Goal: Transaction & Acquisition: Download file/media

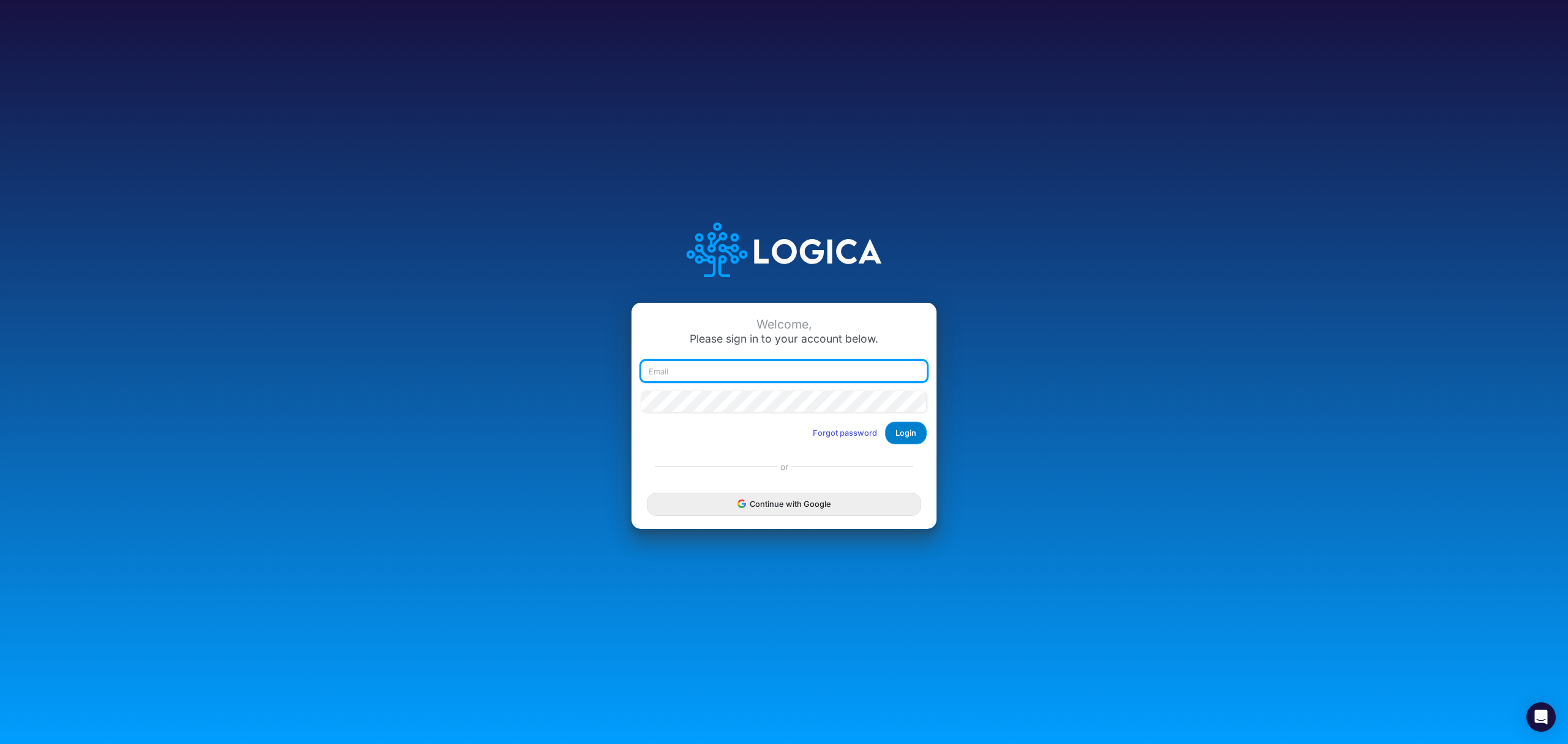
type input "marjorie@sharegoodusa.org"
click at [907, 431] on button "Login" at bounding box center [905, 432] width 41 height 23
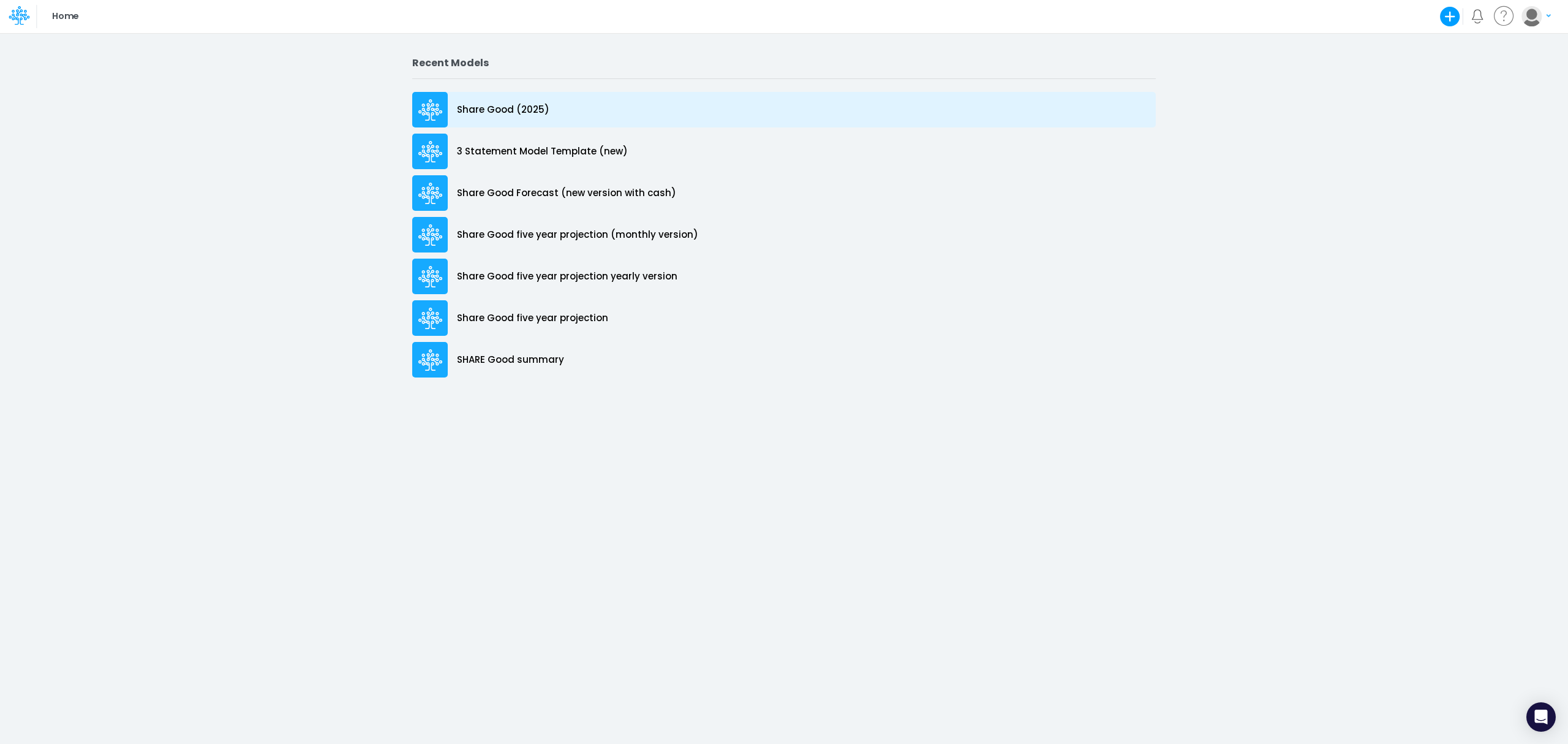
click at [489, 113] on p "Share Good (2025)" at bounding box center [503, 110] width 92 height 14
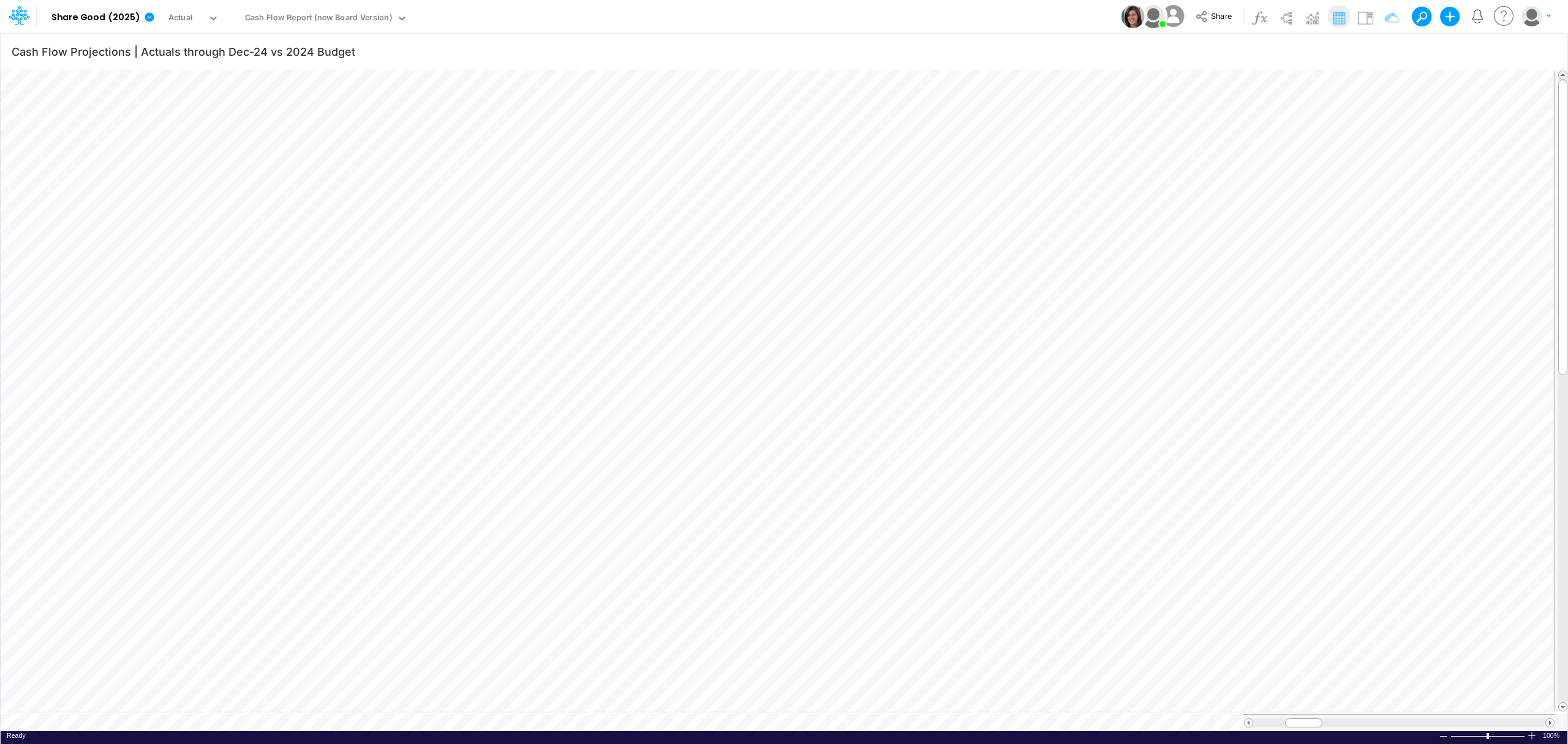
click at [208, 15] on icon at bounding box center [214, 19] width 11 height 11
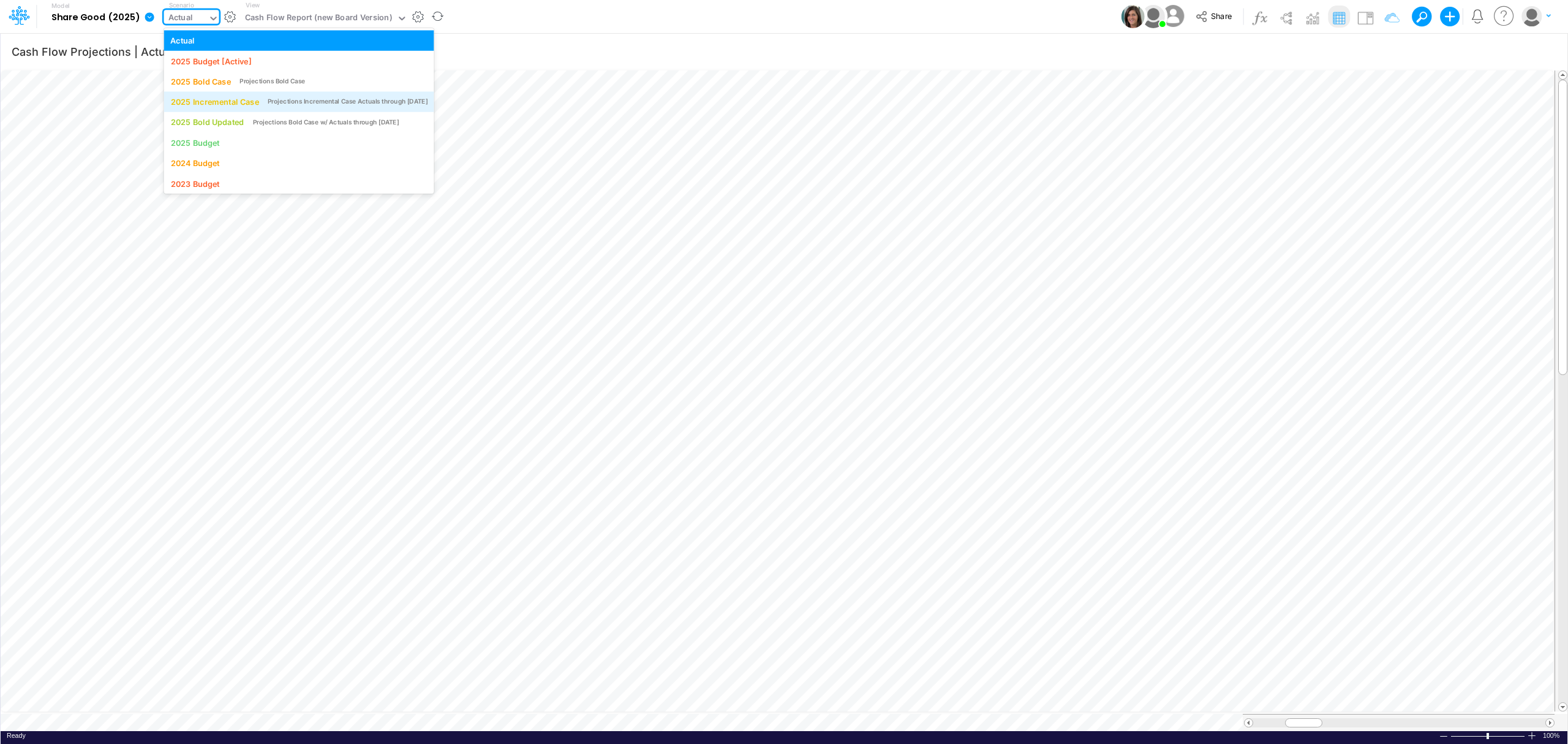
click at [208, 103] on div "2025 Incremental Case" at bounding box center [214, 102] width 88 height 12
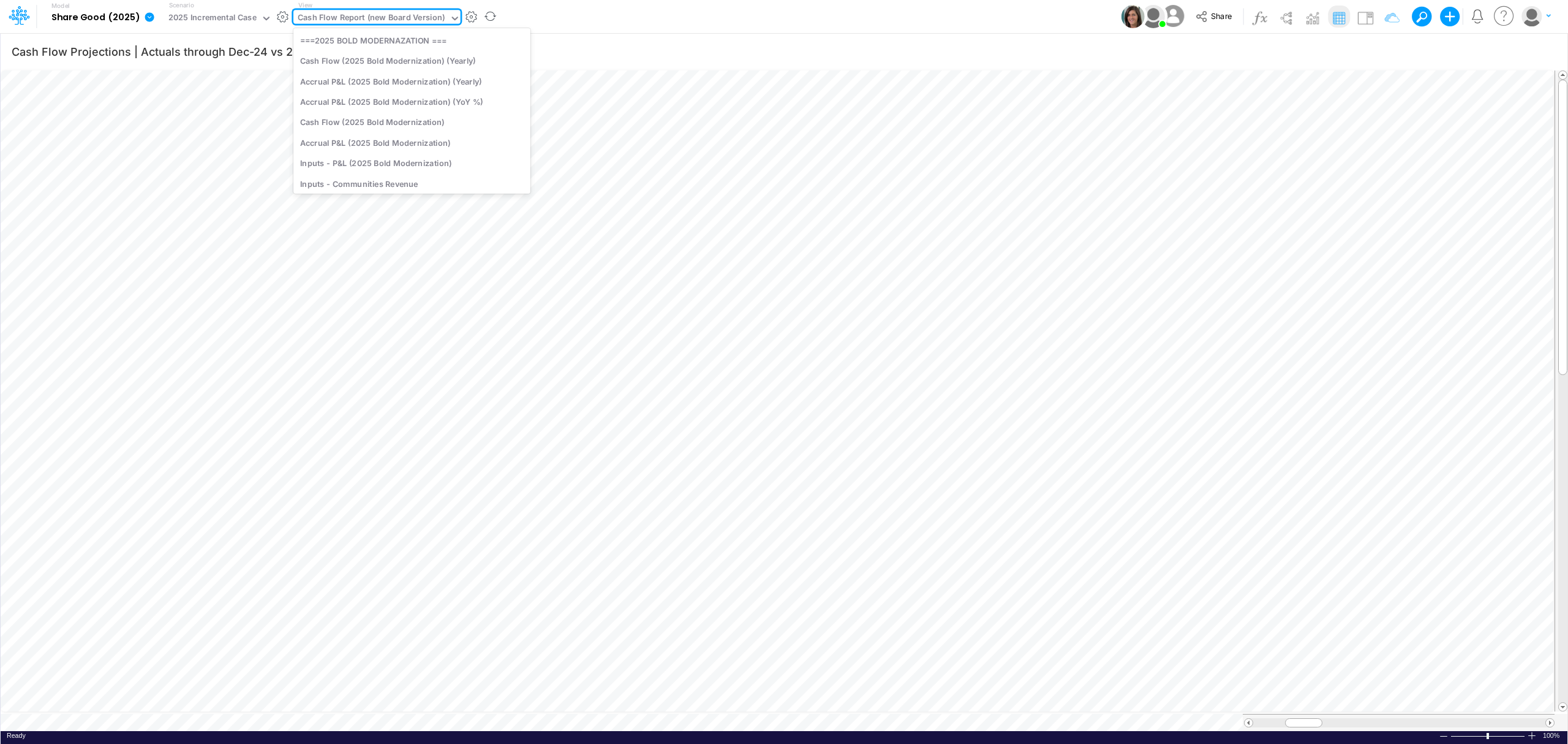
click at [302, 12] on div "Cash Flow Report (new Board Version)" at bounding box center [371, 19] width 147 height 14
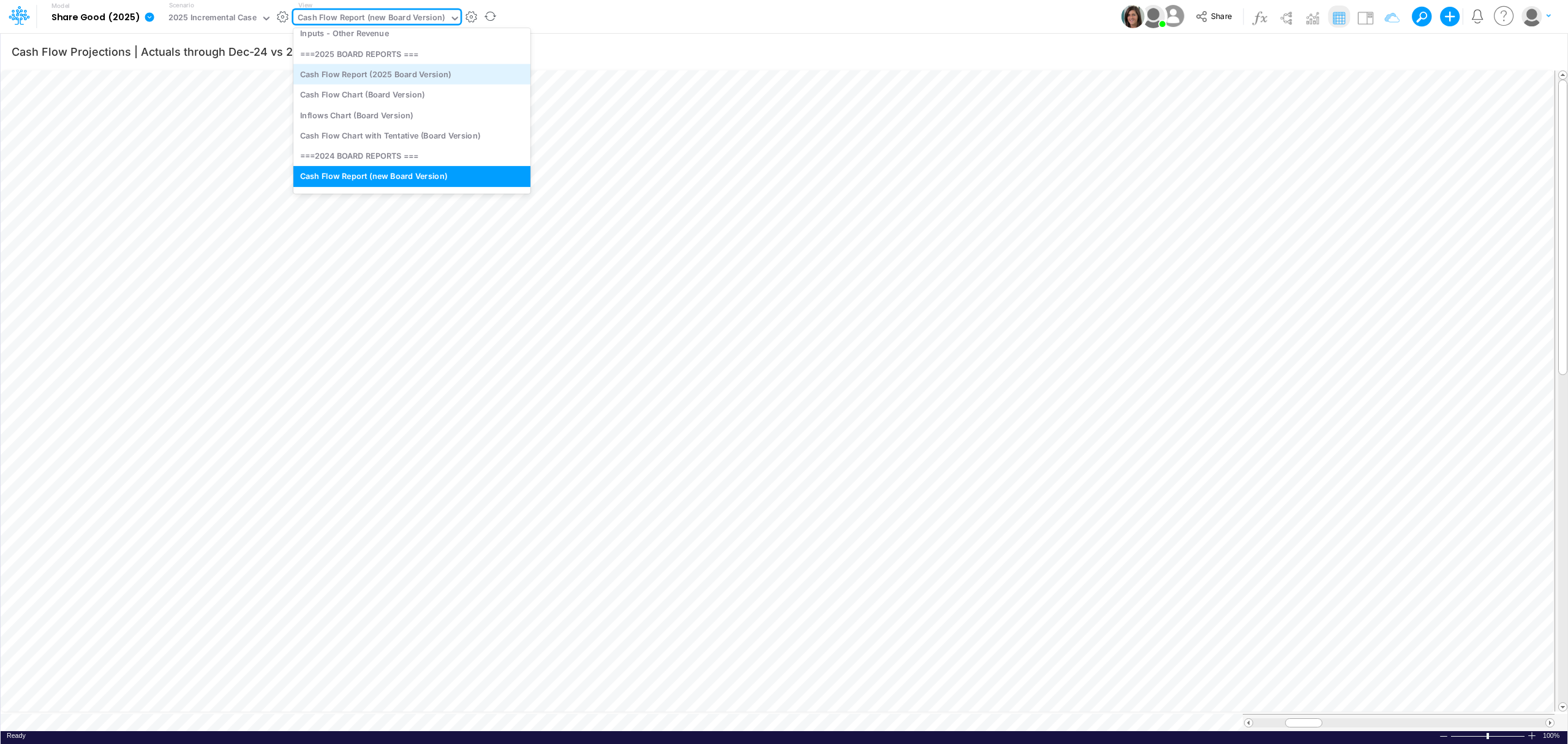
click at [327, 77] on div "Cash Flow Report (2025 Board Version)" at bounding box center [412, 74] width 237 height 20
type input "Cash Flow Projections | Actuals through [DATE]-25 vs 2025 Budget"
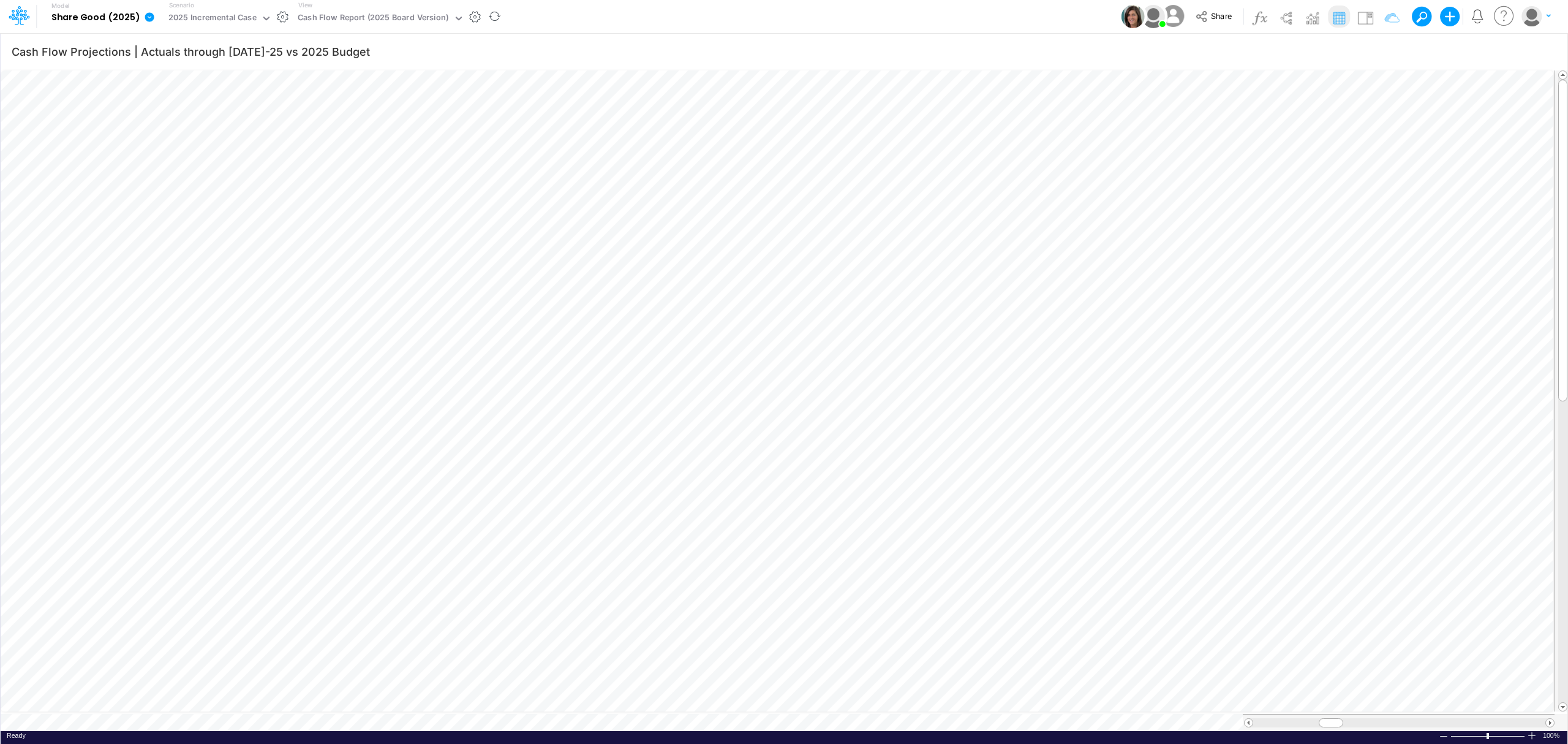
click at [147, 21] on icon at bounding box center [149, 17] width 9 height 9
click at [255, 108] on icon "button" at bounding box center [260, 108] width 11 height 14
click at [293, 115] on button "Excel" at bounding box center [343, 114] width 131 height 19
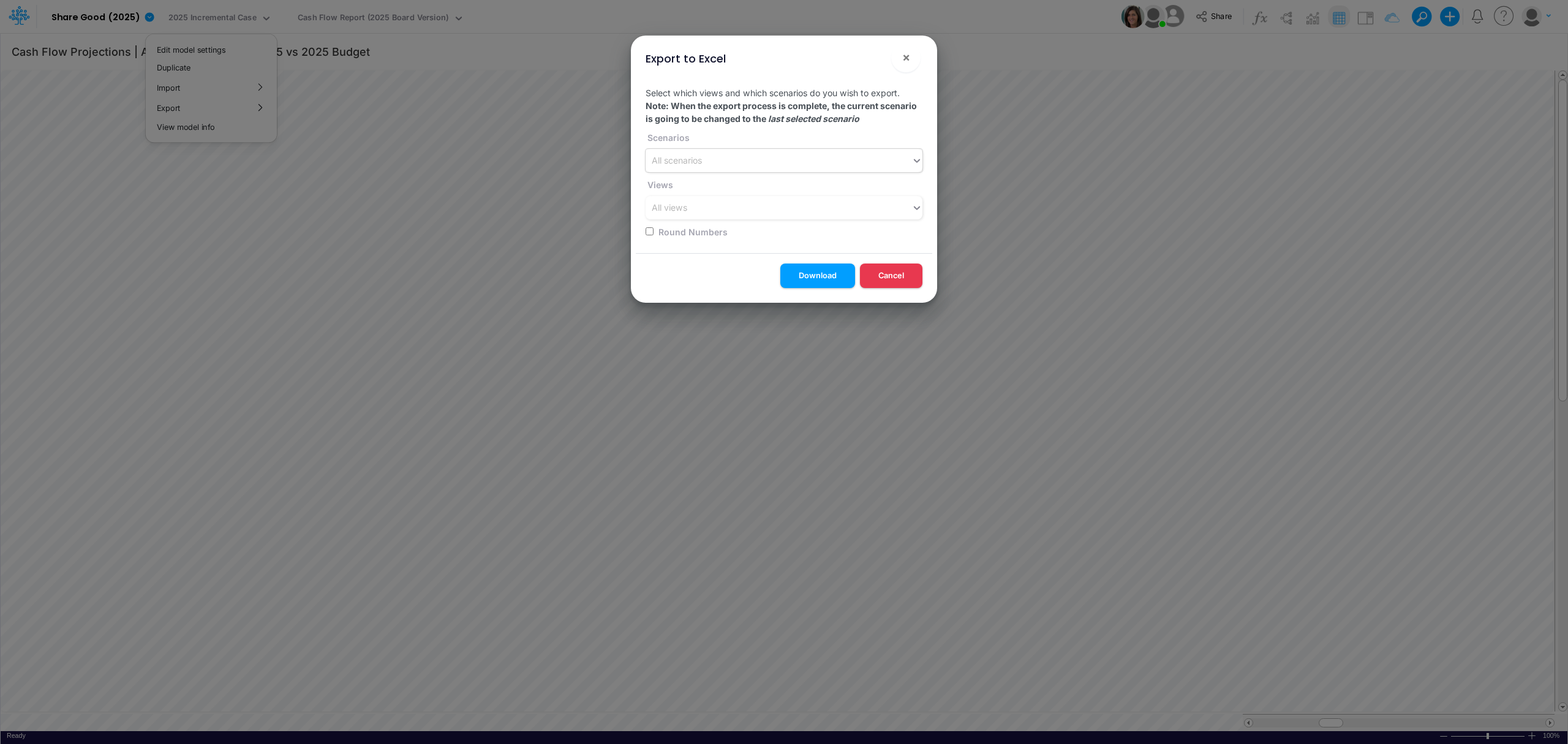
click at [718, 162] on div "All scenarios" at bounding box center [778, 160] width 266 height 20
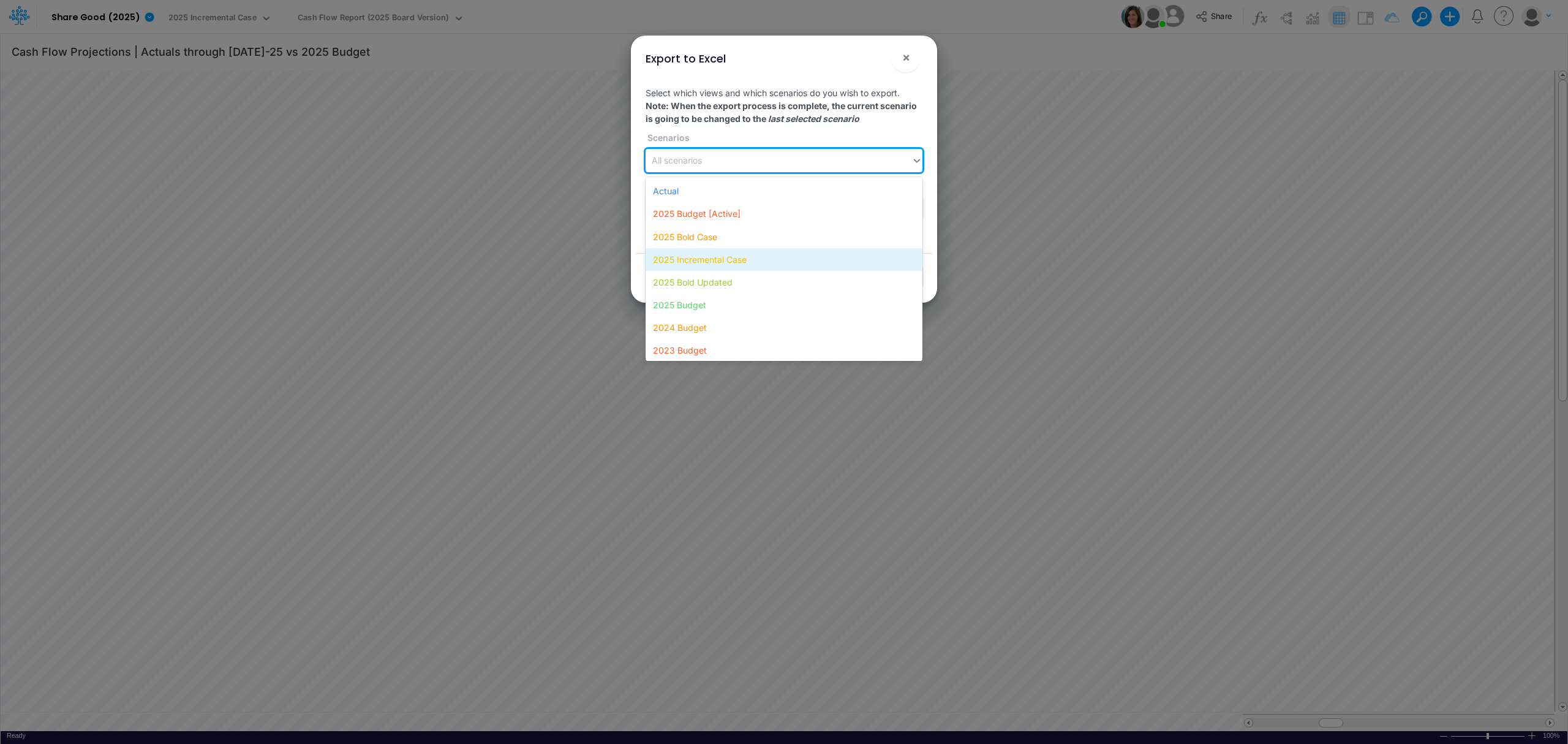
click at [705, 250] on div "2025 Incremental Case" at bounding box center [783, 260] width 277 height 23
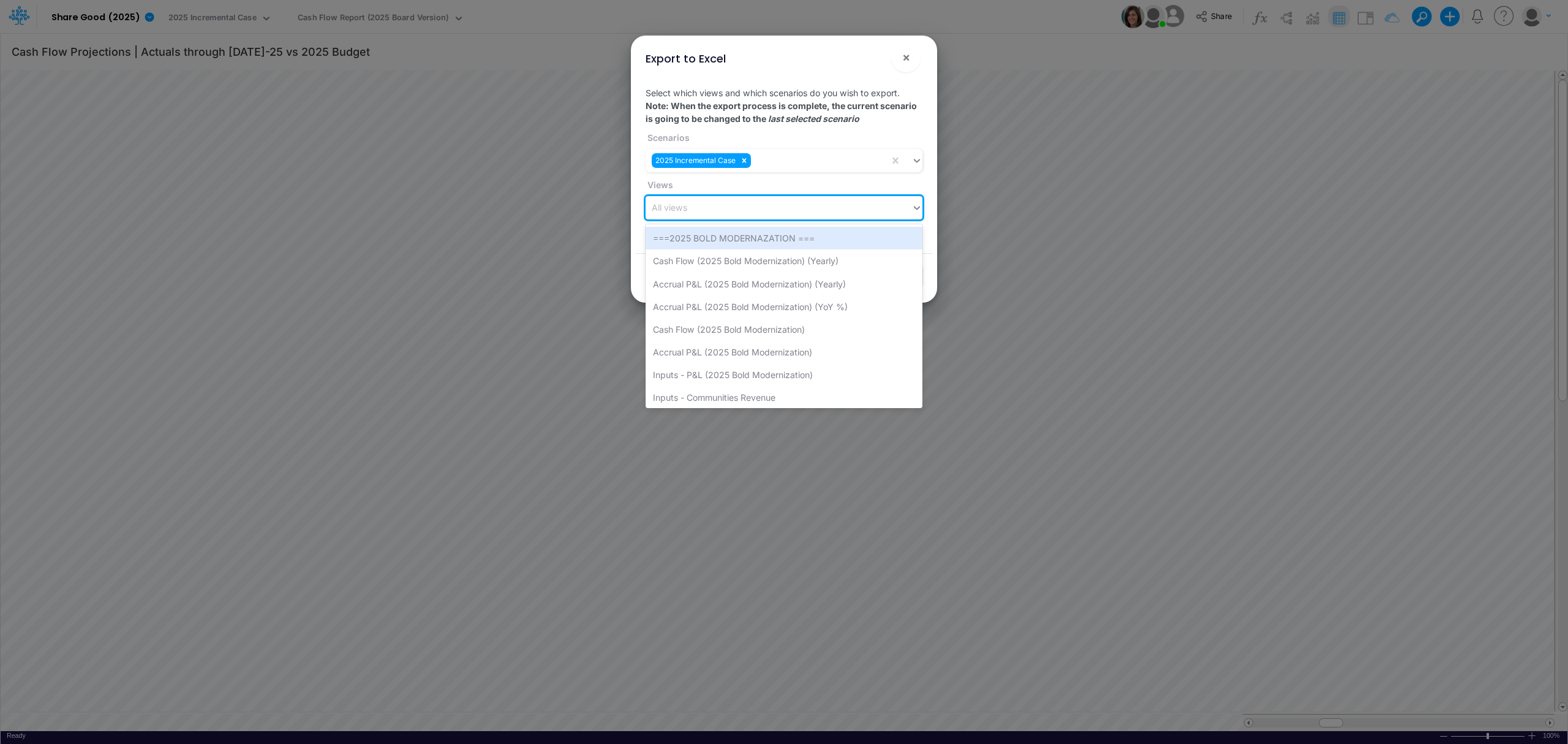
click at [710, 214] on div "All views" at bounding box center [778, 208] width 266 height 20
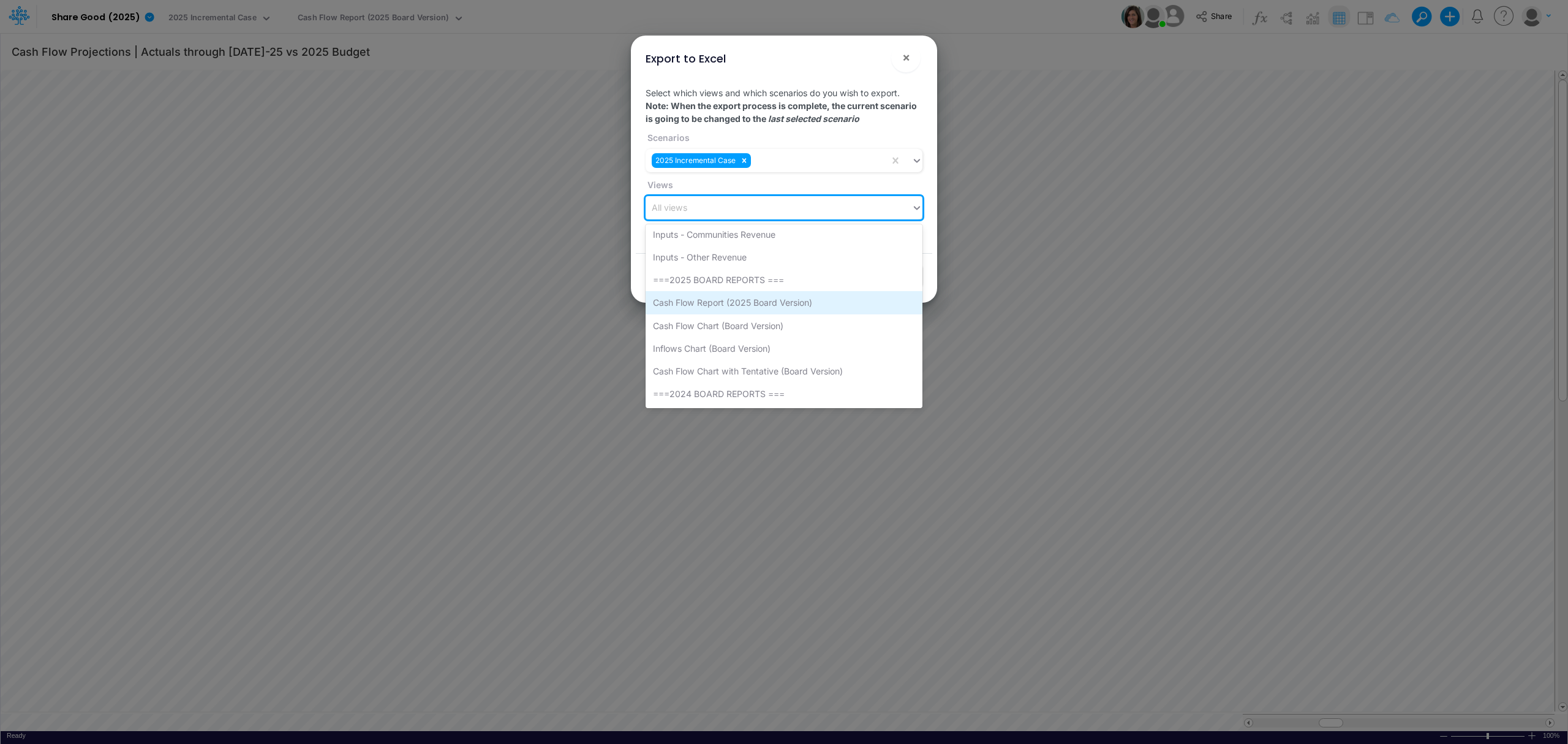
click at [715, 303] on div "Cash Flow Report (2025 Board Version)" at bounding box center [783, 302] width 277 height 23
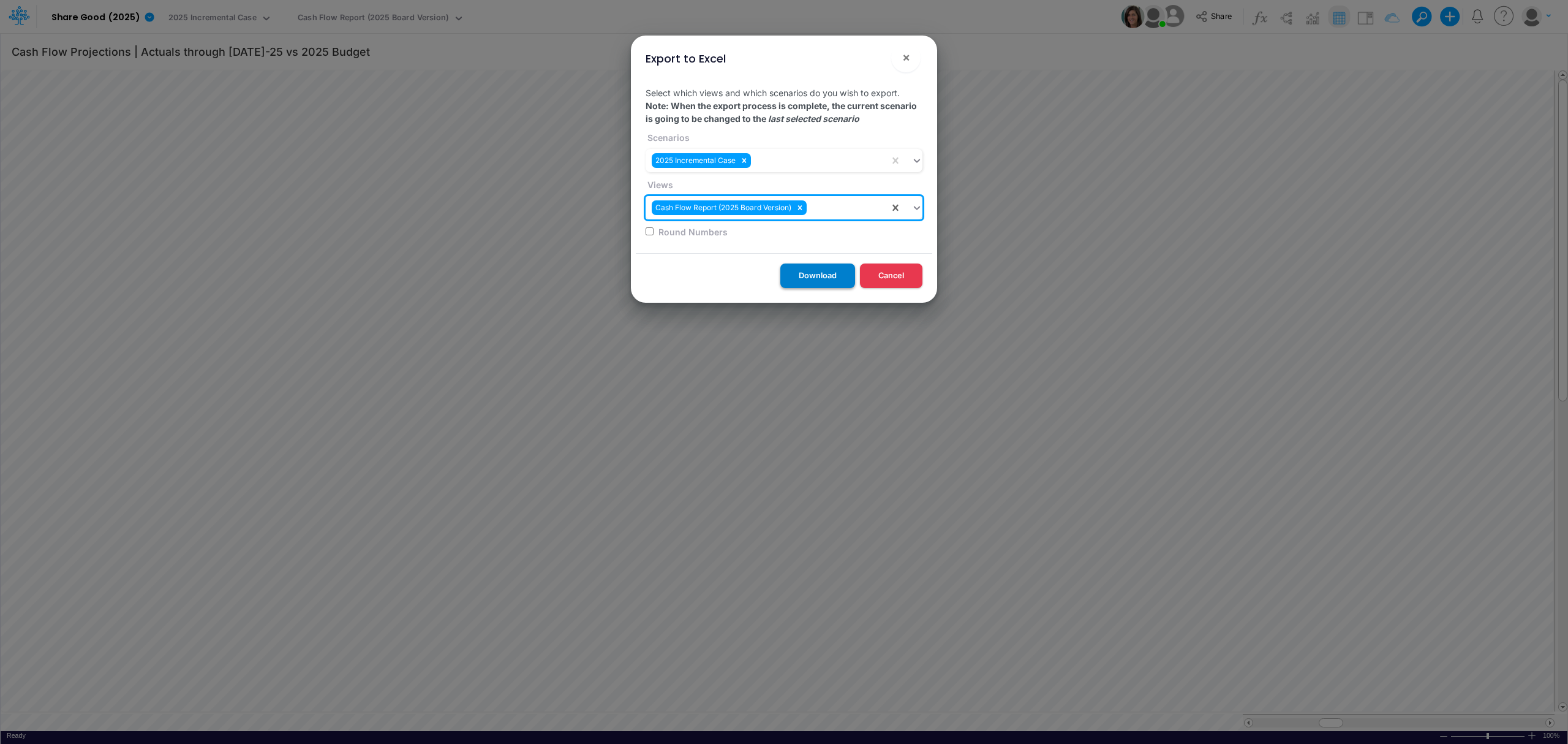
click at [834, 278] on button "Download" at bounding box center [817, 275] width 75 height 24
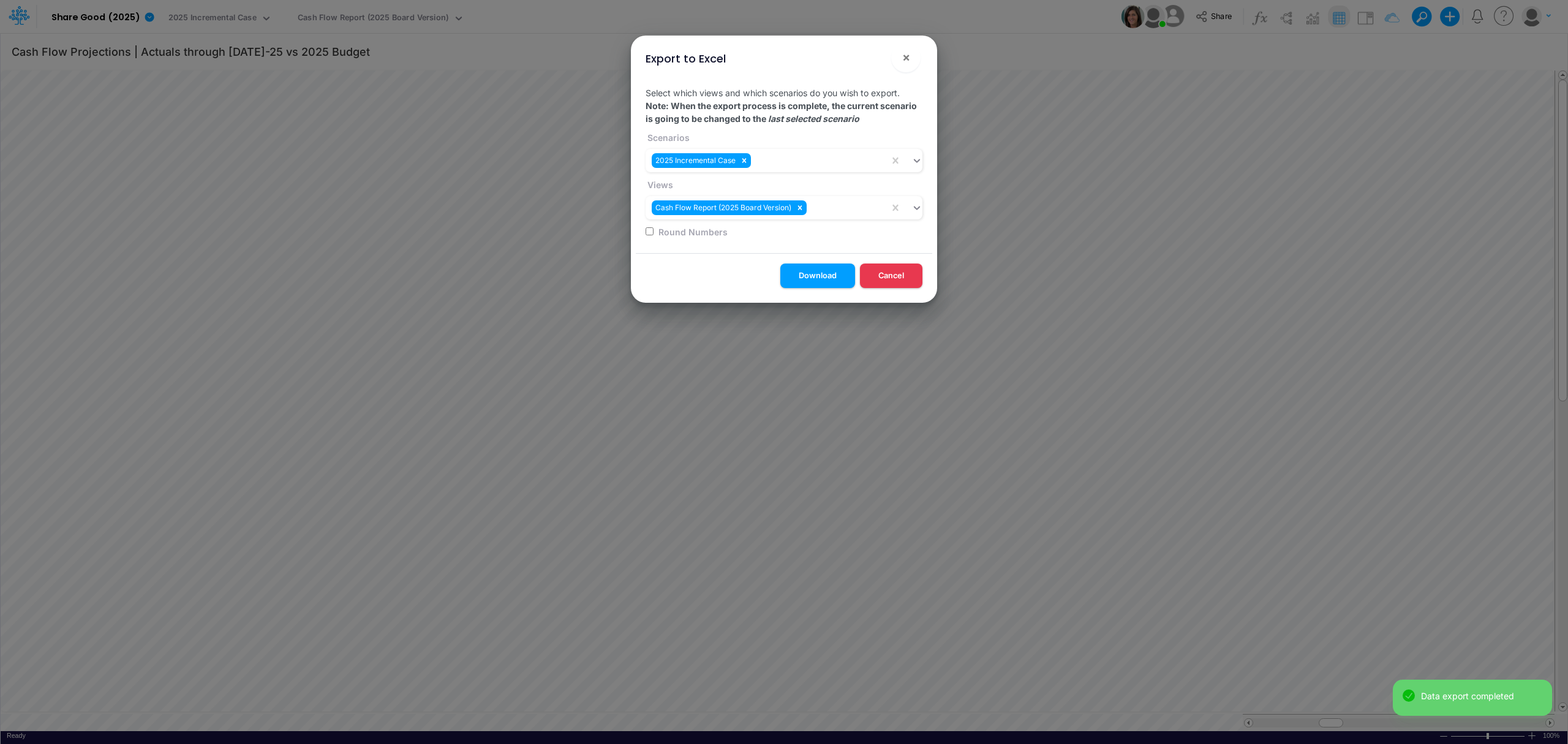
click at [316, 46] on div "Export to Excel × Select which views and which scenarios do you wish to export.…" at bounding box center [784, 372] width 1568 height 744
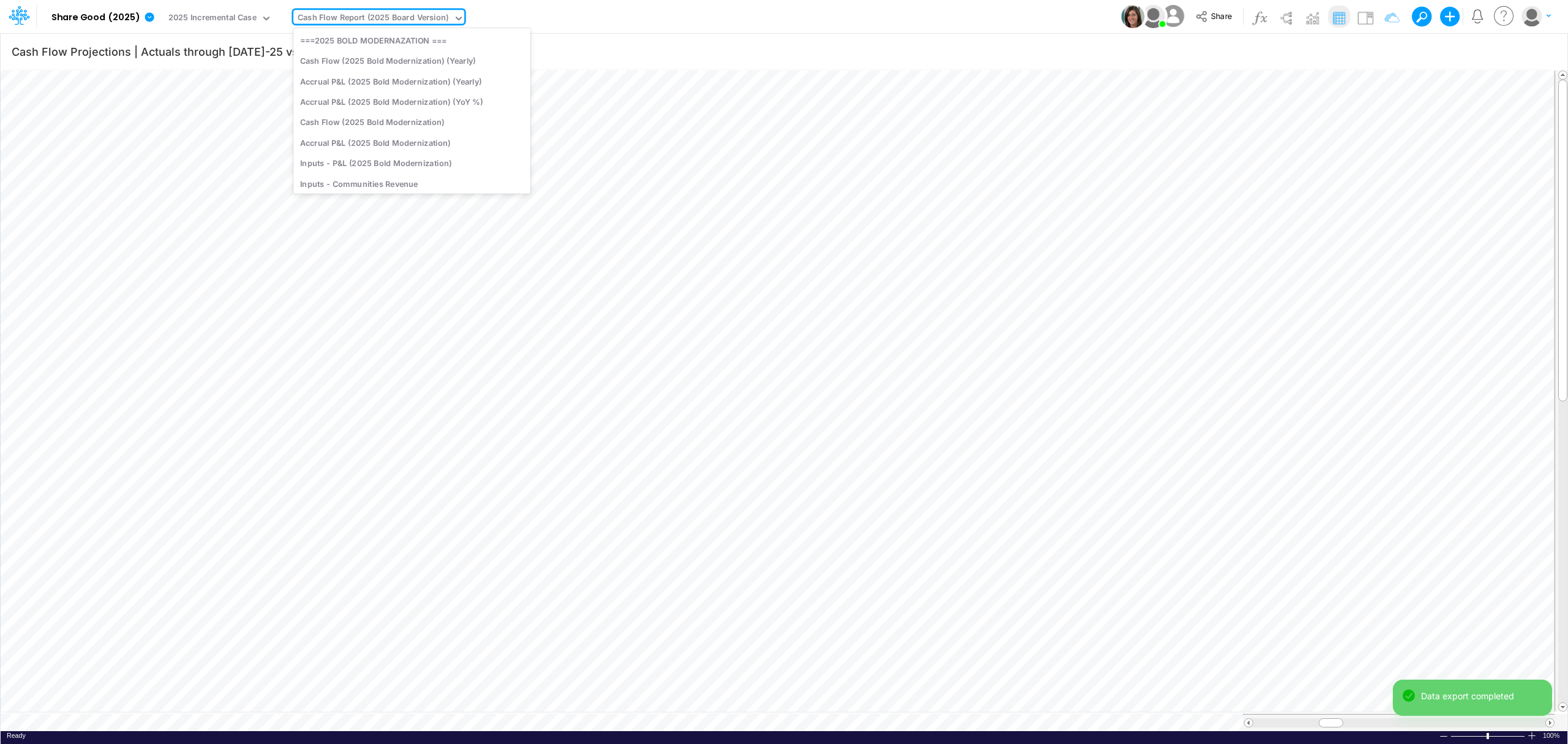
click at [373, 11] on div "Cash Flow Report (2025 Board Version)" at bounding box center [373, 19] width 160 height 19
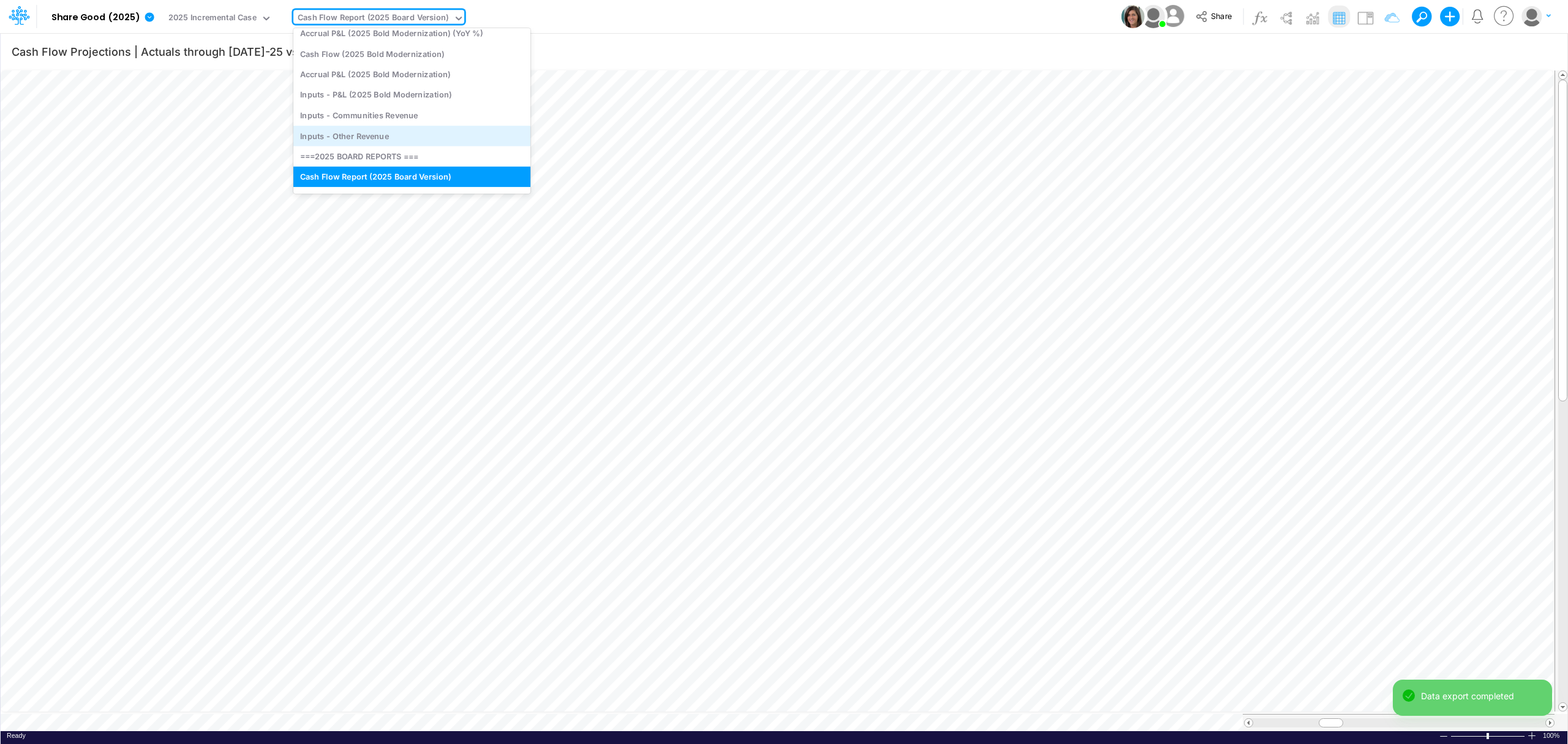
scroll to position [157, 0]
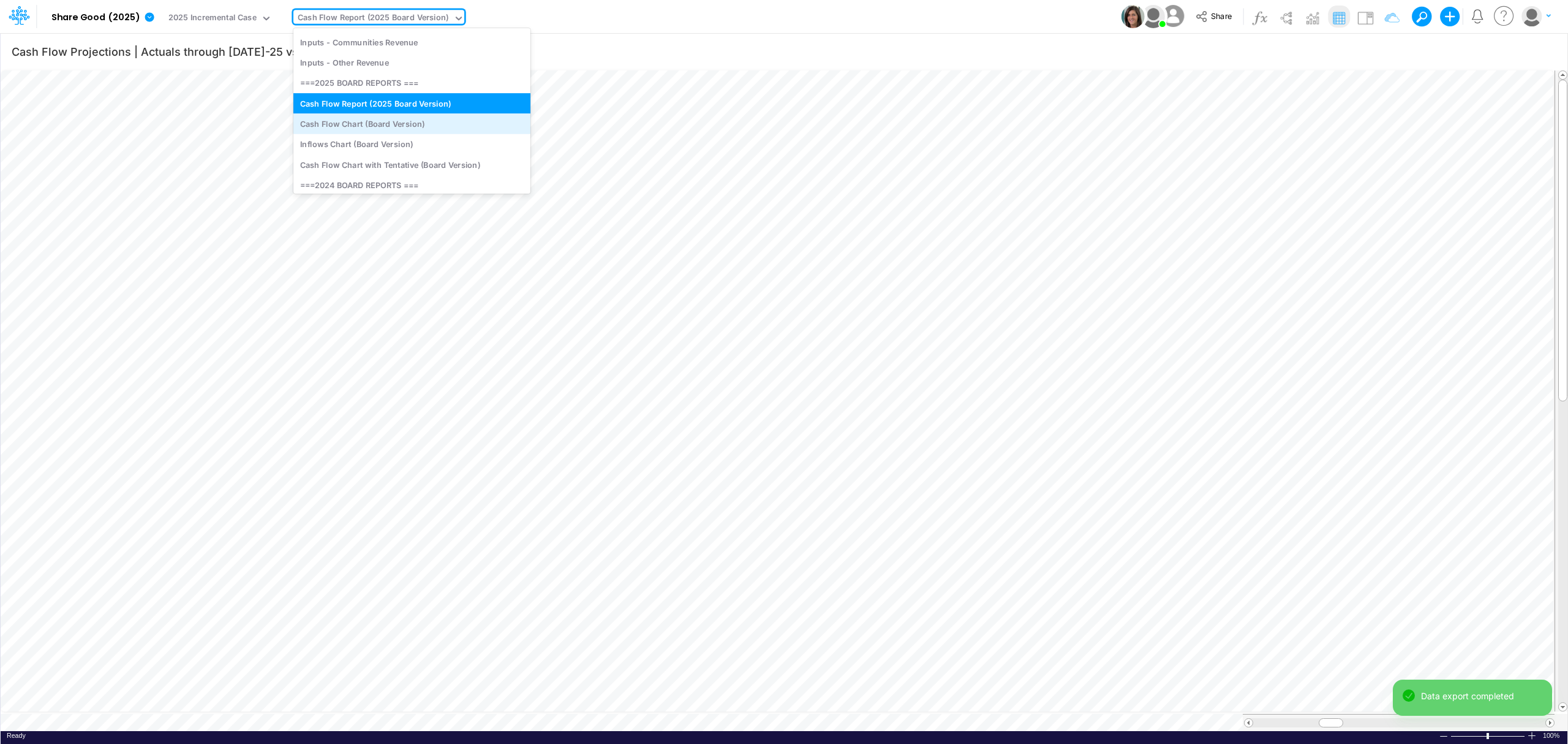
click at [370, 121] on div "Cash Flow Chart (Board Version)" at bounding box center [412, 123] width 237 height 20
type input "Cash Flow Projections | Actuals through Jul-25"
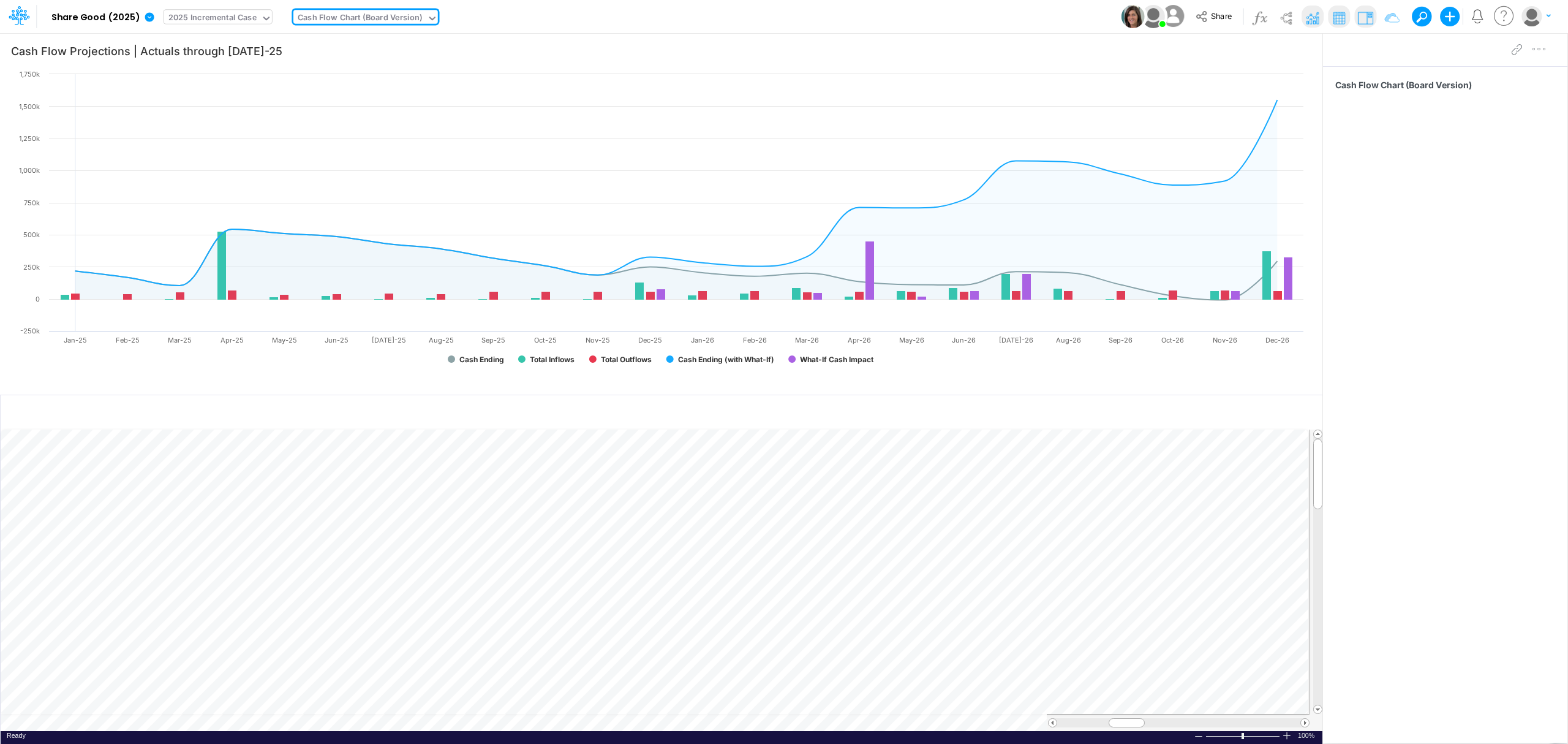
click at [250, 20] on div "2025 Incremental Case" at bounding box center [212, 19] width 88 height 14
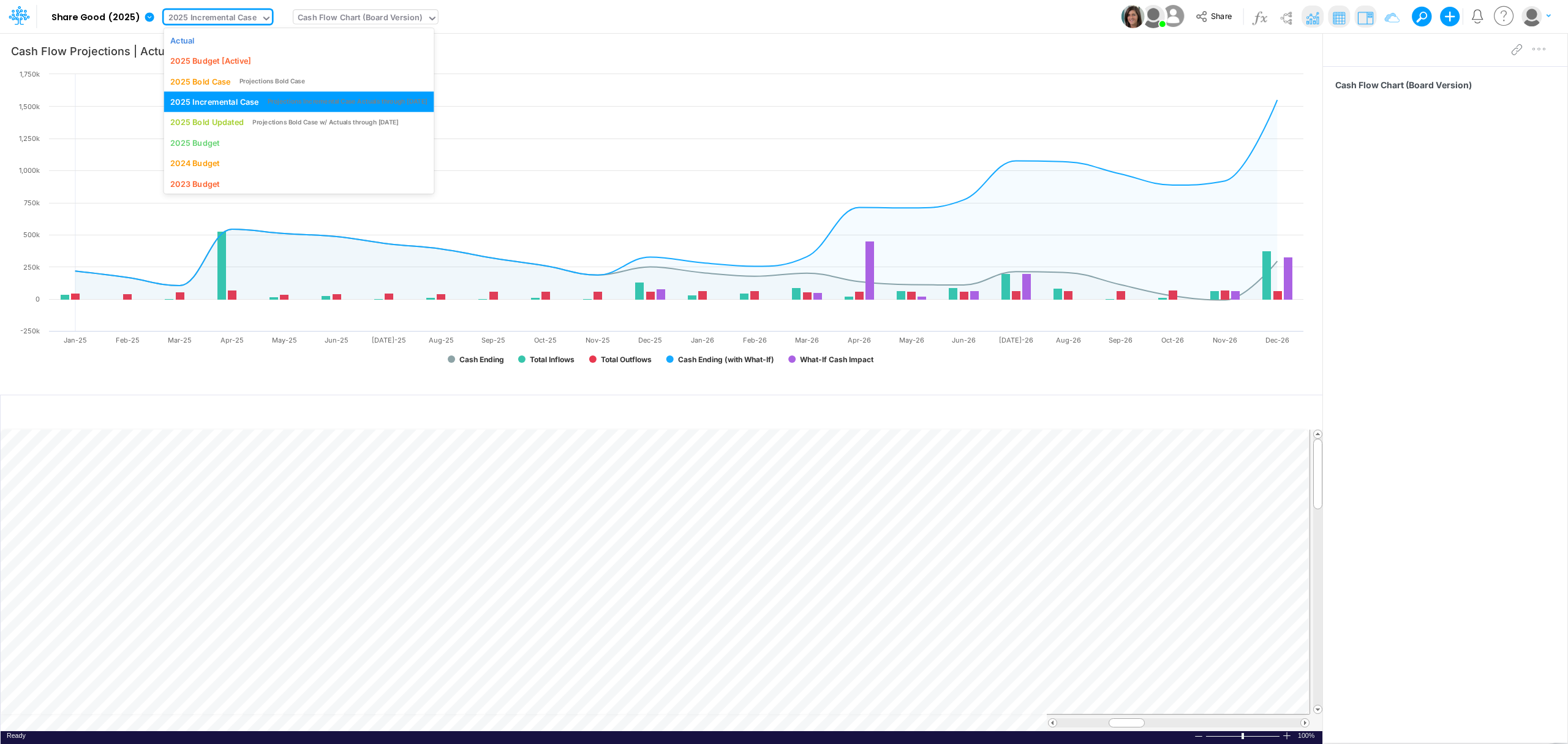
click at [333, 14] on div "Cash Flow Chart (Board Version)" at bounding box center [360, 19] width 124 height 14
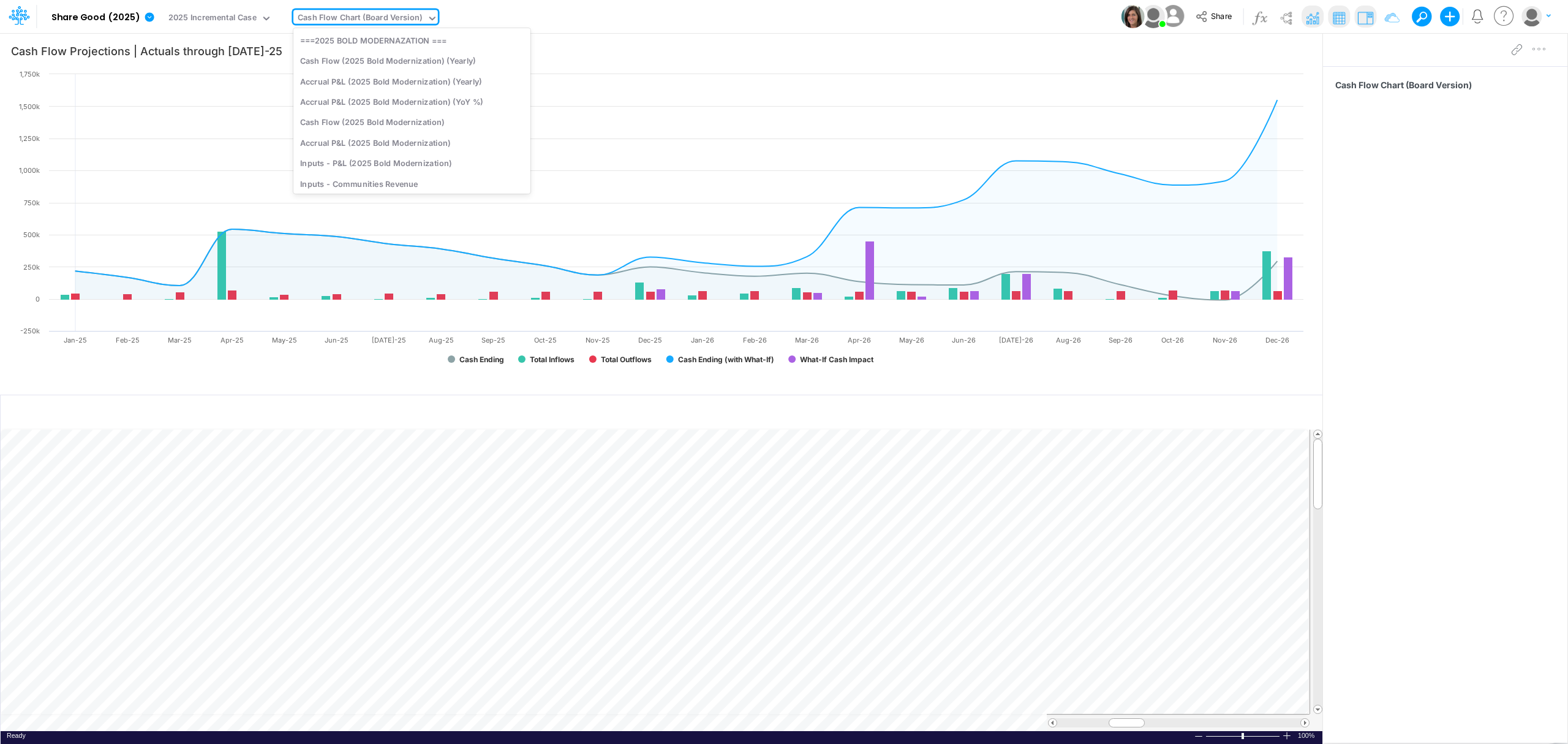
scroll to position [98, 0]
click at [339, 157] on div "Cash Flow Report (2025 Board Version)" at bounding box center [412, 155] width 237 height 20
type input "Cash Flow Projections | Actuals through [DATE]-25 vs 2025 Budget"
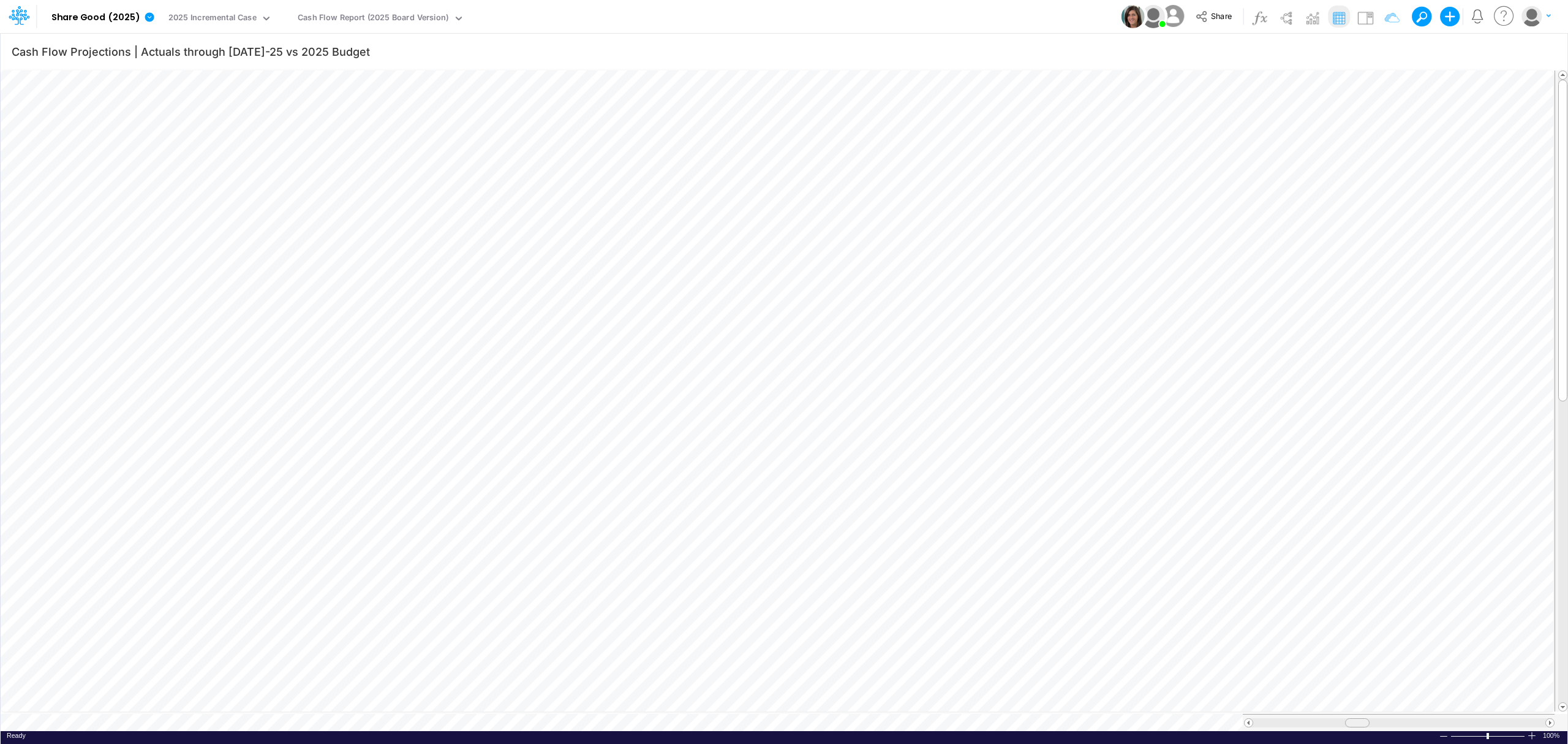
drag, startPoint x: 1334, startPoint y: 719, endPoint x: 1360, endPoint y: 722, distance: 26.2
click at [1360, 722] on div at bounding box center [1357, 722] width 25 height 9
click at [30, 13] on div at bounding box center [18, 17] width 37 height 24
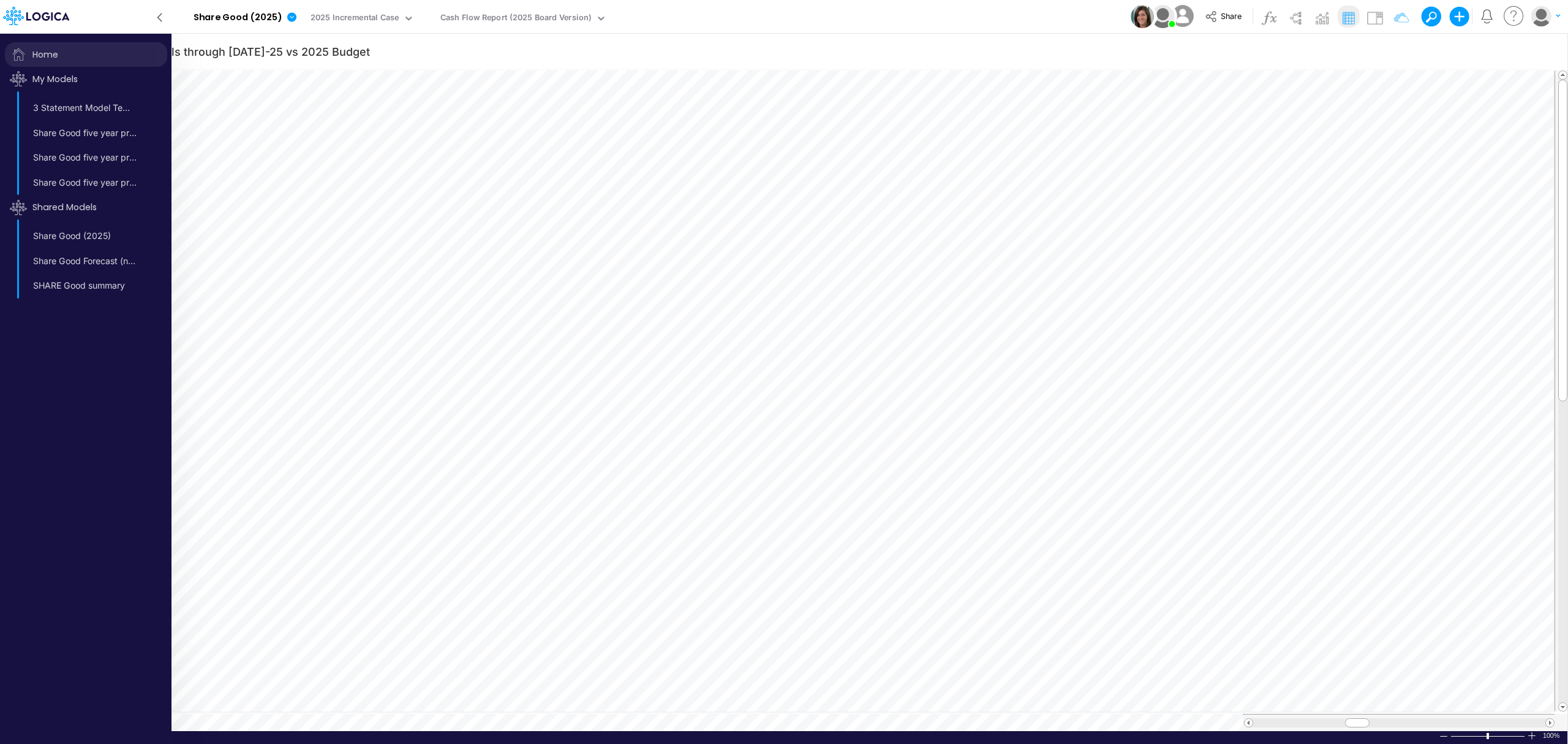
click at [37, 51] on span "Home" at bounding box center [86, 55] width 162 height 25
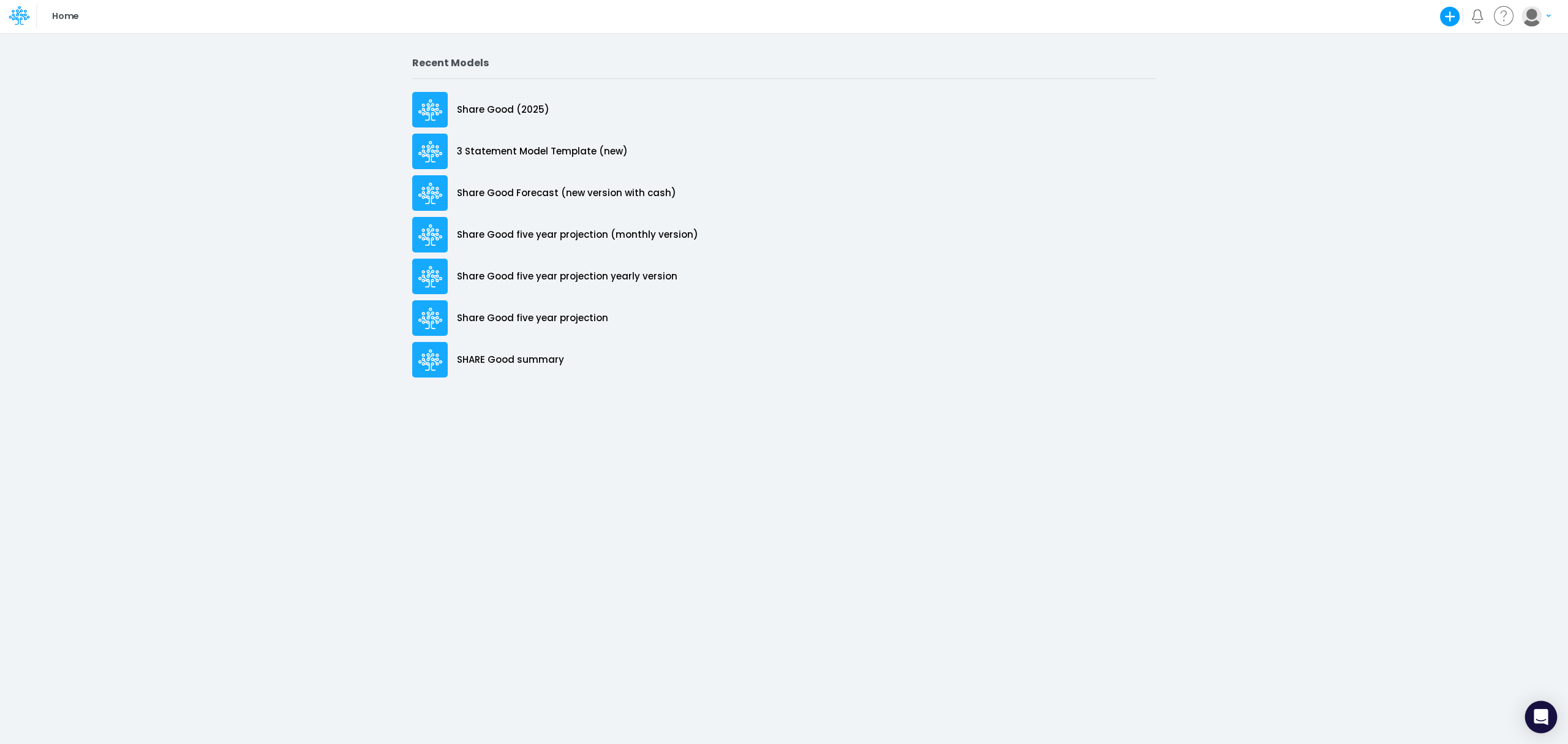
click at [1544, 720] on icon "Open Intercom Messenger" at bounding box center [1541, 717] width 16 height 16
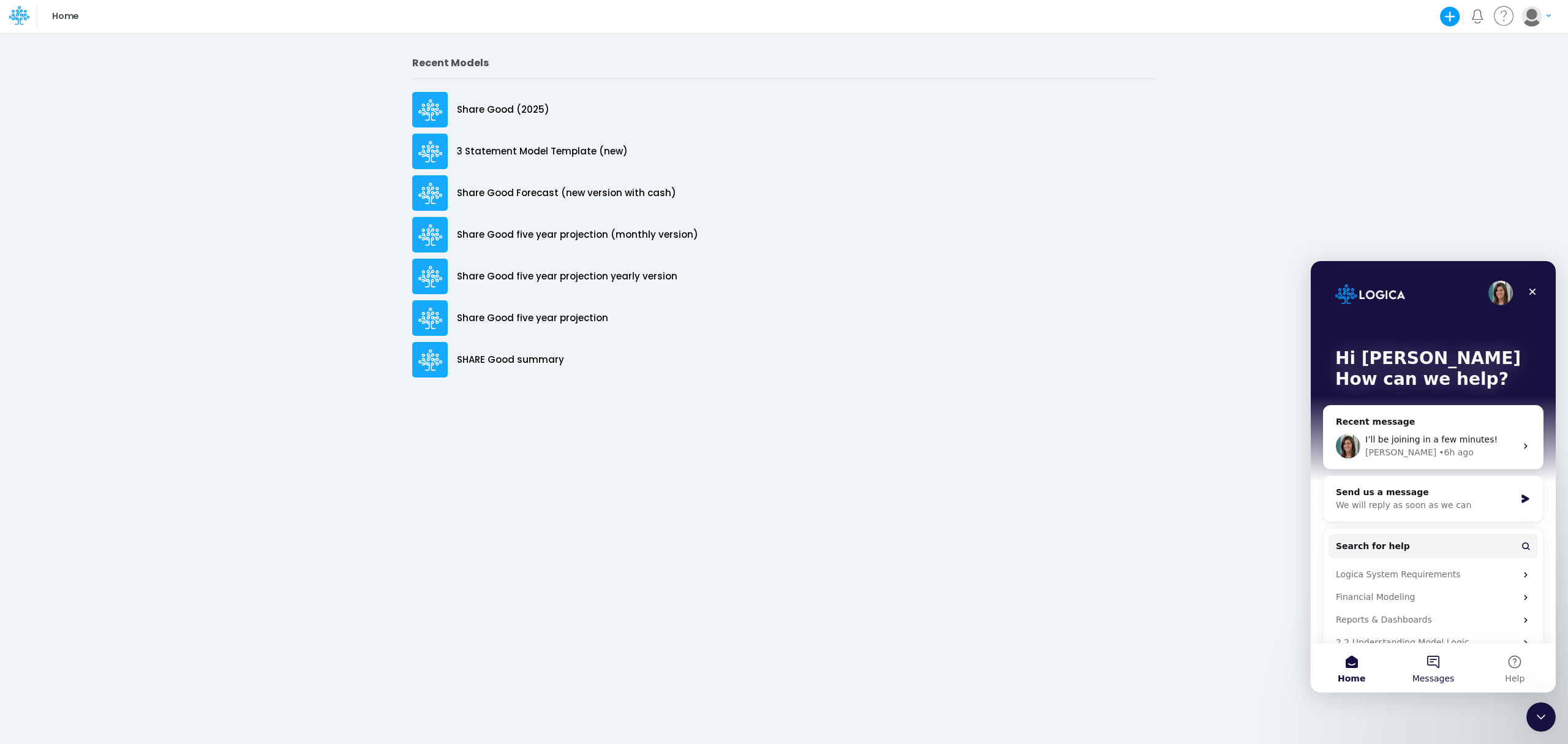
click at [1441, 660] on button "Messages" at bounding box center [1433, 667] width 82 height 49
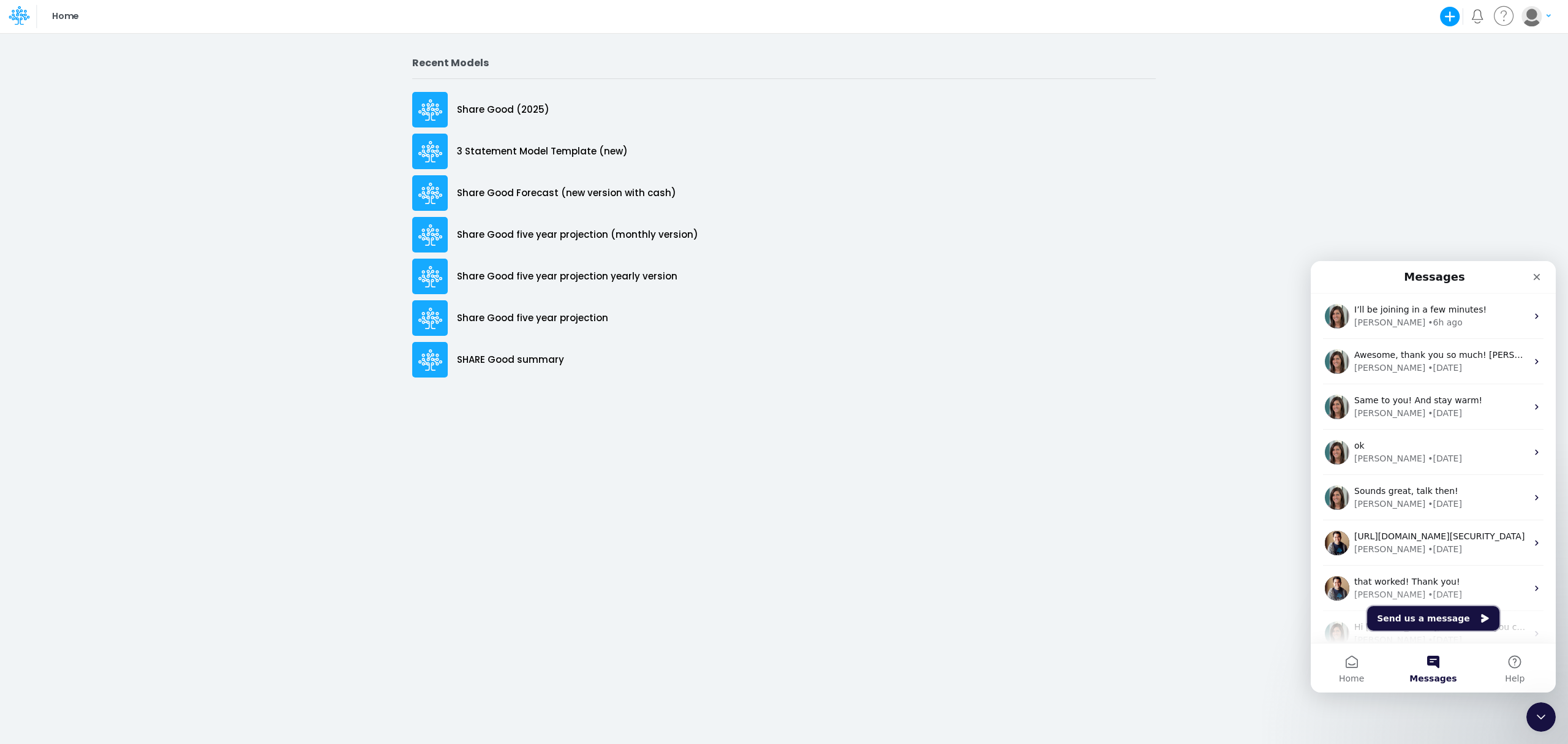
click at [1403, 621] on button "Send us a message" at bounding box center [1433, 618] width 133 height 25
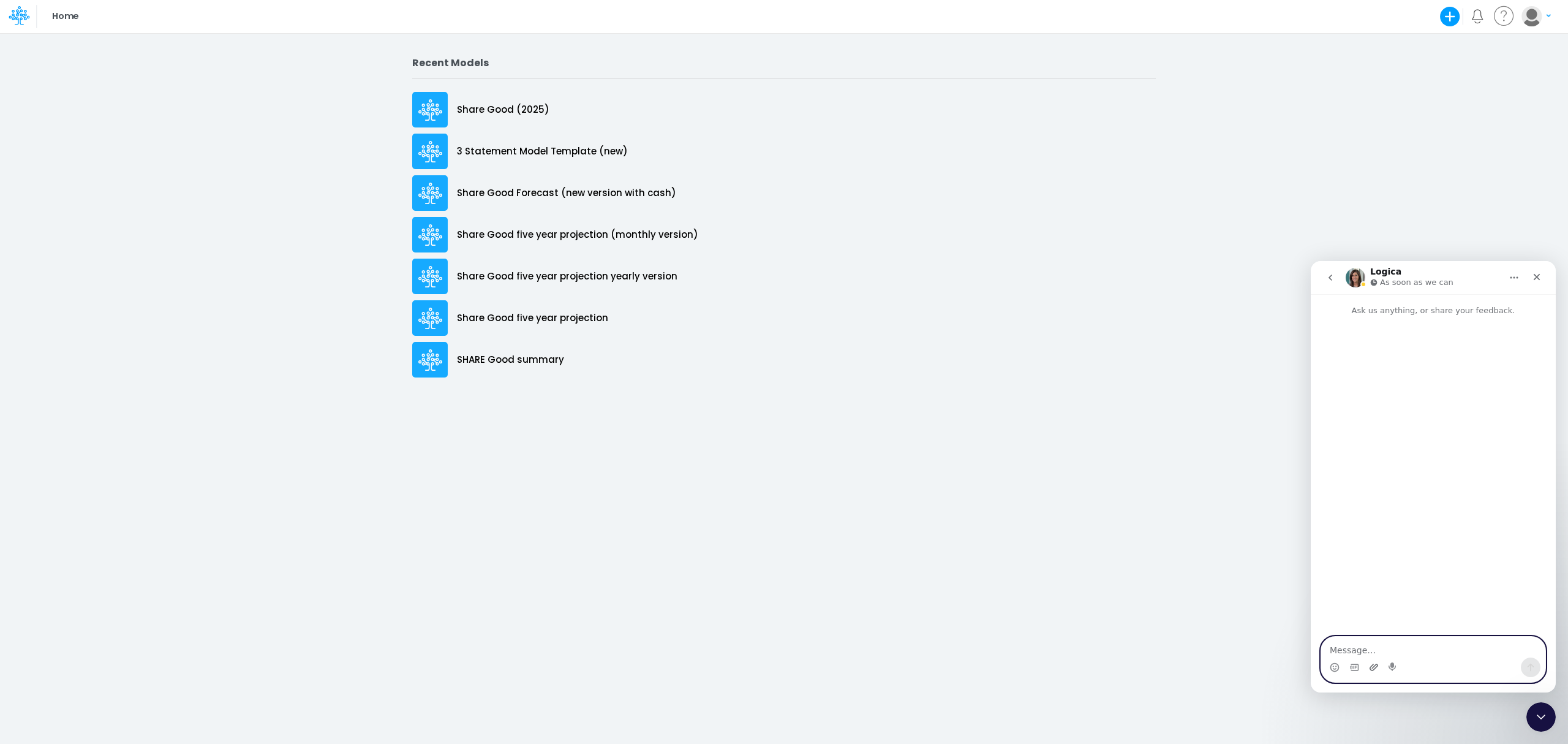
click at [1375, 668] on icon "Upload attachment" at bounding box center [1374, 667] width 10 height 10
click at [1368, 656] on textarea "Message…" at bounding box center [1433, 647] width 224 height 21
type textarea "I thought the only number we pulled into What If was the $450K. It's looking li…"
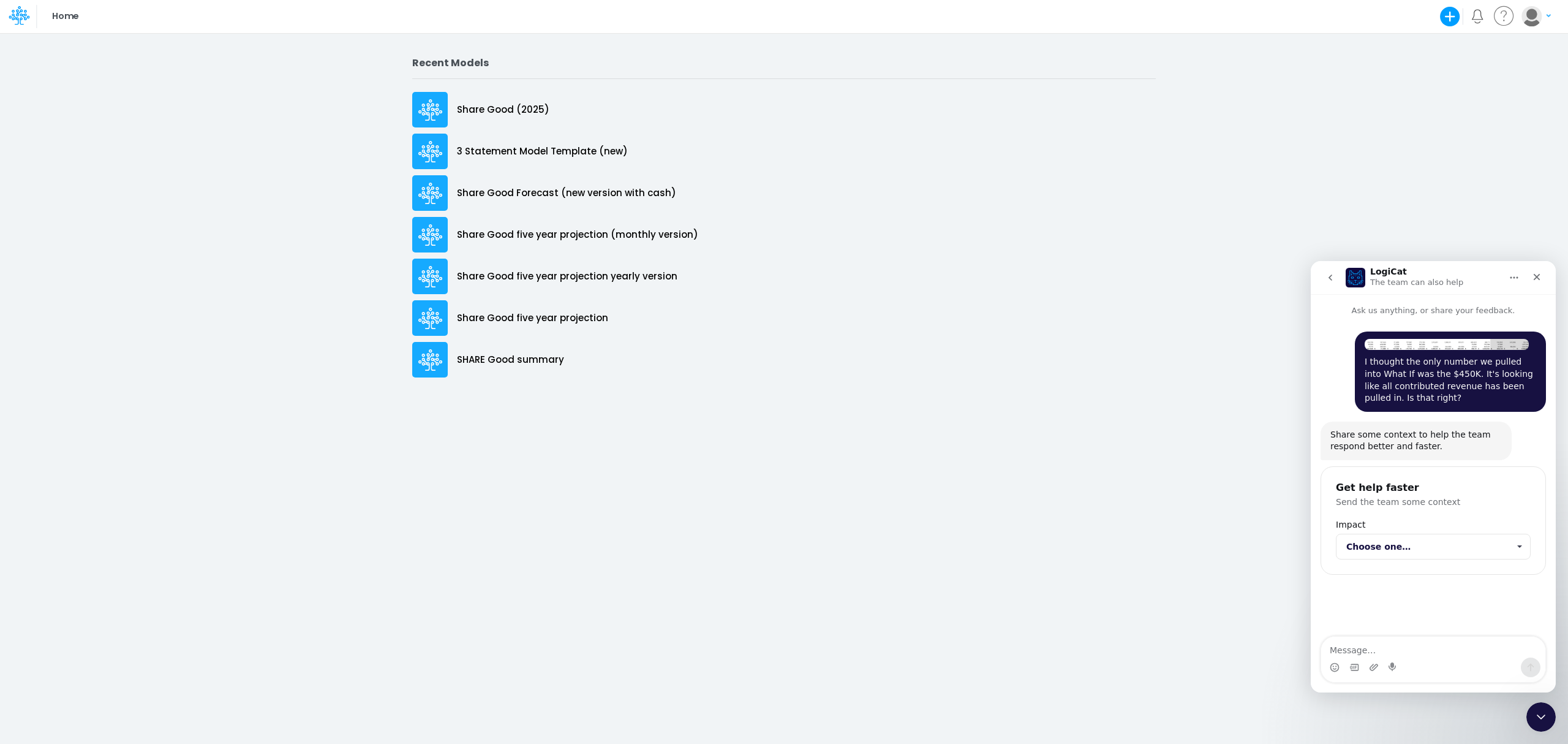
click at [1413, 545] on span "Choose one…" at bounding box center [1427, 546] width 162 height 25
click at [1382, 575] on div "High (blocking)" at bounding box center [1433, 576] width 194 height 20
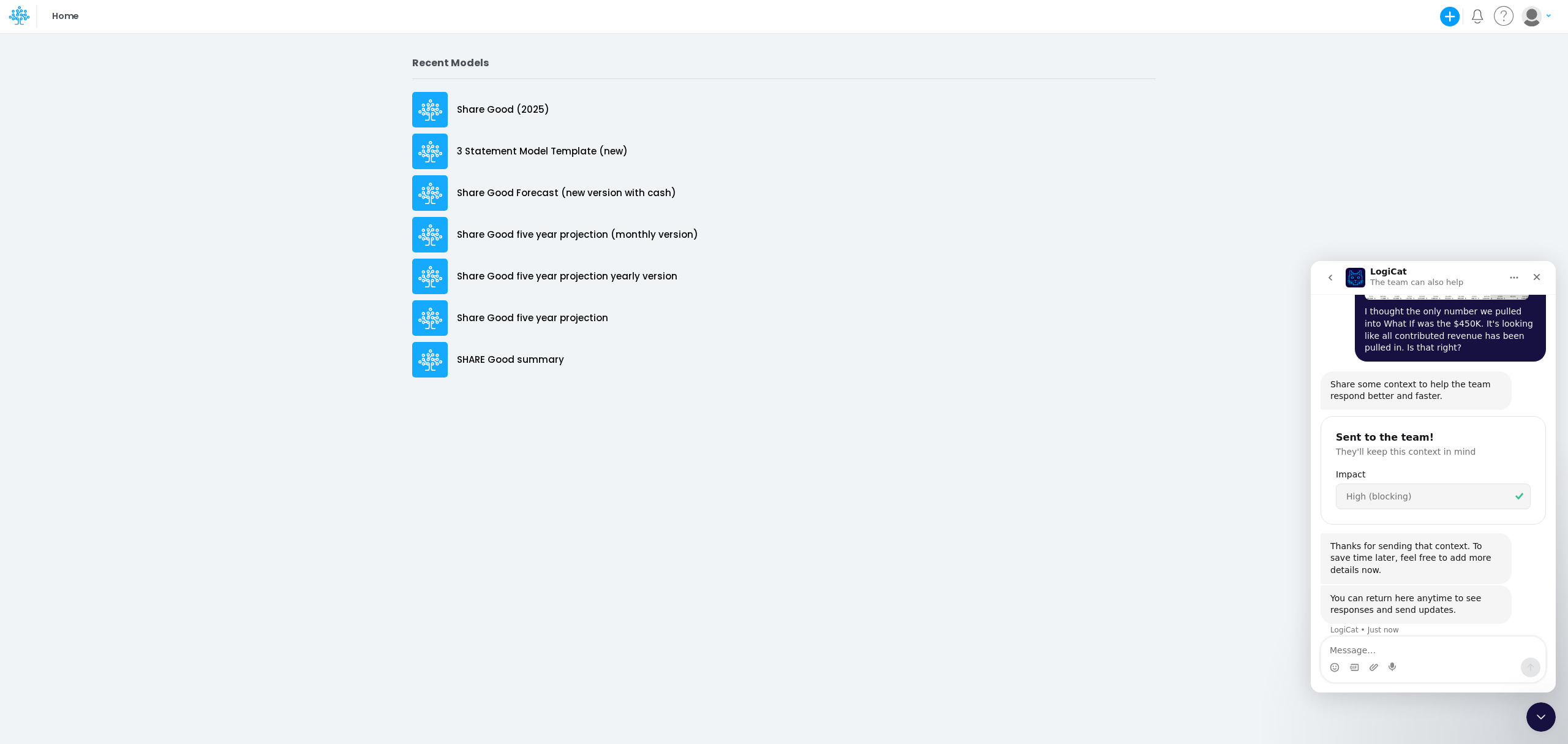
scroll to position [52, 0]
click at [1414, 641] on textarea "Message…" at bounding box center [1433, 647] width 224 height 21
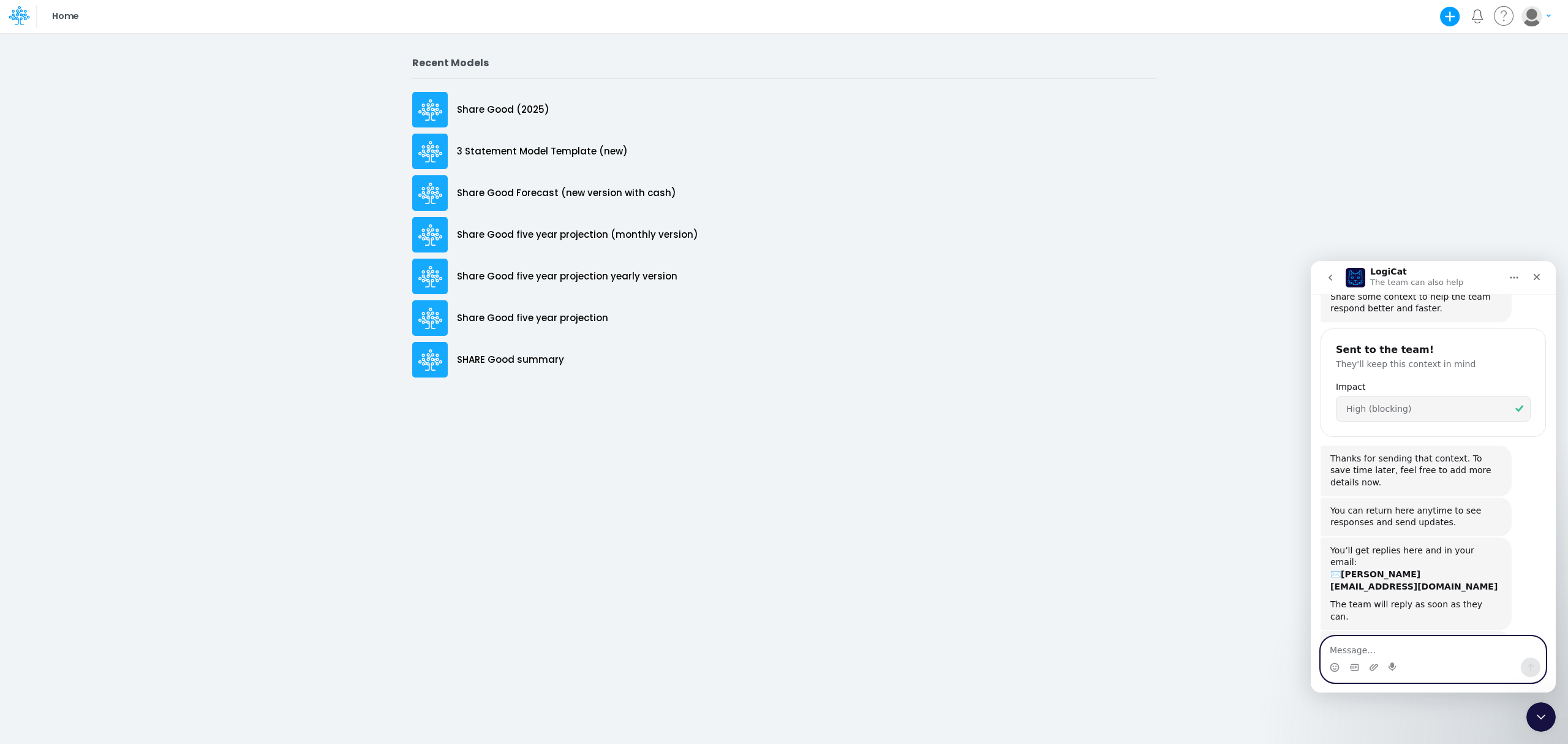
scroll to position [191, 0]
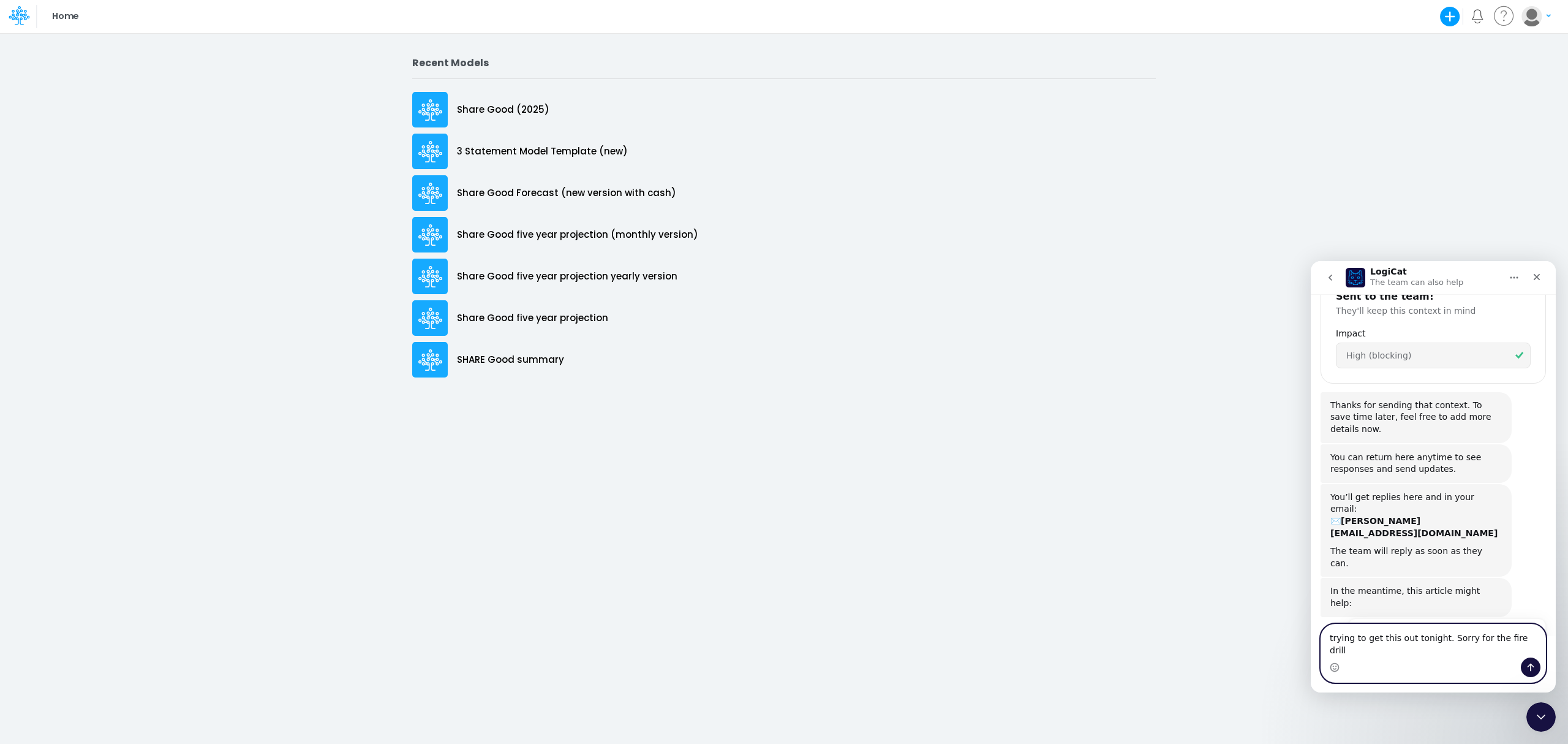
type textarea "trying to get this out tonight. Sorry for the fire drill!"
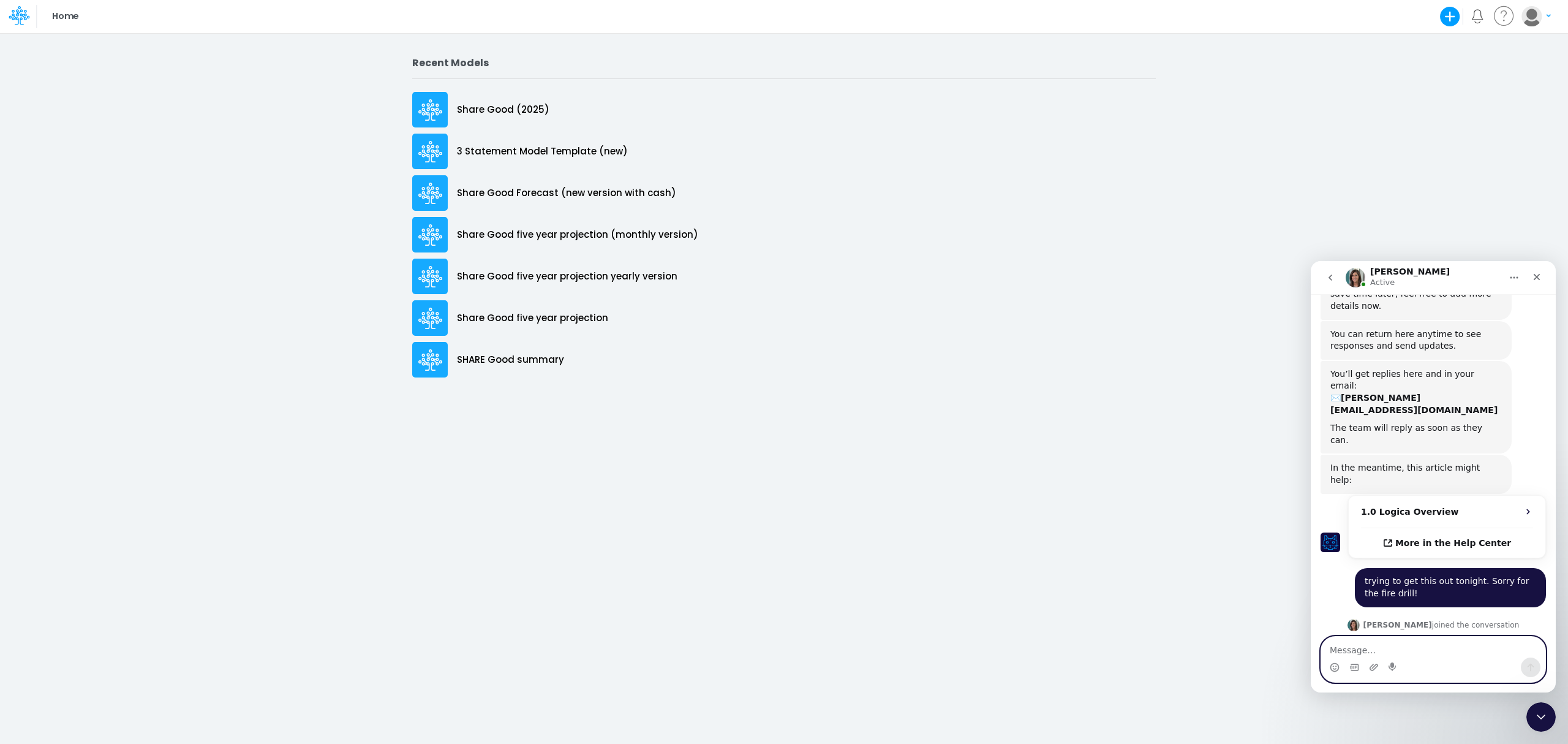
scroll to position [317, 0]
click at [1334, 668] on icon "Emoji picker" at bounding box center [1335, 667] width 10 height 10
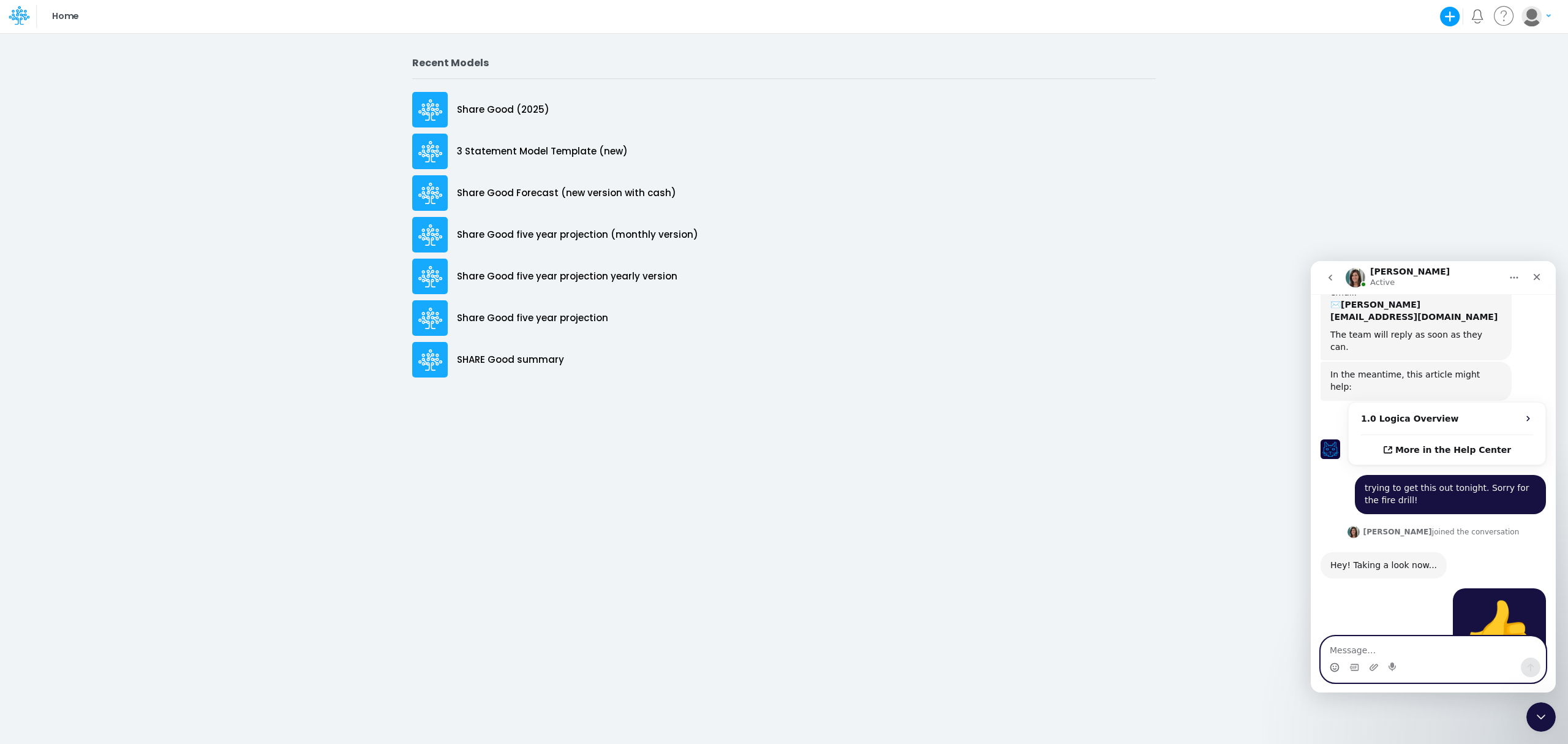
scroll to position [444, 0]
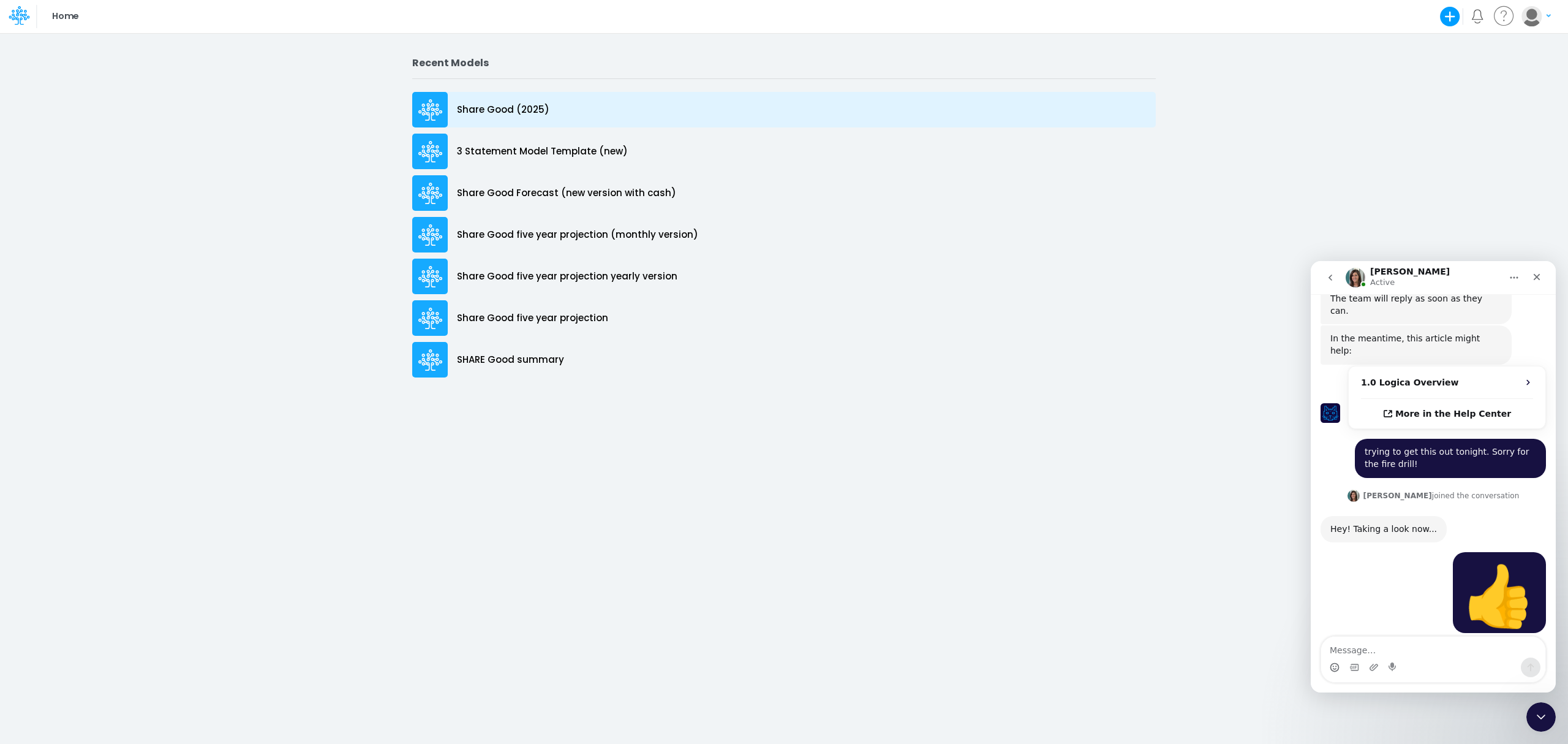
click at [473, 111] on p "Share Good (2025)" at bounding box center [503, 110] width 92 height 14
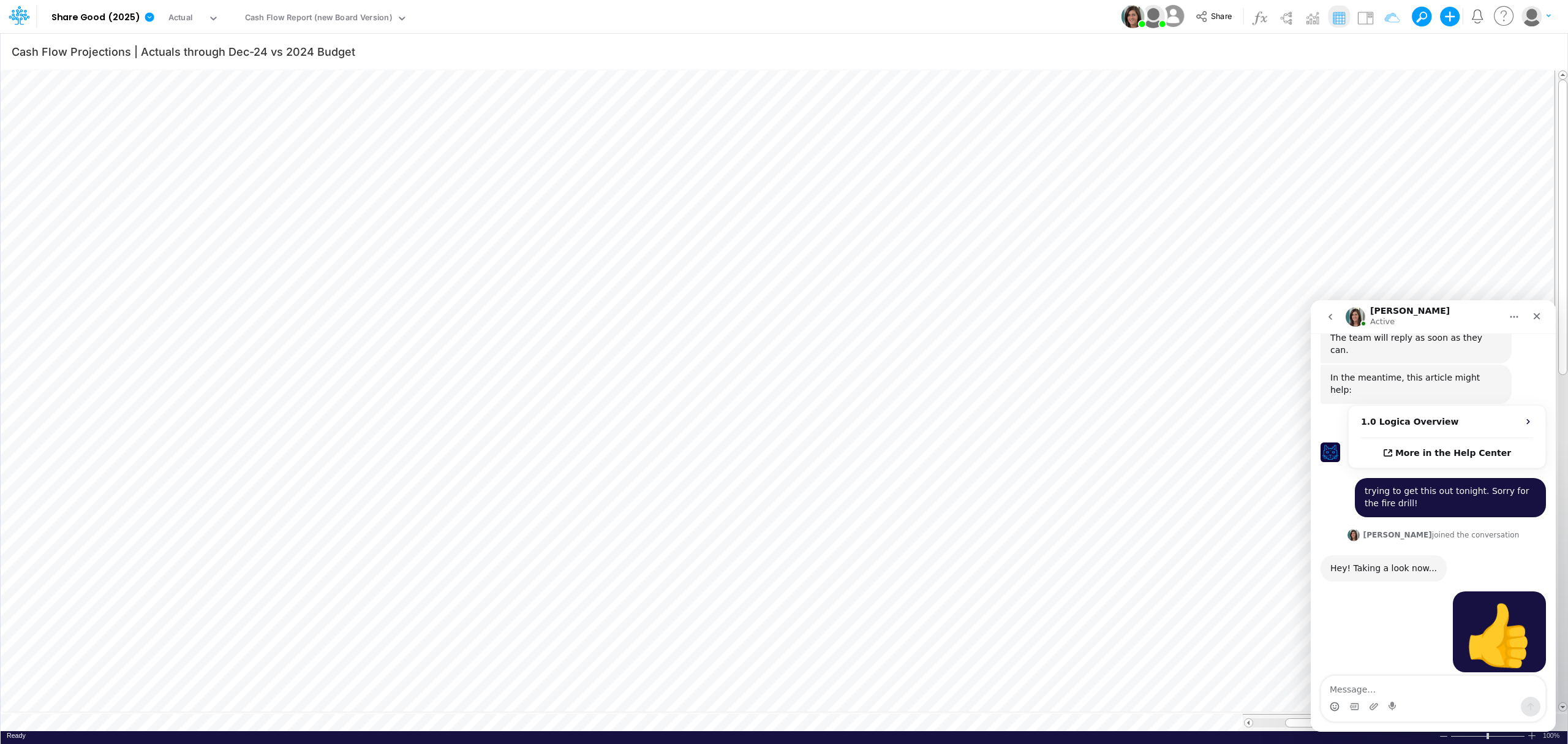
click at [209, 15] on icon at bounding box center [214, 19] width 11 height 11
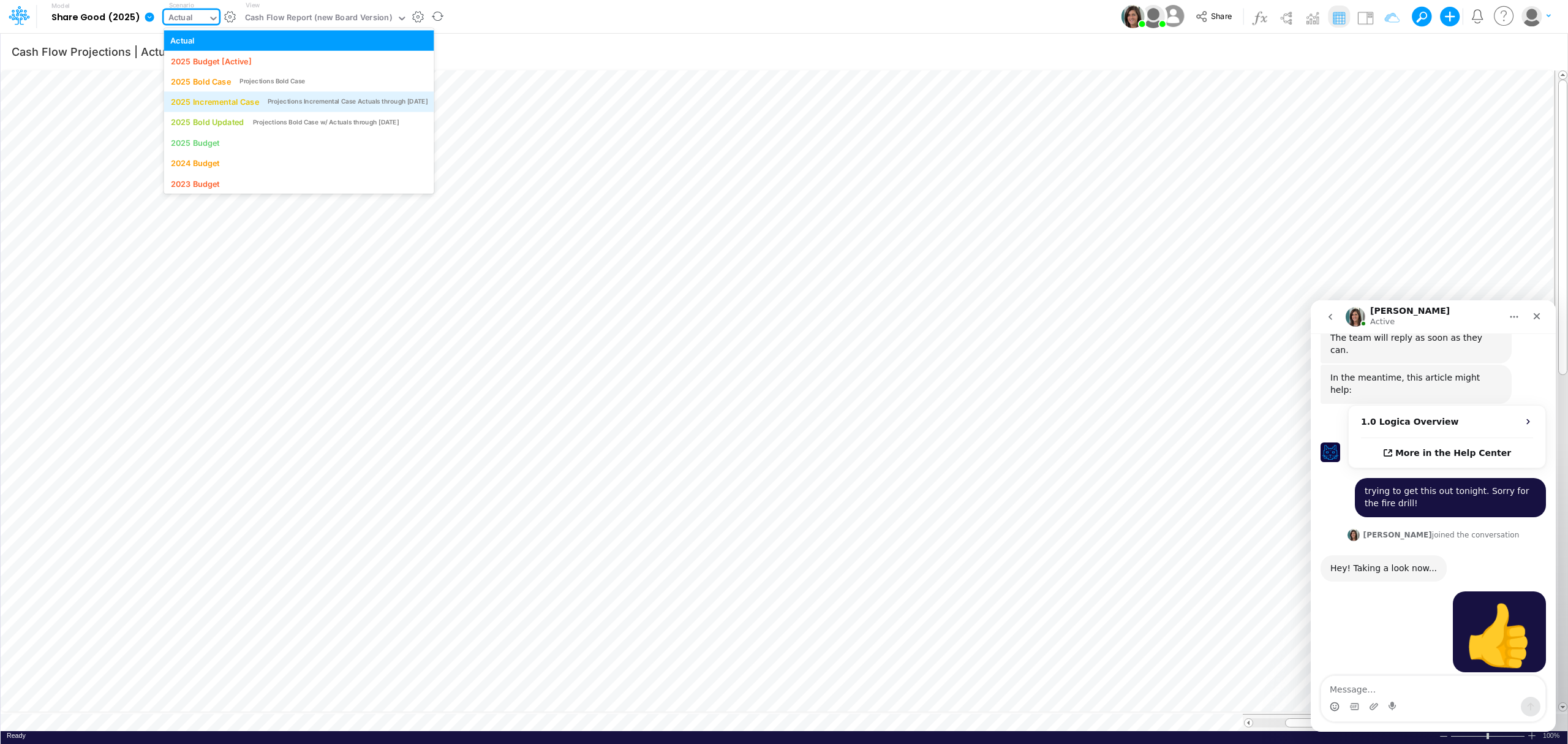
click at [199, 98] on div "2025 Incremental Case" at bounding box center [214, 102] width 88 height 12
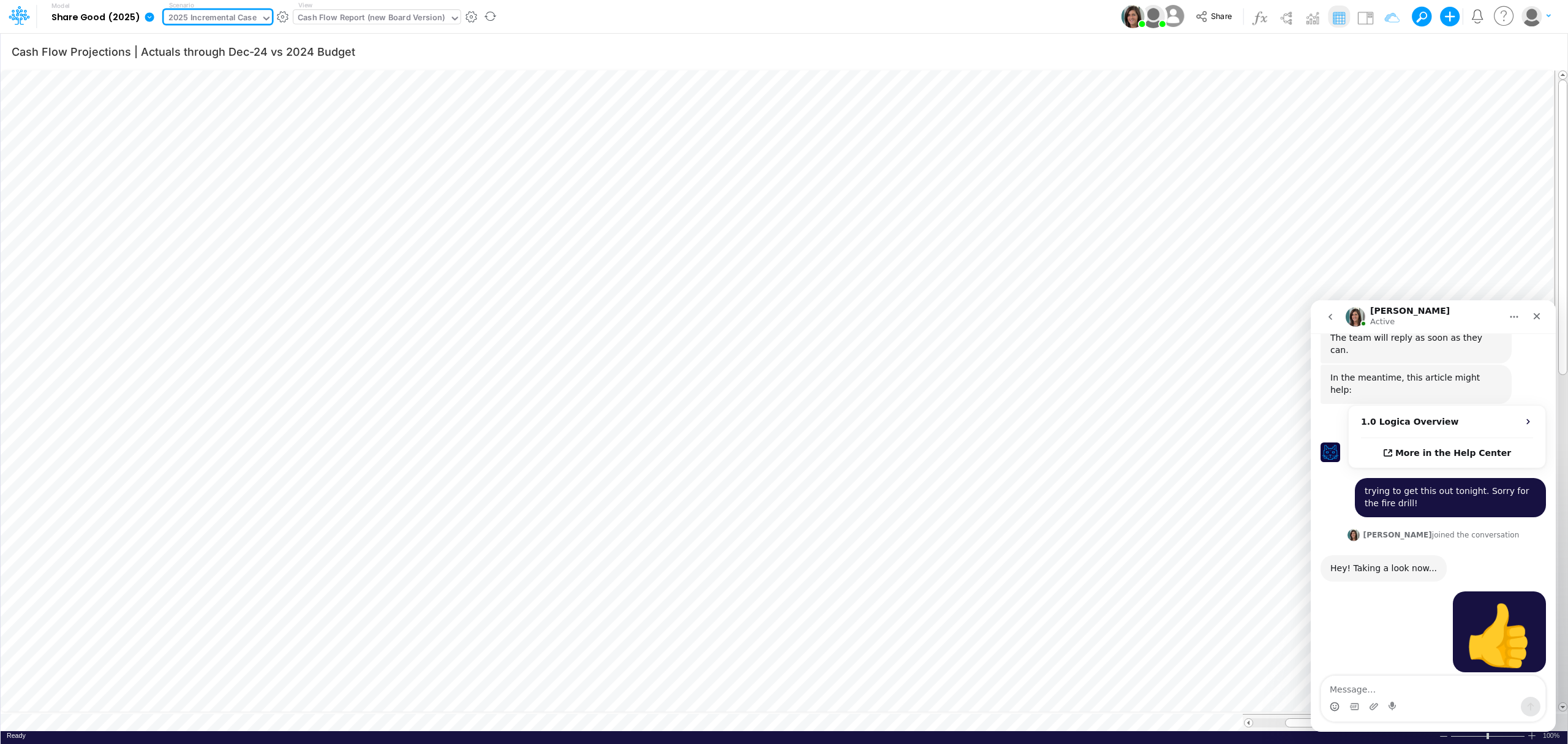
click at [304, 15] on div "Cash Flow Report (new Board Version)" at bounding box center [371, 19] width 147 height 14
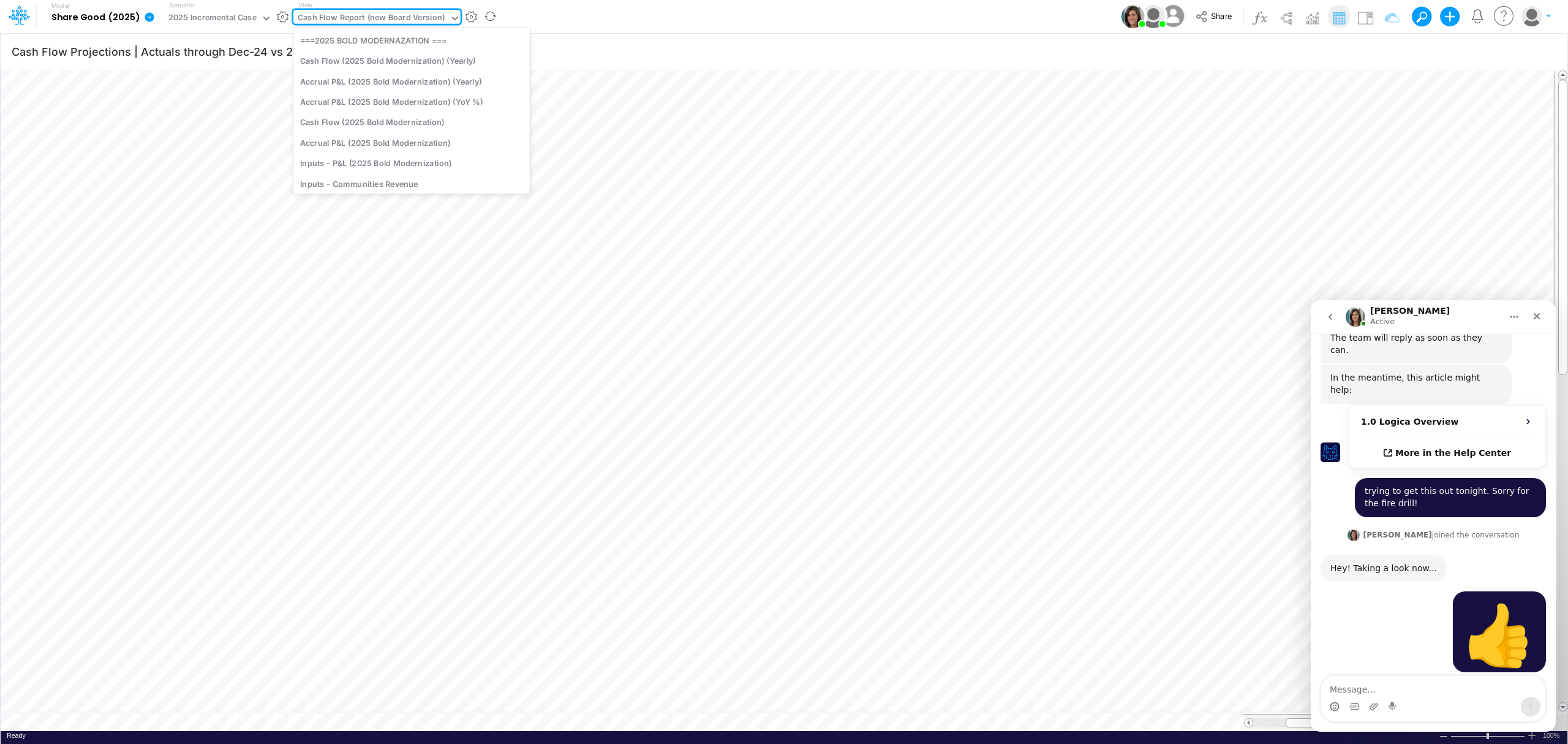
scroll to position [190, 0]
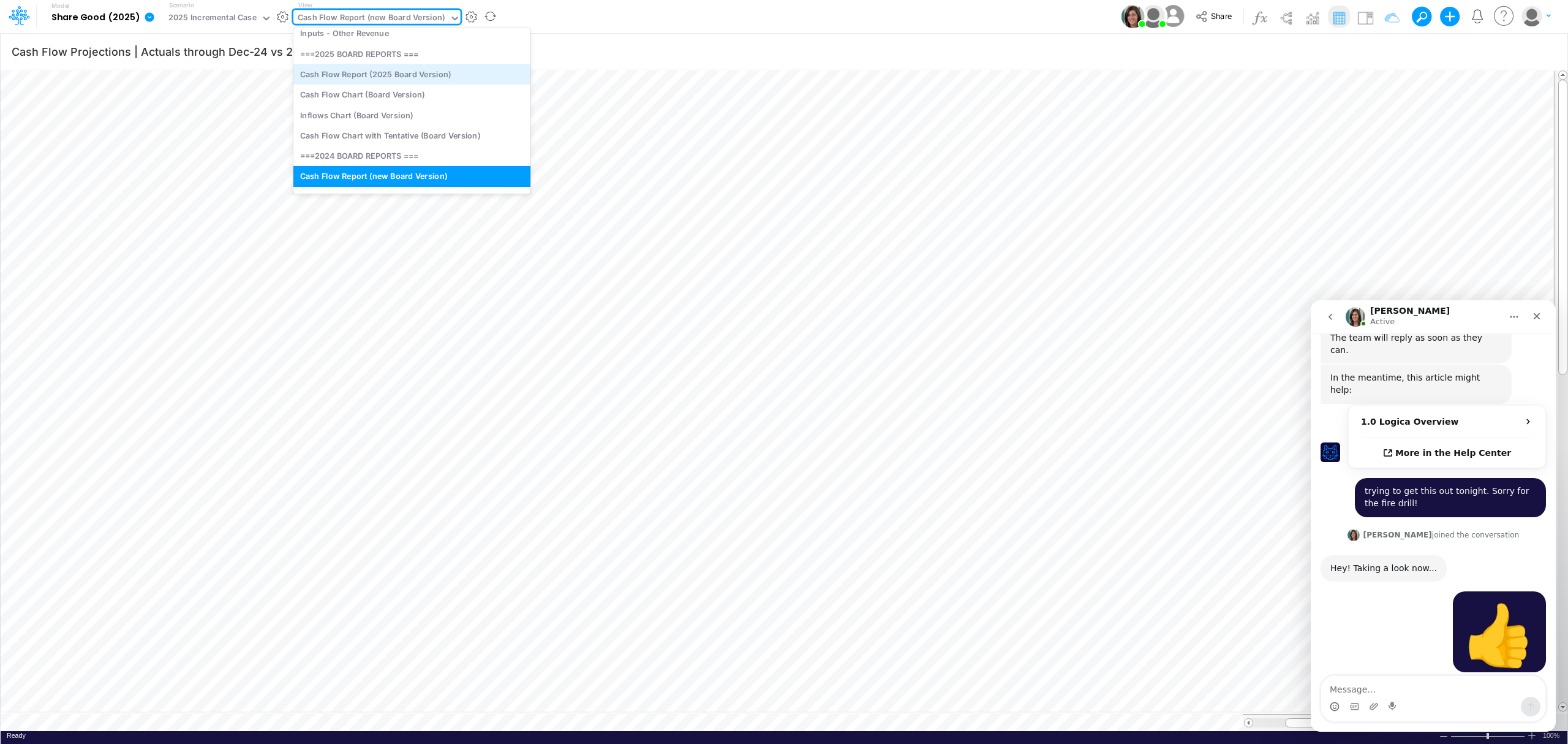
click at [305, 72] on div "Cash Flow Report (2025 Board Version)" at bounding box center [412, 74] width 237 height 20
type input "Cash Flow Projections | Actuals through [DATE]-25 vs 2025 Budget"
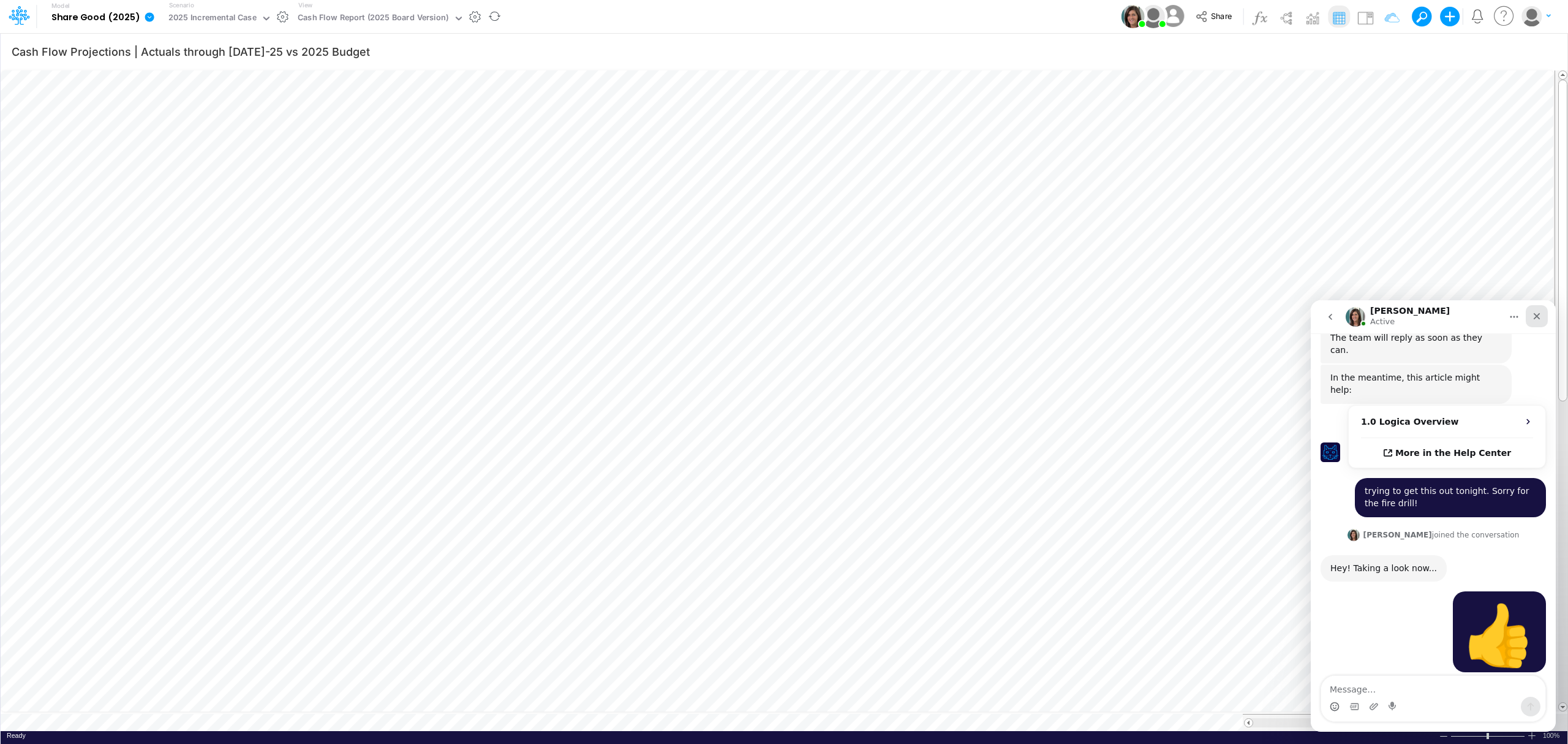
click at [1534, 313] on icon "Close" at bounding box center [1536, 316] width 7 height 7
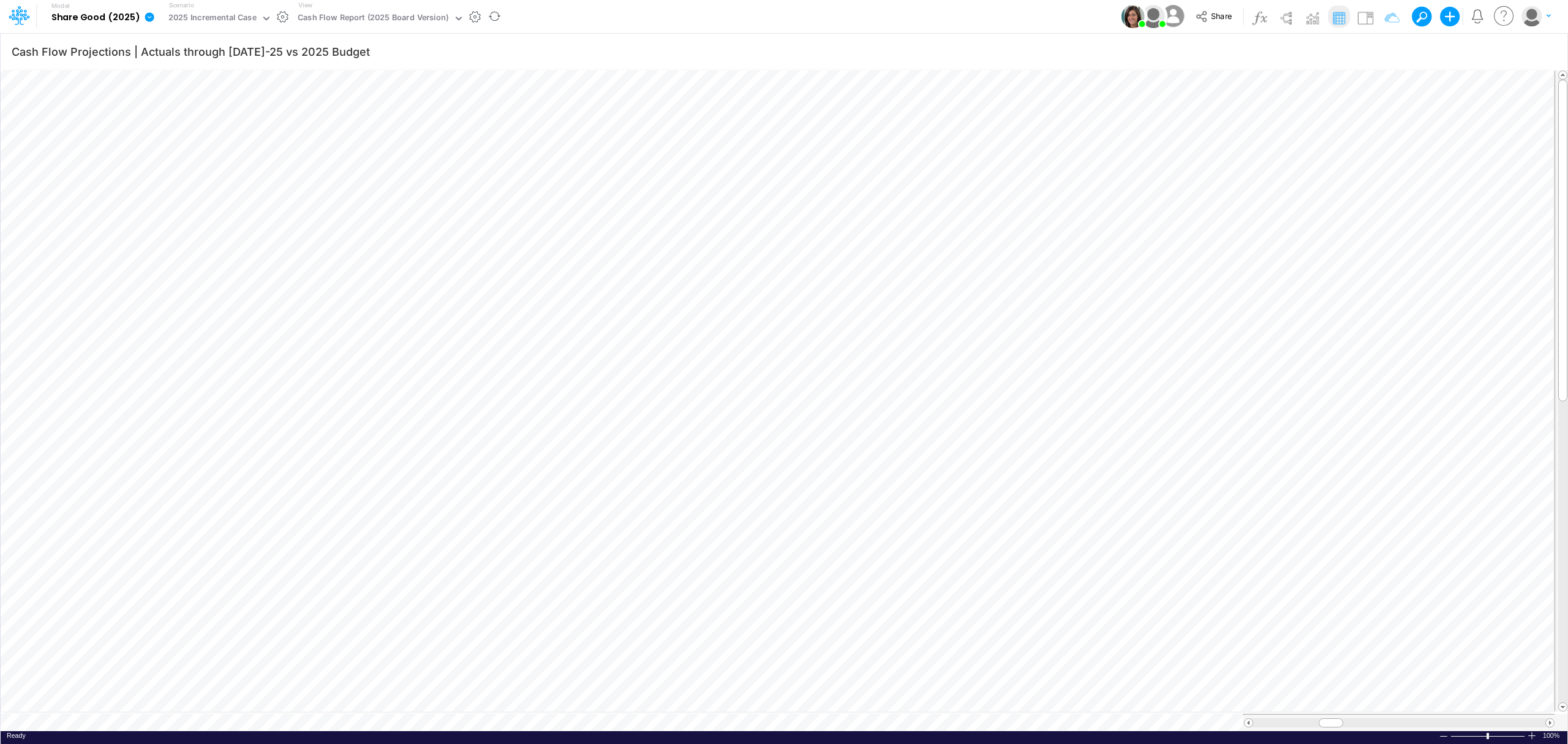
scroll to position [444, 0]
drag, startPoint x: 1338, startPoint y: 719, endPoint x: 1356, endPoint y: 720, distance: 18.0
click at [1356, 720] on span at bounding box center [1359, 722] width 8 height 8
click at [1130, 15] on img at bounding box center [1133, 17] width 24 height 24
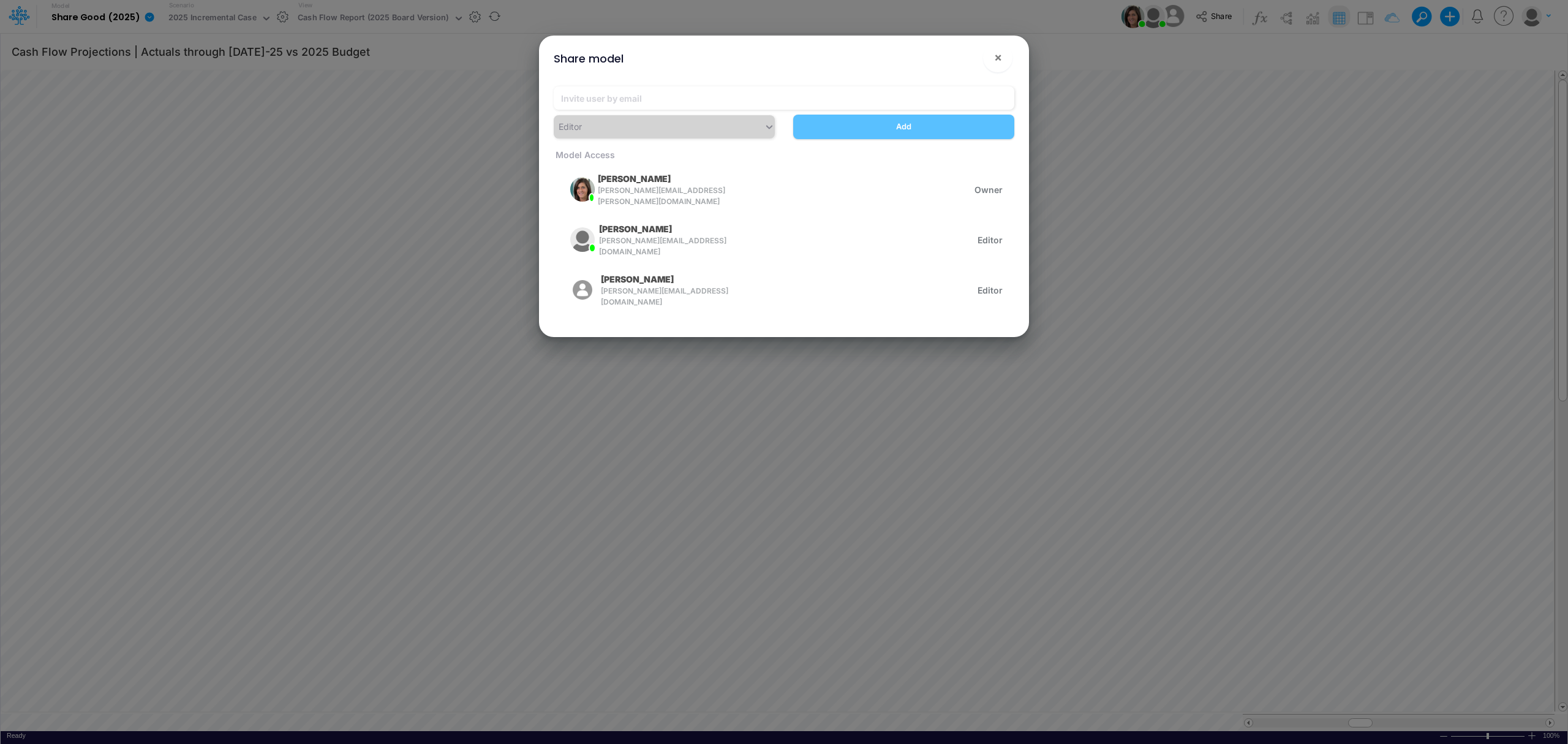
click at [1130, 15] on div "Share model × Editor Add Model Access [PERSON_NAME] [PERSON_NAME][EMAIL_ADDRESS…" at bounding box center [784, 372] width 1568 height 744
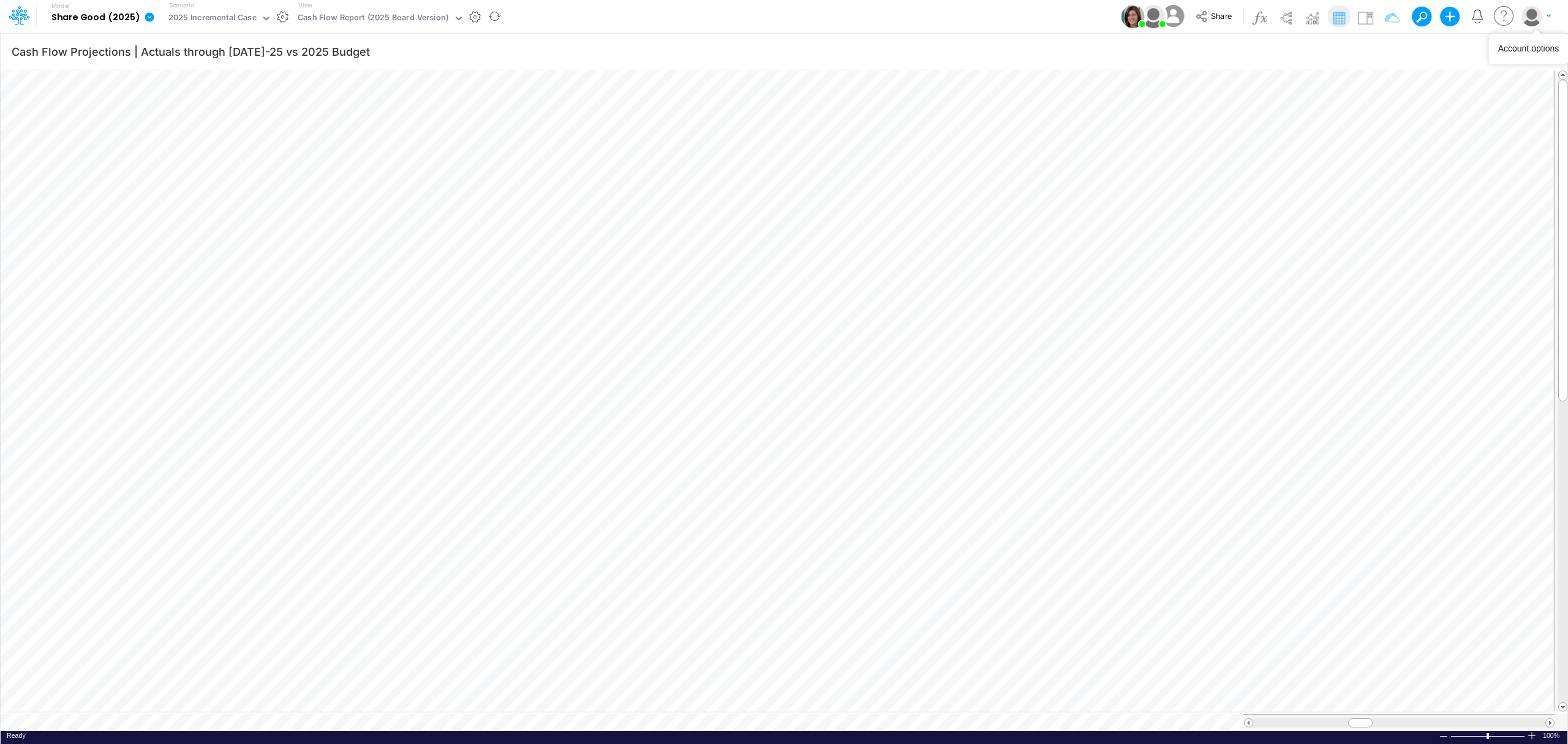
click at [1549, 18] on icon "button" at bounding box center [1548, 16] width 4 height 7
click at [145, 16] on icon at bounding box center [149, 17] width 9 height 9
click at [250, 108] on button "Export" at bounding box center [211, 107] width 131 height 20
click at [300, 114] on button "Excel" at bounding box center [343, 114] width 131 height 19
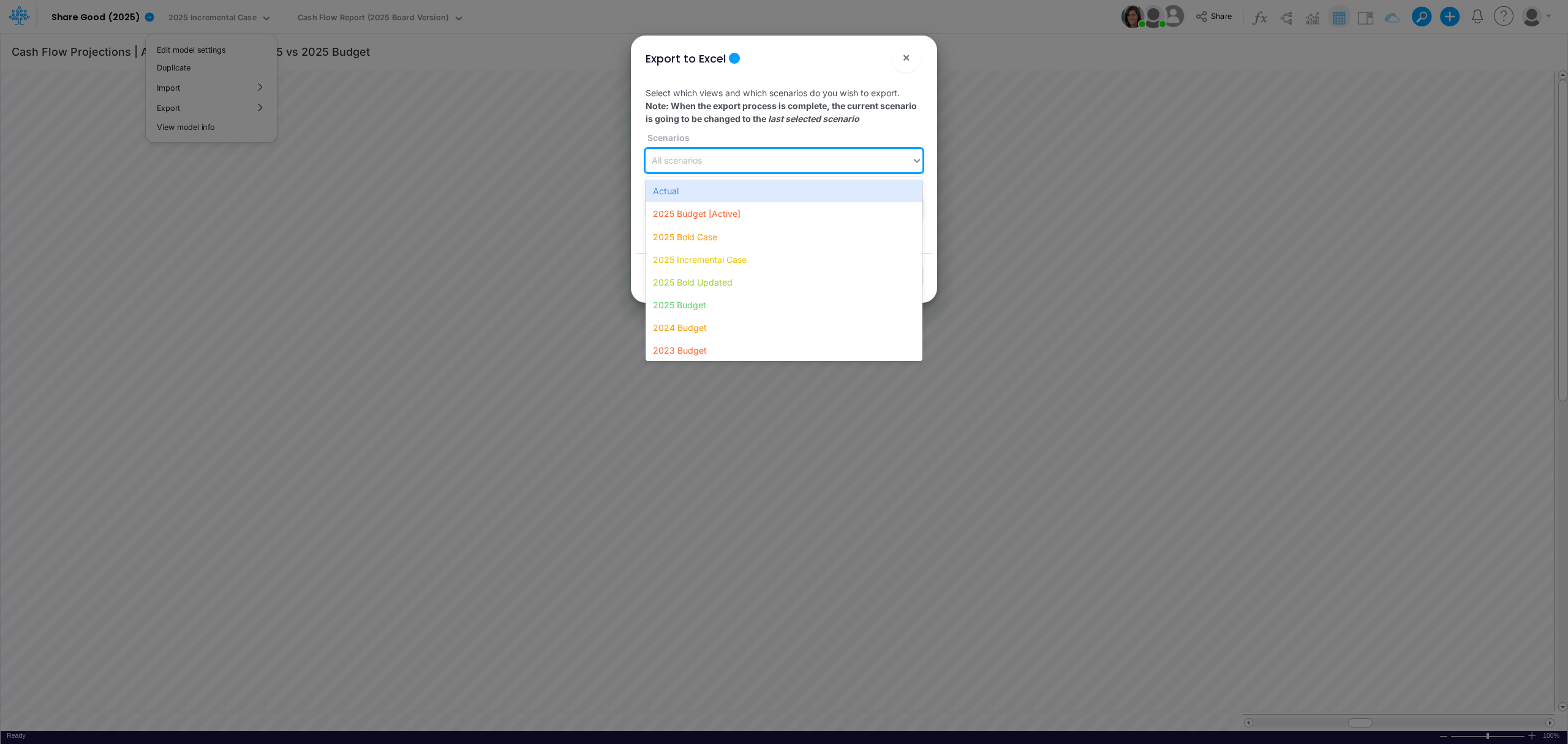
click at [770, 164] on div "All scenarios" at bounding box center [778, 160] width 266 height 20
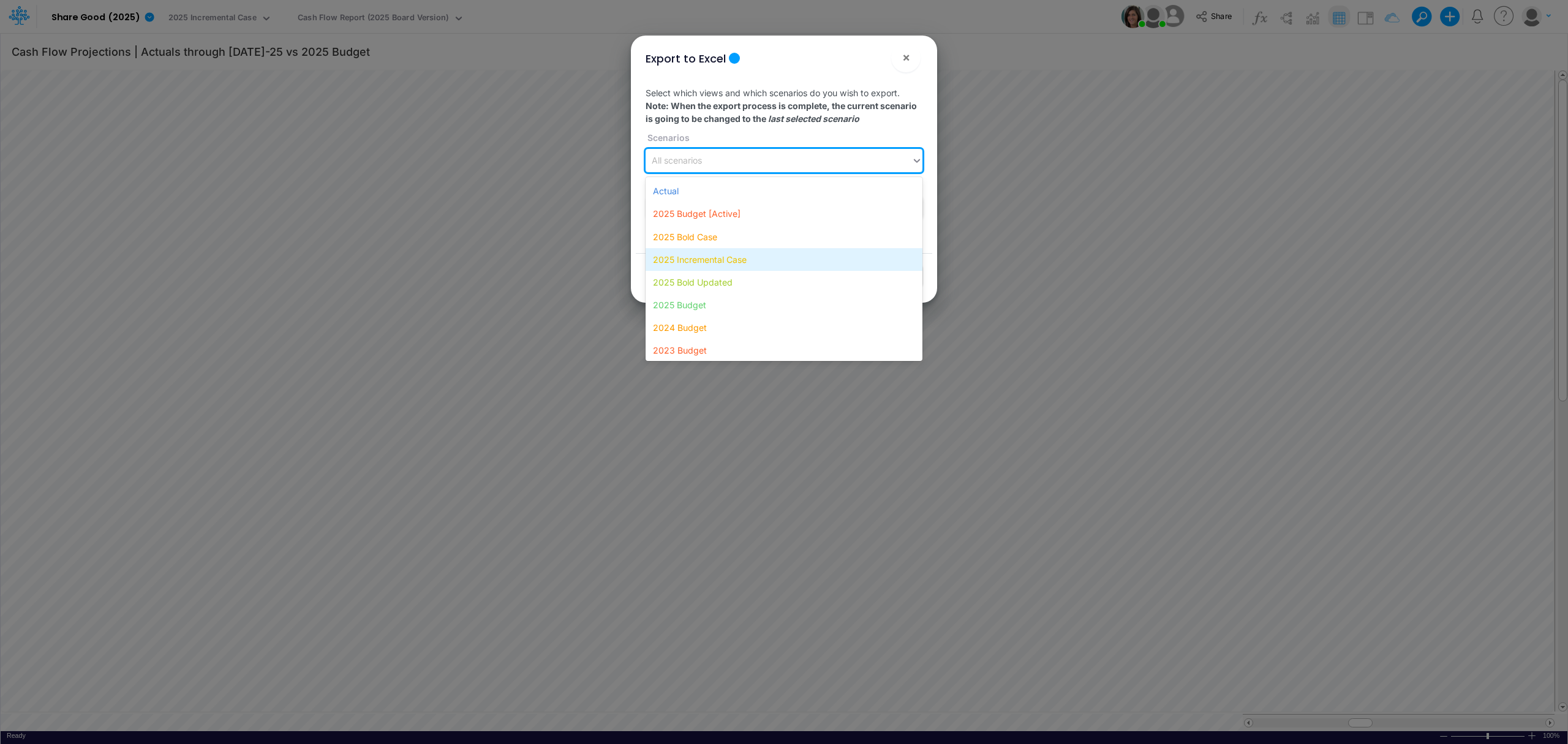
click at [754, 258] on div "2025 Incremental Case" at bounding box center [783, 260] width 277 height 23
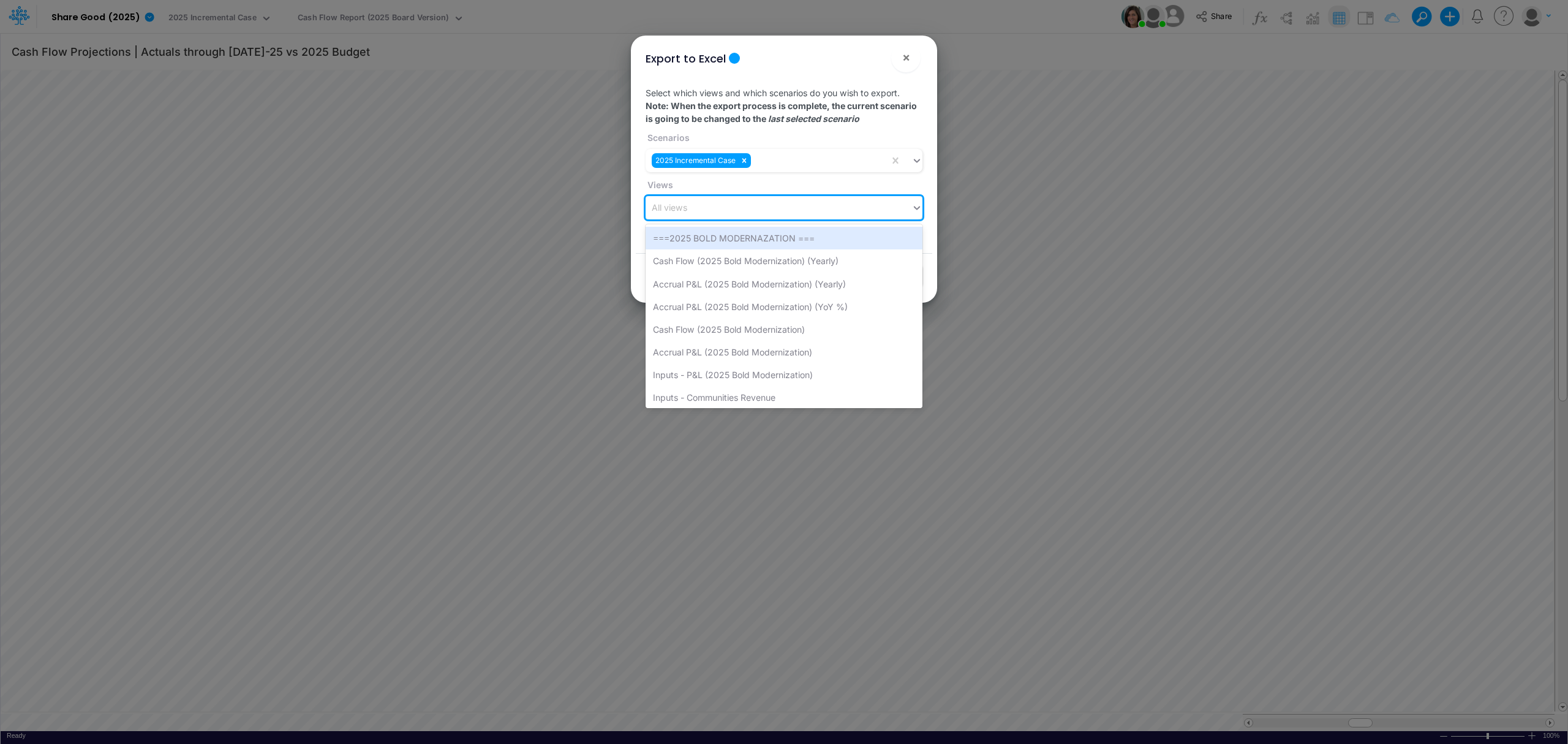
click at [798, 213] on div "All views" at bounding box center [778, 208] width 266 height 20
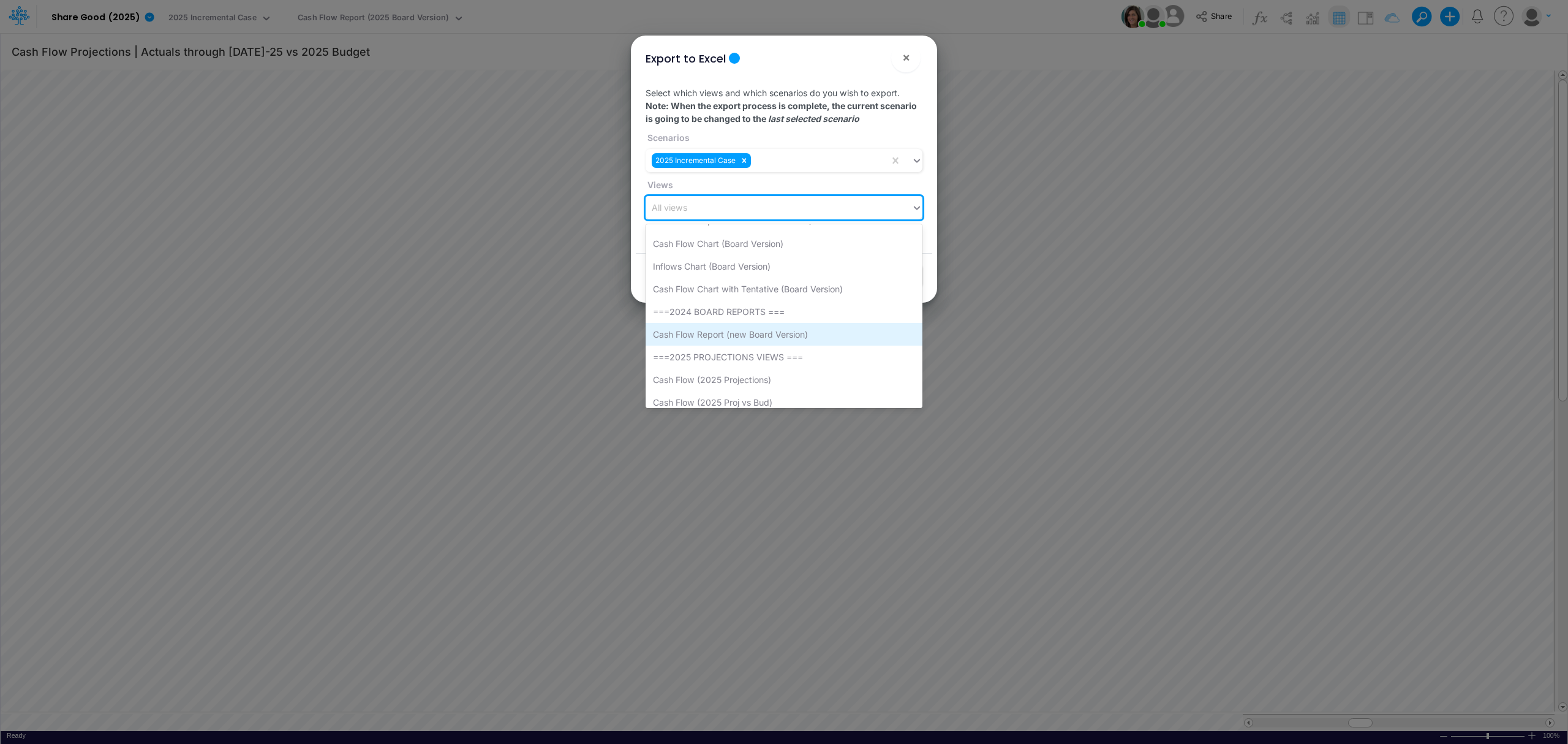
click at [772, 335] on div "Cash Flow Report (new Board Version)" at bounding box center [783, 334] width 277 height 23
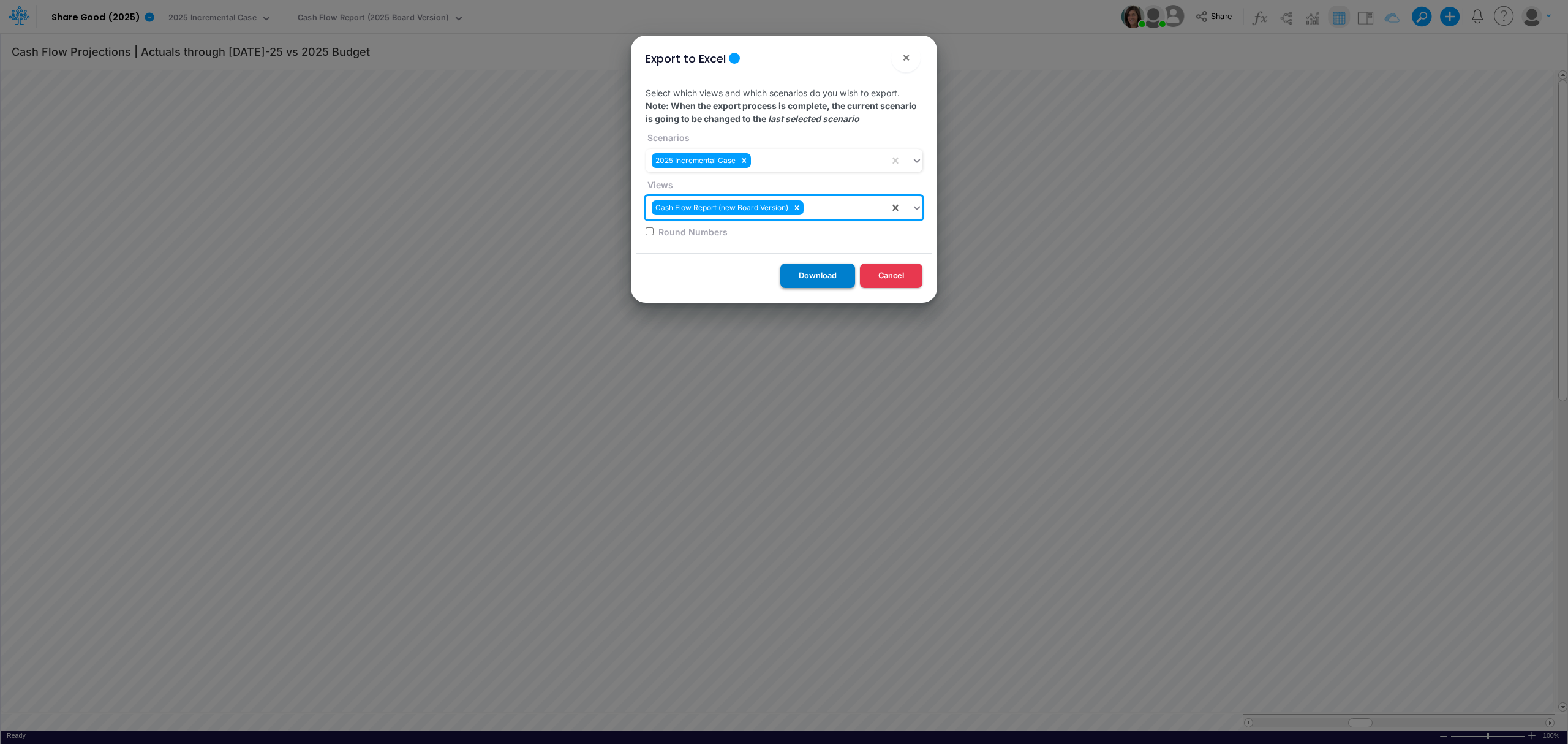
click at [819, 269] on button "Download" at bounding box center [817, 275] width 75 height 24
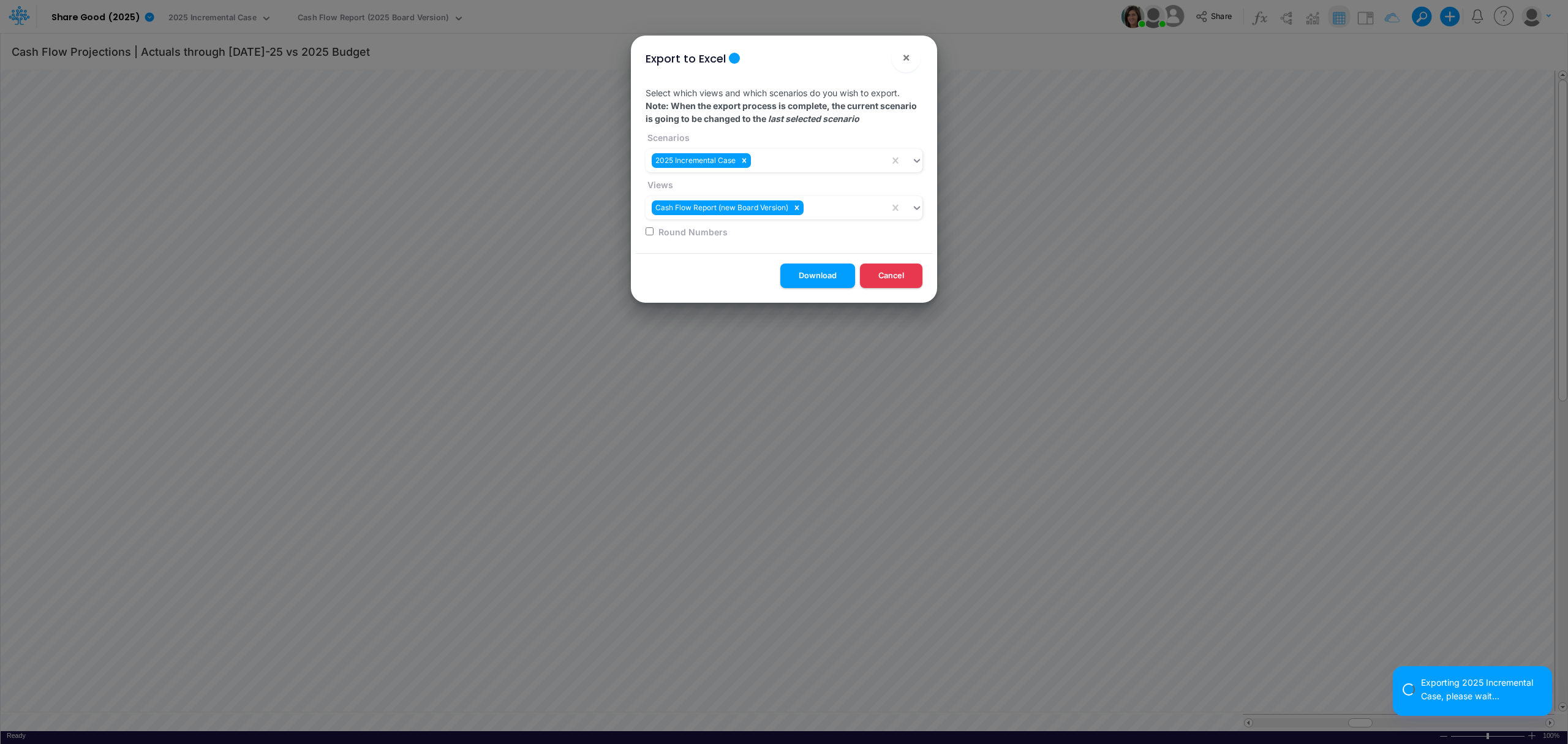
click at [92, 20] on div "Export to Excel × Select which views and which scenarios do you wish to export.…" at bounding box center [784, 372] width 1568 height 744
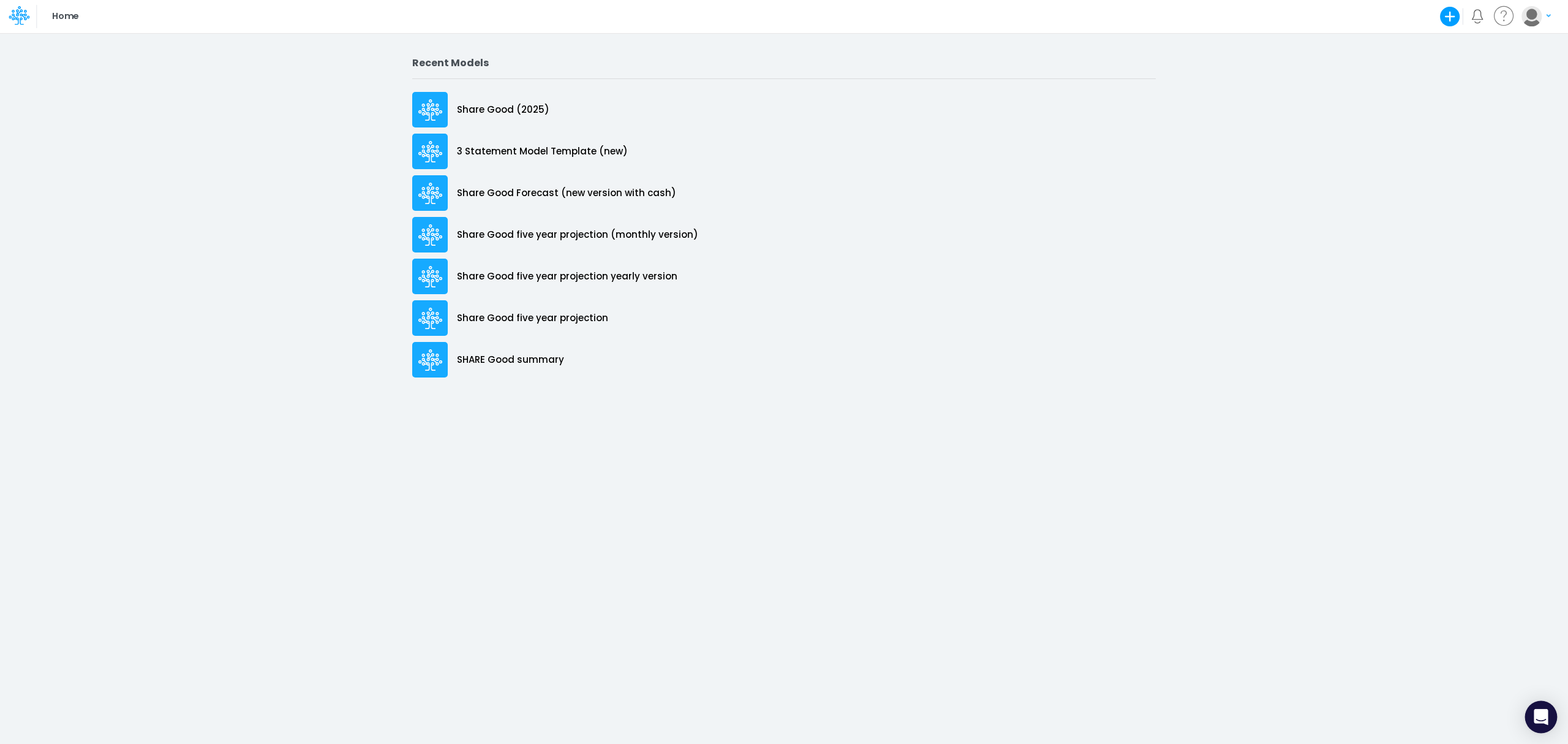
click at [1537, 717] on icon "Open Intercom Messenger" at bounding box center [1540, 717] width 14 height 16
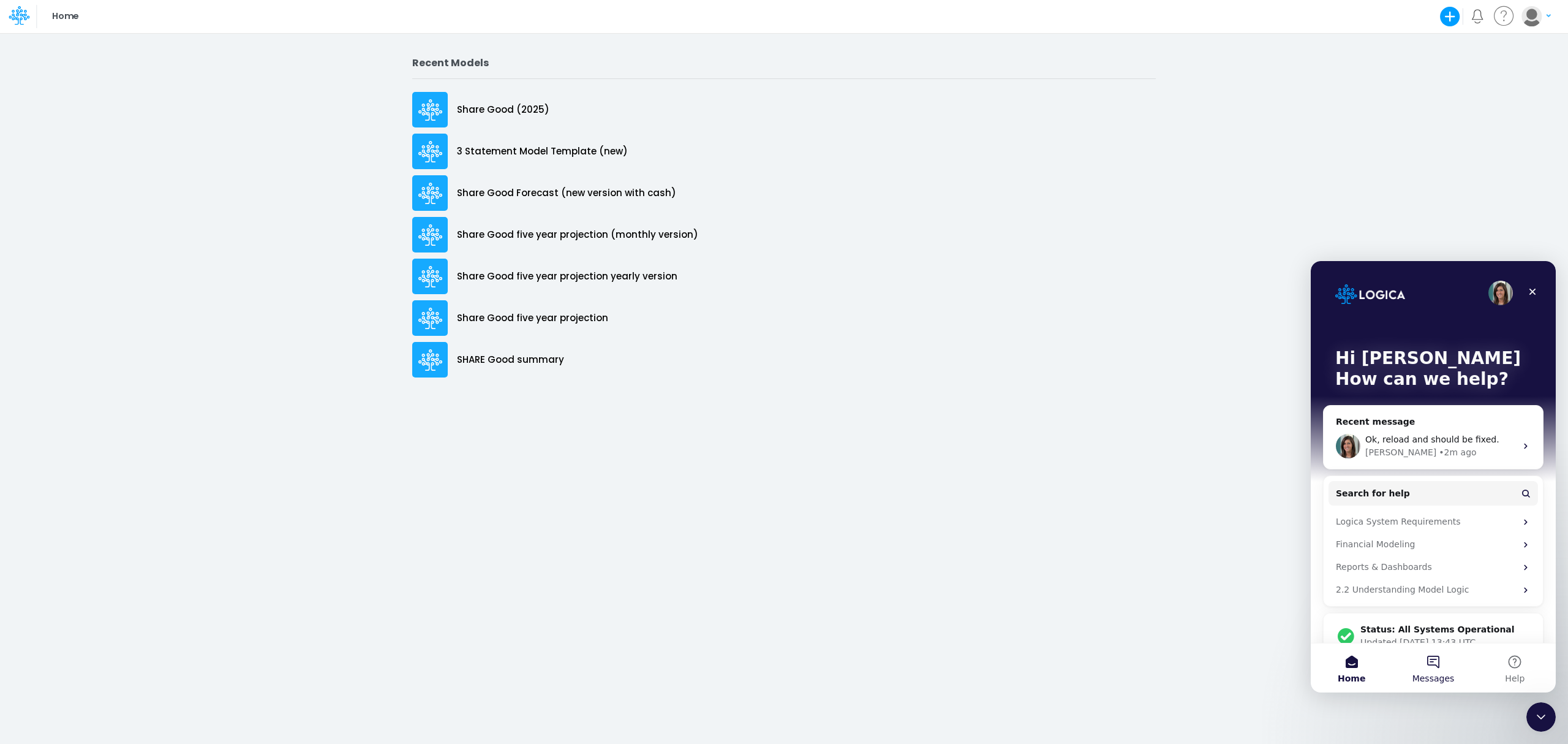
click at [1426, 659] on button "Messages" at bounding box center [1433, 667] width 82 height 49
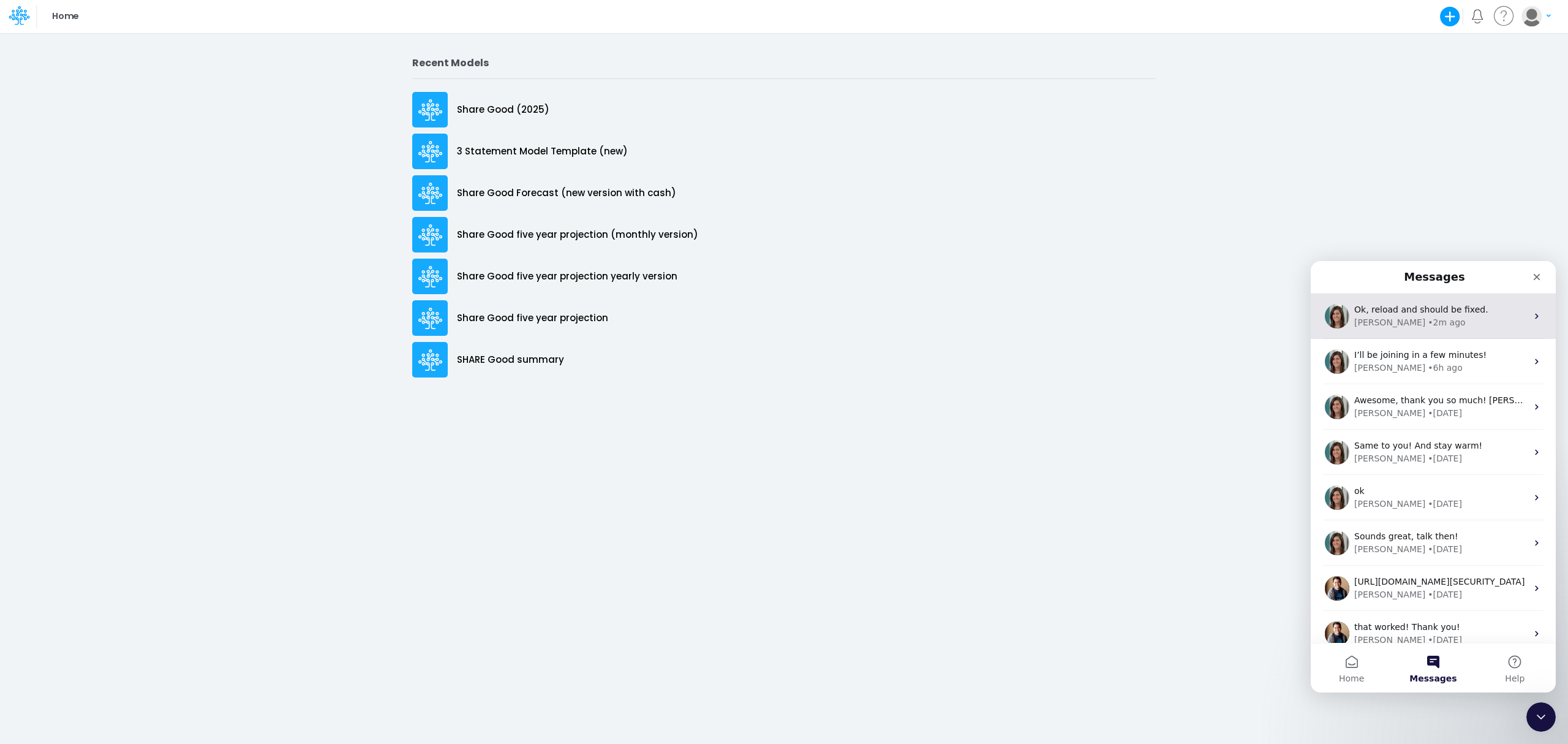
click at [1397, 313] on span "Ok, reload and should be fixed." at bounding box center [1421, 310] width 134 height 10
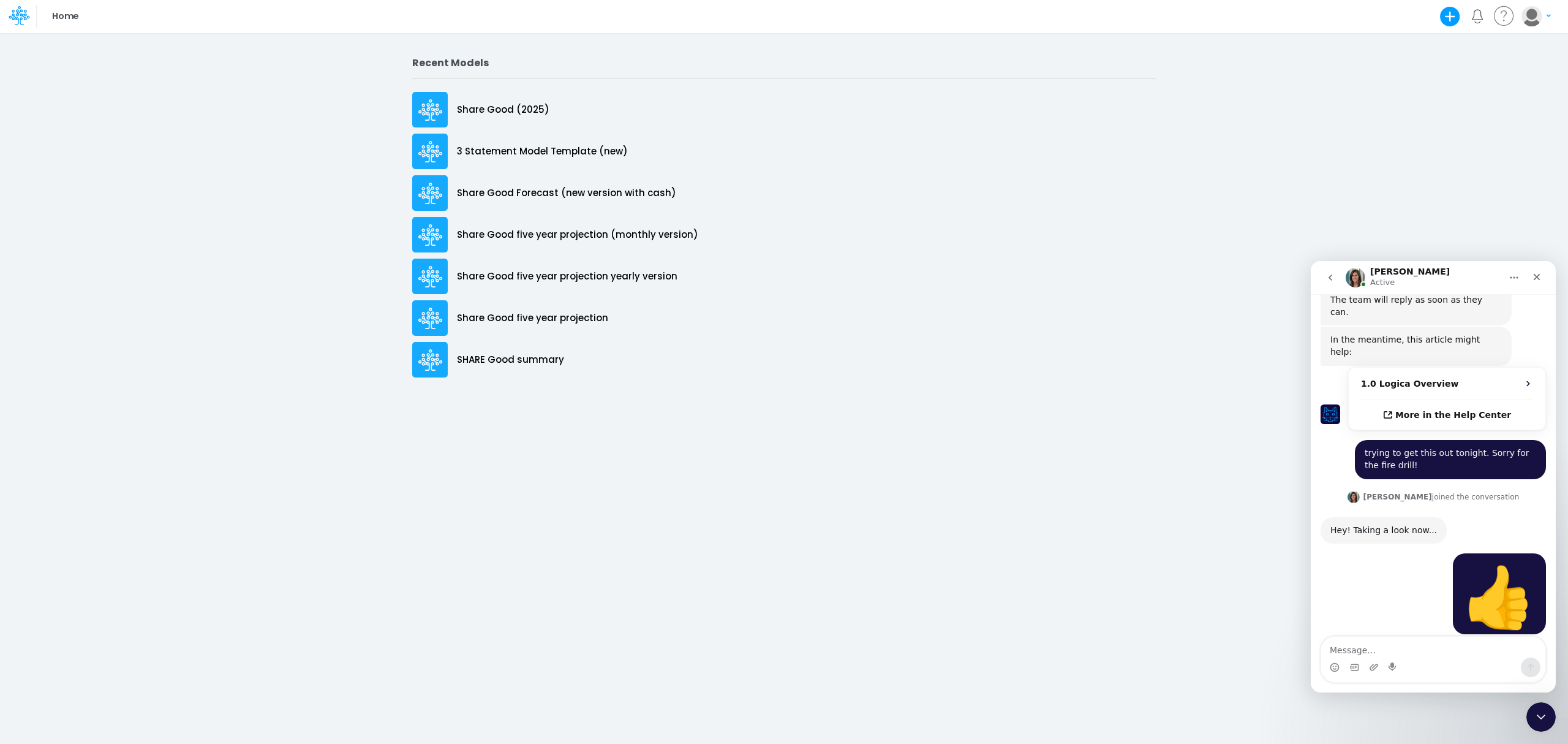
scroll to position [444, 0]
click at [1434, 649] on textarea "Message…" at bounding box center [1433, 647] width 224 height 21
type textarea "looks beautiful! thank you!"
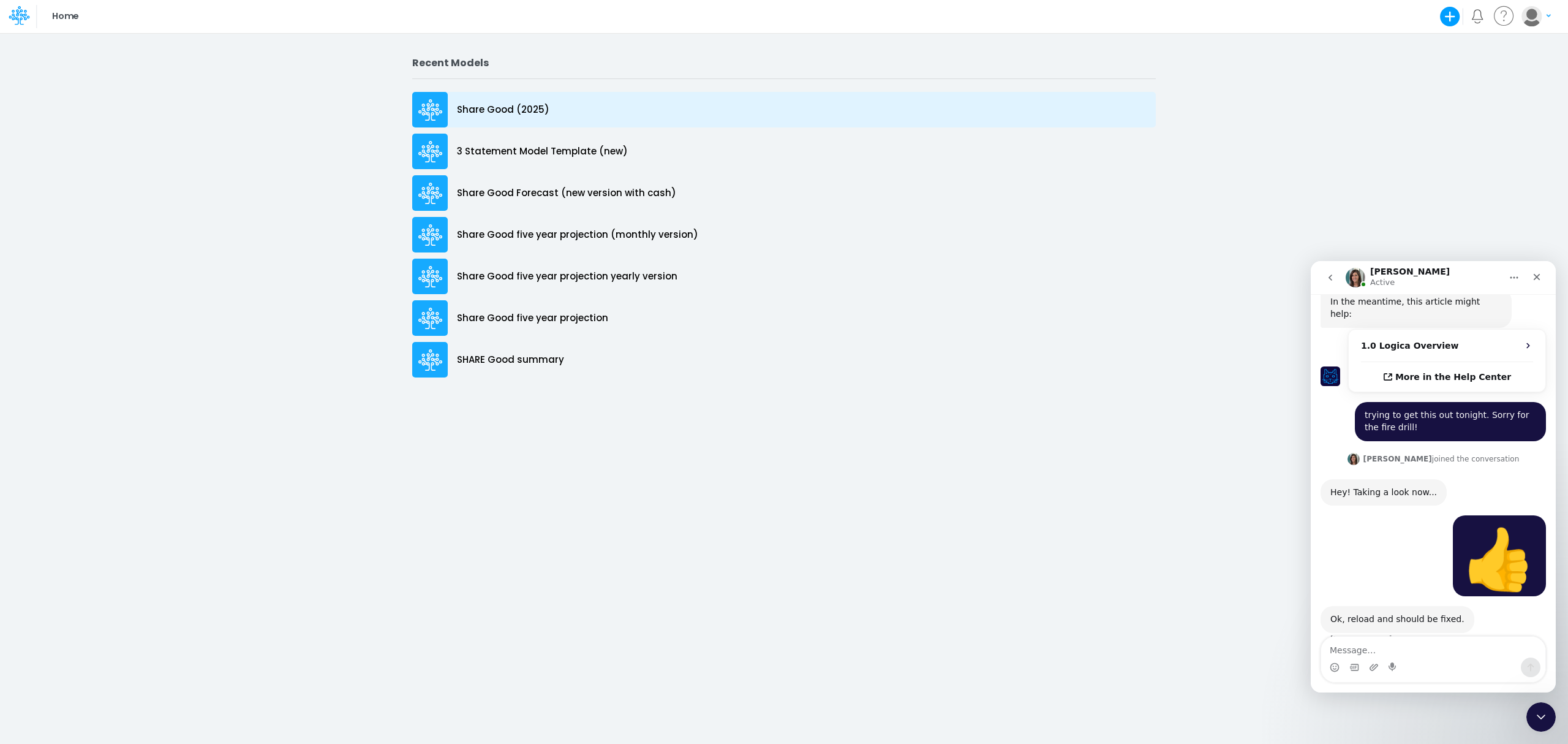
click at [490, 112] on p "Share Good (2025)" at bounding box center [503, 110] width 92 height 14
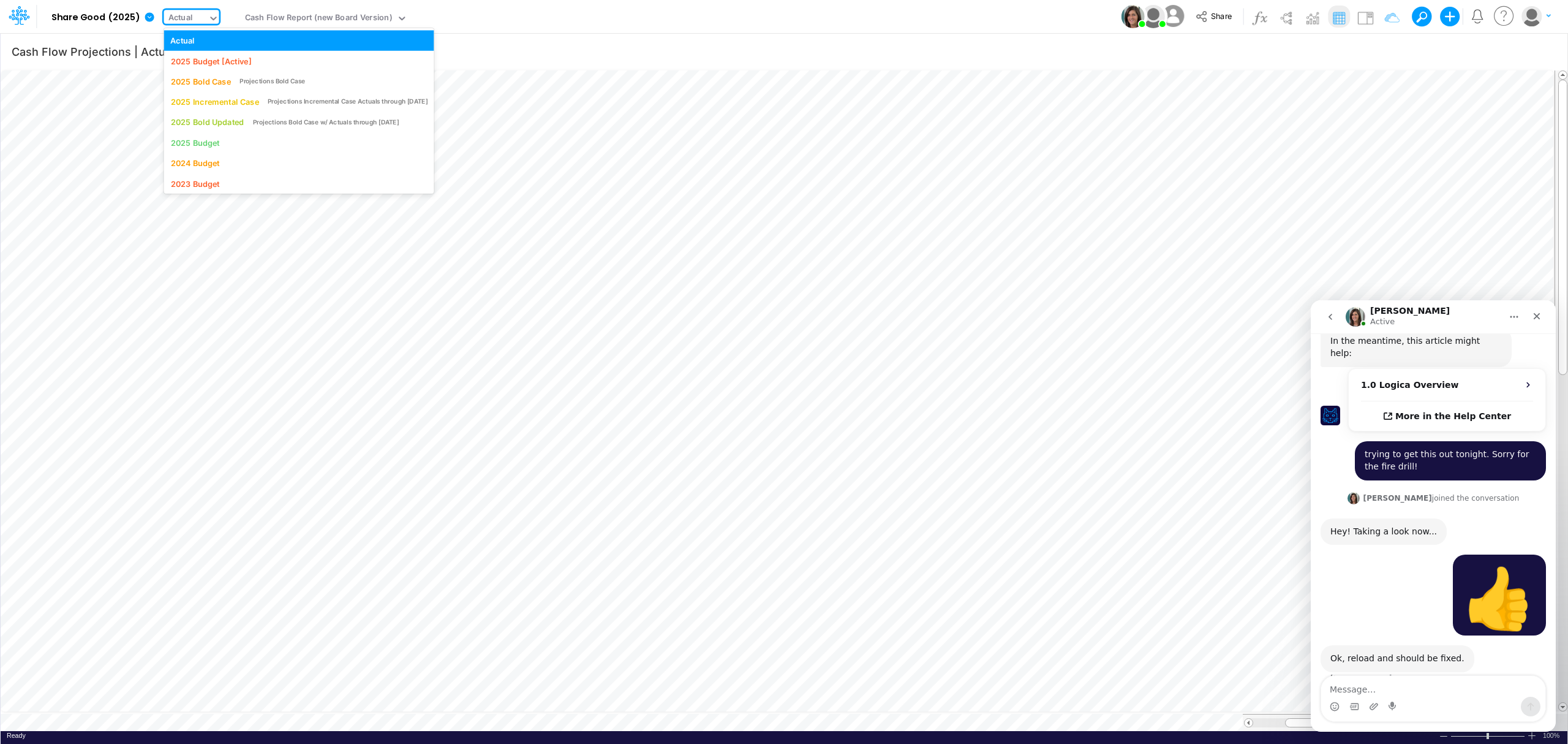
click at [210, 18] on icon at bounding box center [213, 19] width 6 height 4
click at [204, 99] on div "2025 Incremental Case" at bounding box center [214, 102] width 88 height 12
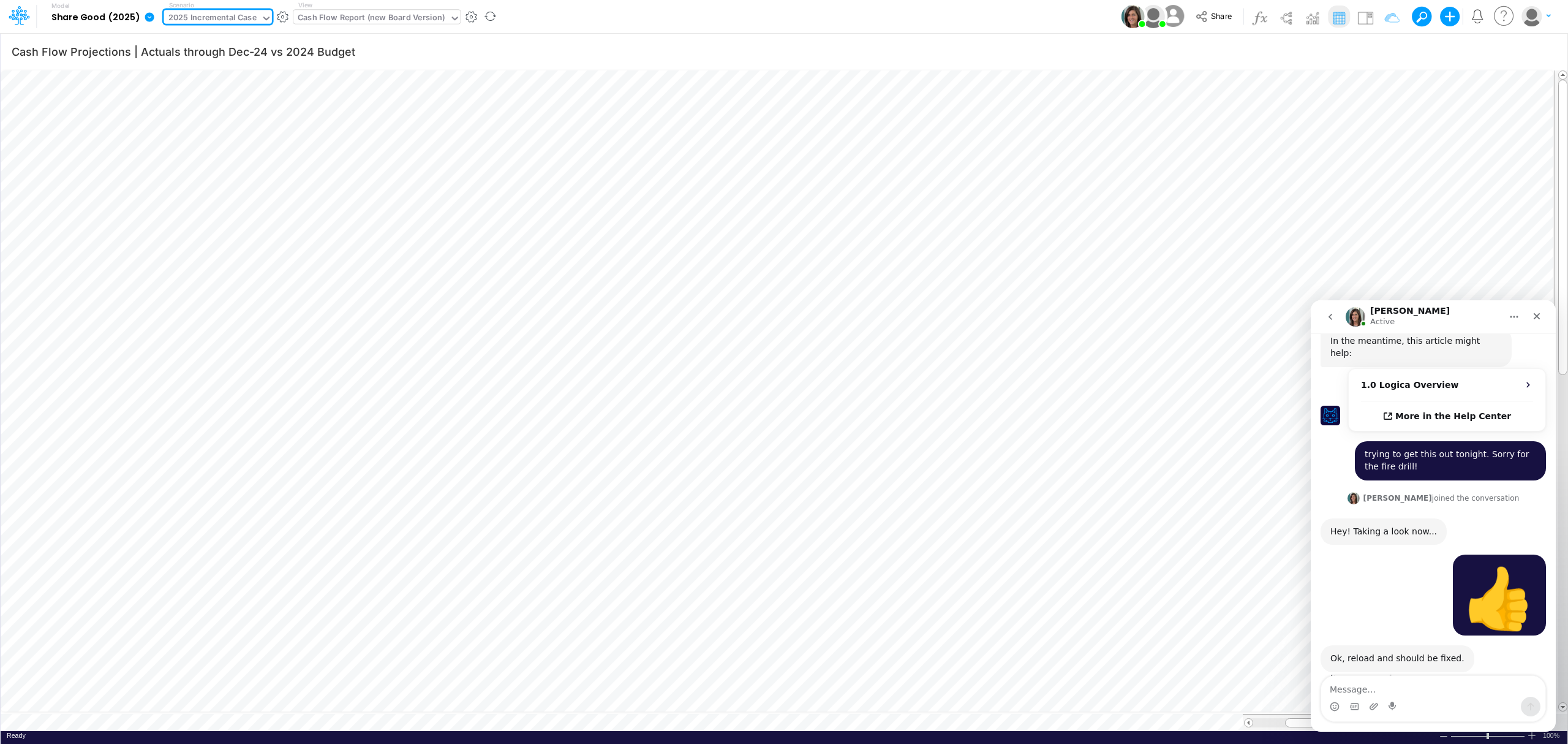
click at [329, 15] on div "Cash Flow Report (new Board Version)" at bounding box center [371, 19] width 147 height 14
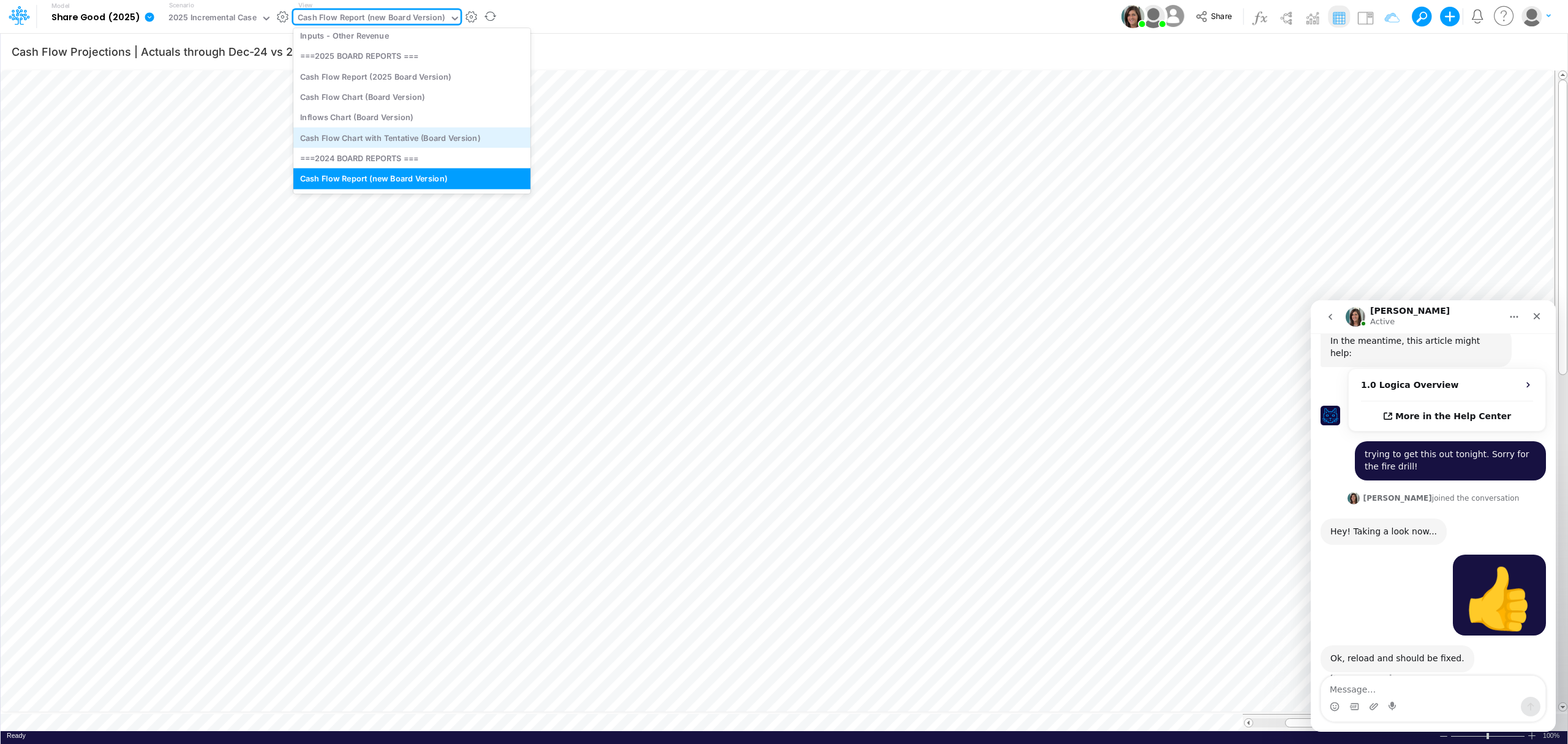
scroll to position [163, 0]
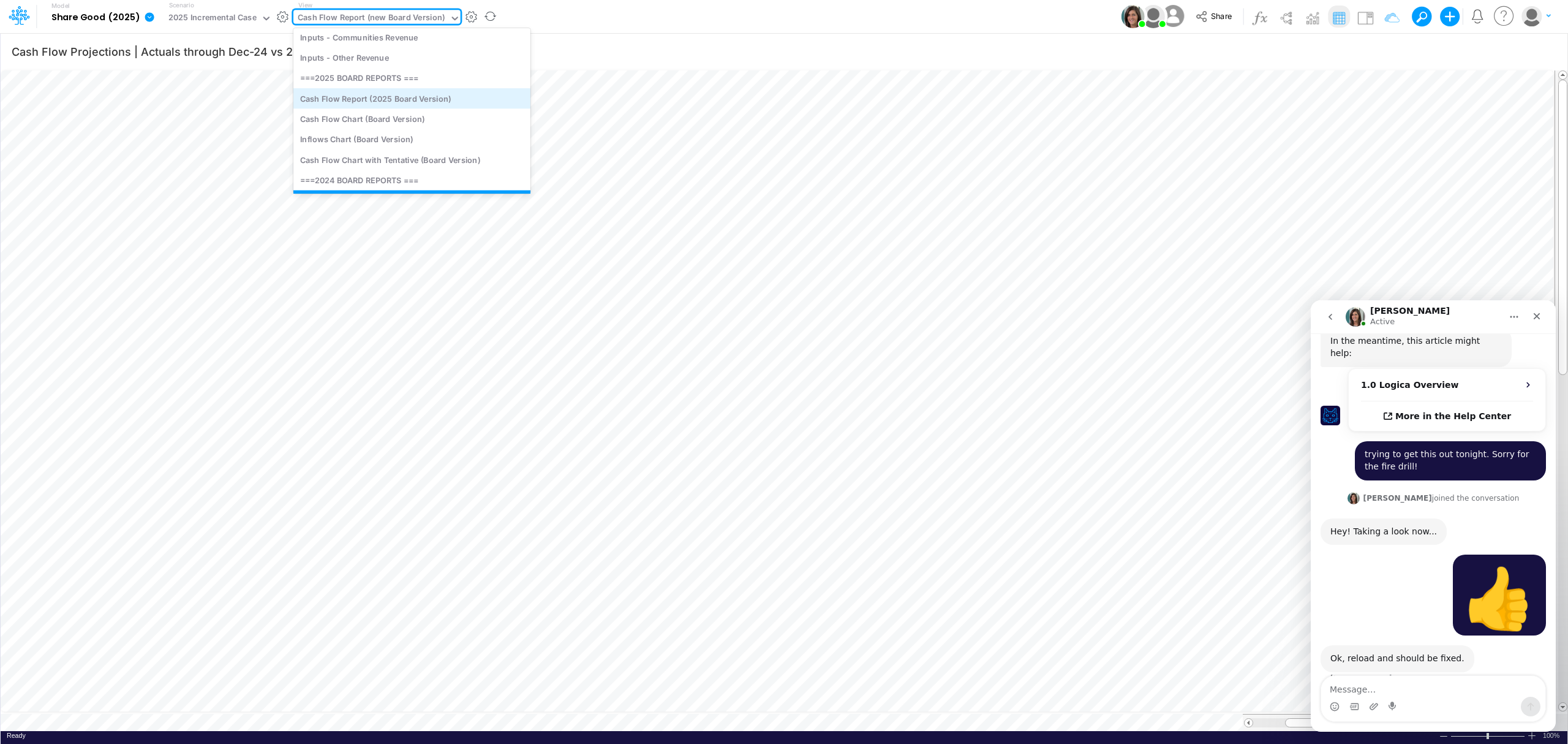
click at [371, 90] on div "Cash Flow Report (2025 Board Version)" at bounding box center [412, 98] width 237 height 20
type input "Cash Flow Projections | Actuals through [DATE]-25 vs 2025 Budget"
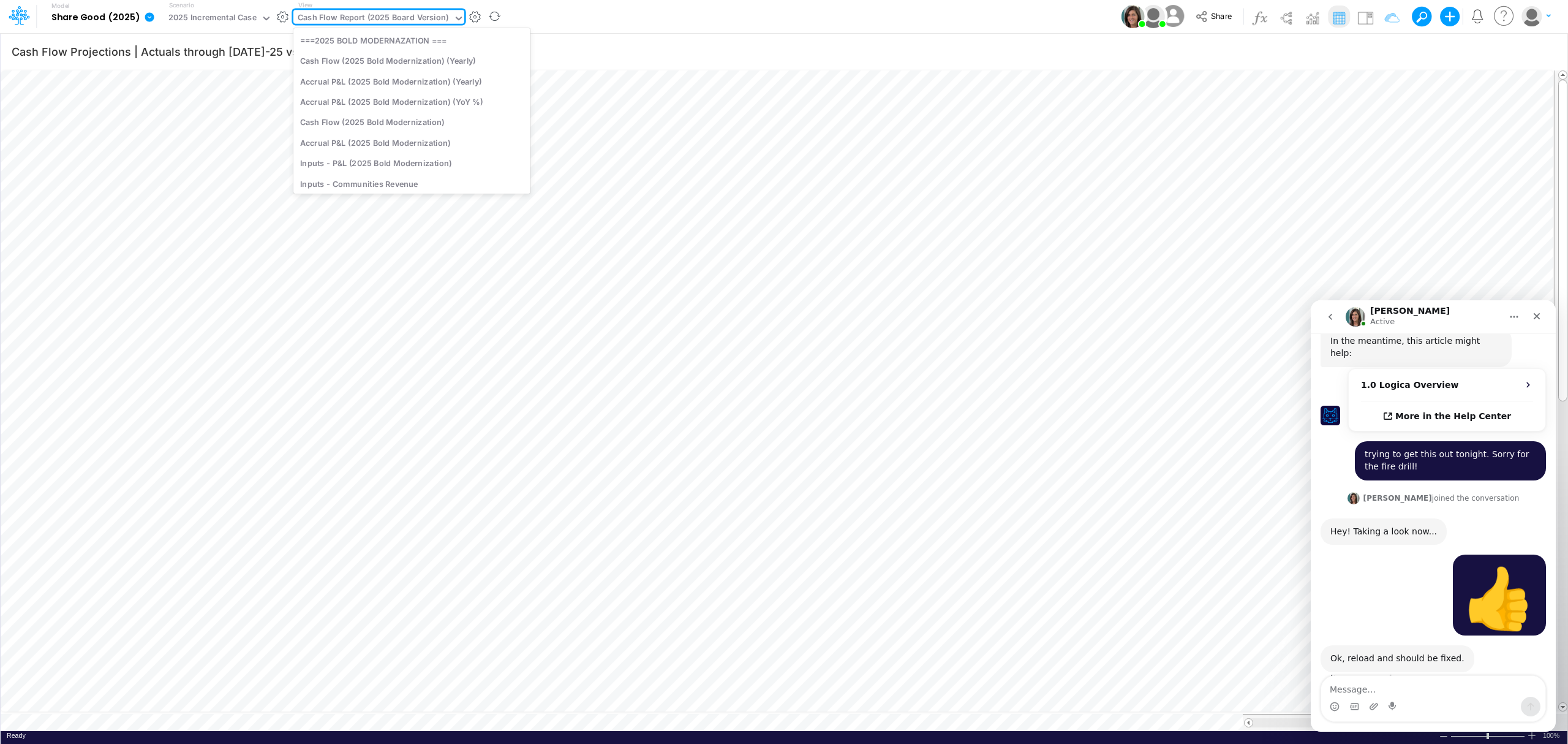
click at [403, 14] on div "Cash Flow Report (2025 Board Version)" at bounding box center [373, 19] width 151 height 14
click at [377, 123] on div "Cash Flow Chart (Board Version)" at bounding box center [412, 123] width 237 height 20
type input "Cash Flow Projections | Actuals through Jul-25"
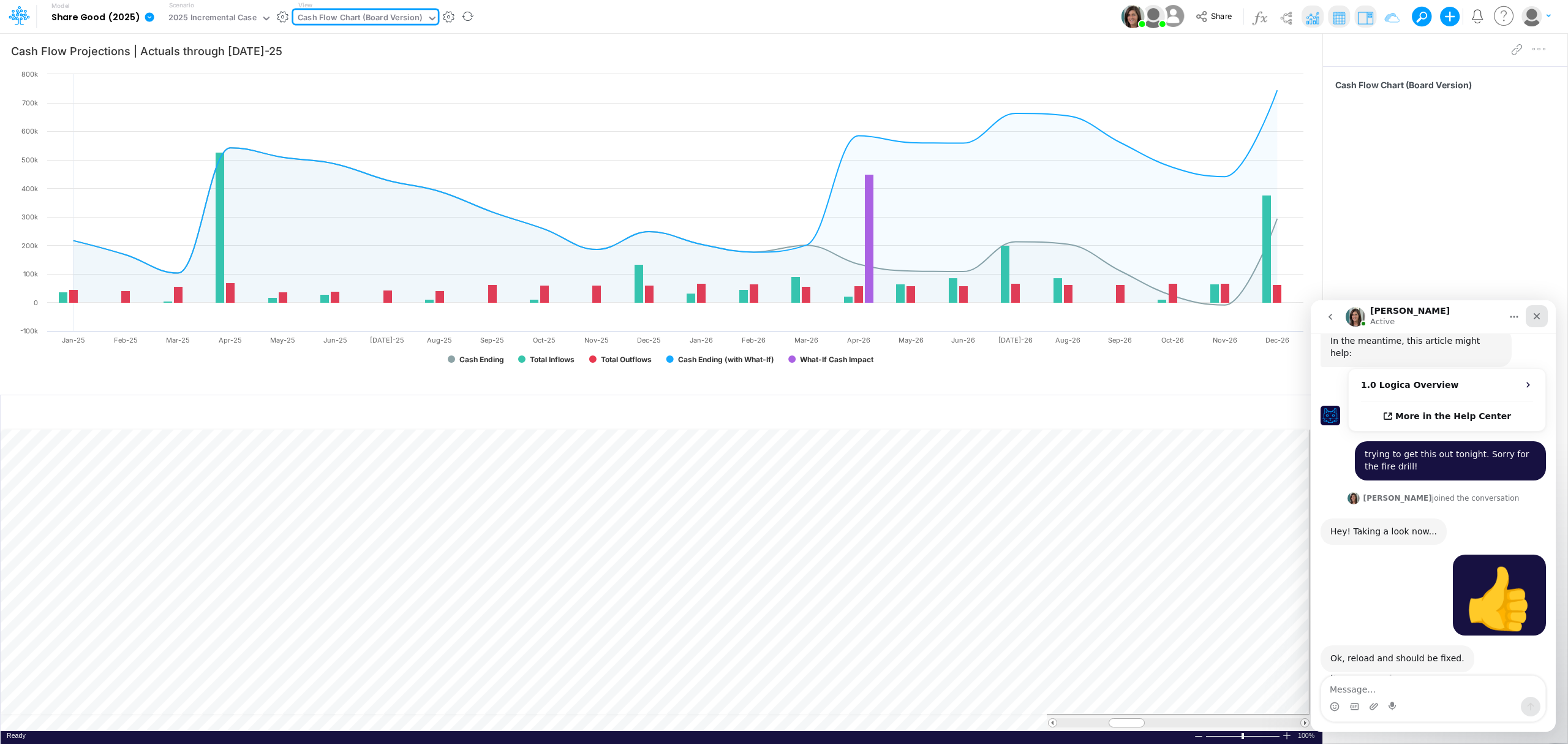
click at [1539, 320] on icon "Close" at bounding box center [1536, 316] width 10 height 10
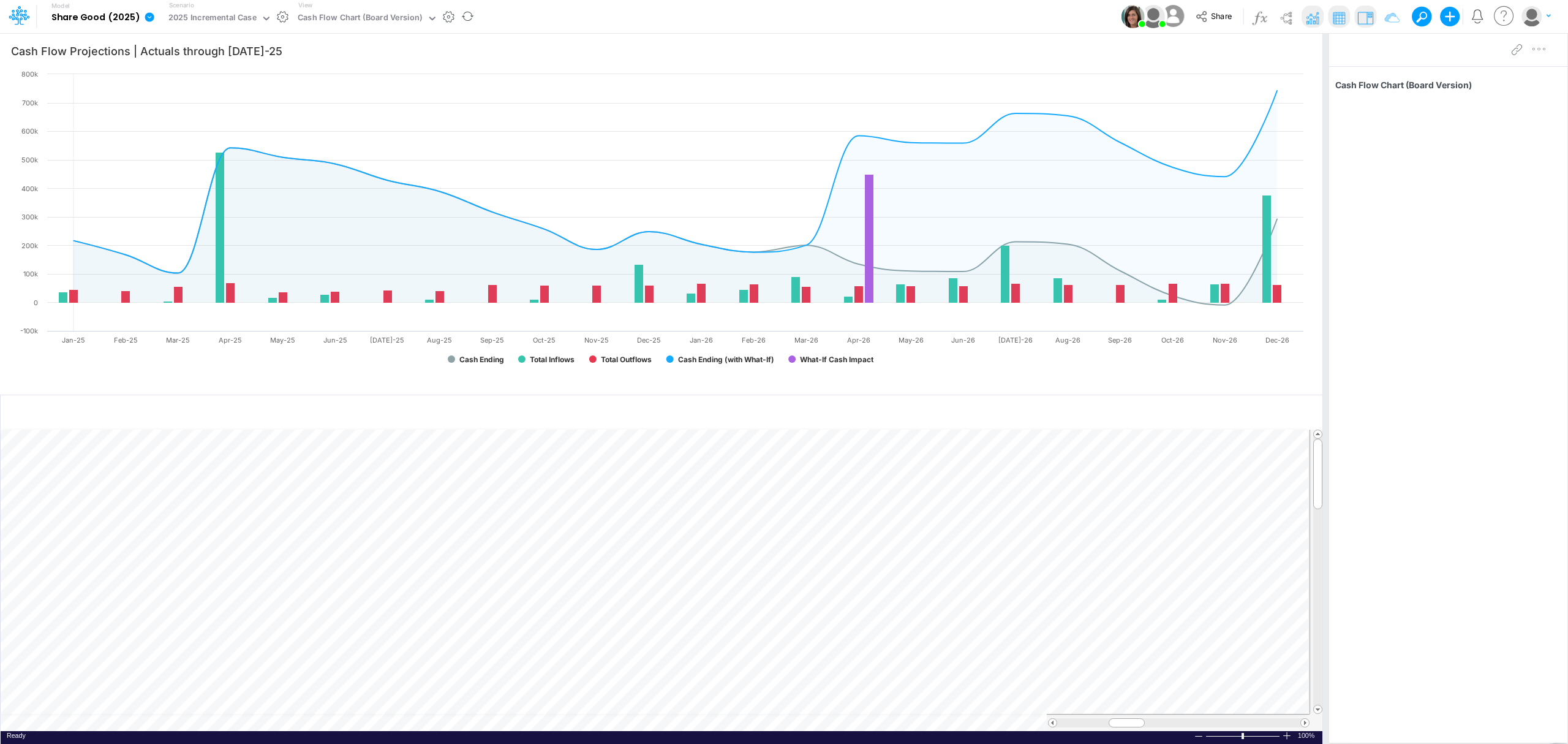
scroll to position [479, 0]
click at [314, 12] on div "Cash Flow Chart (Board Version)" at bounding box center [360, 19] width 124 height 14
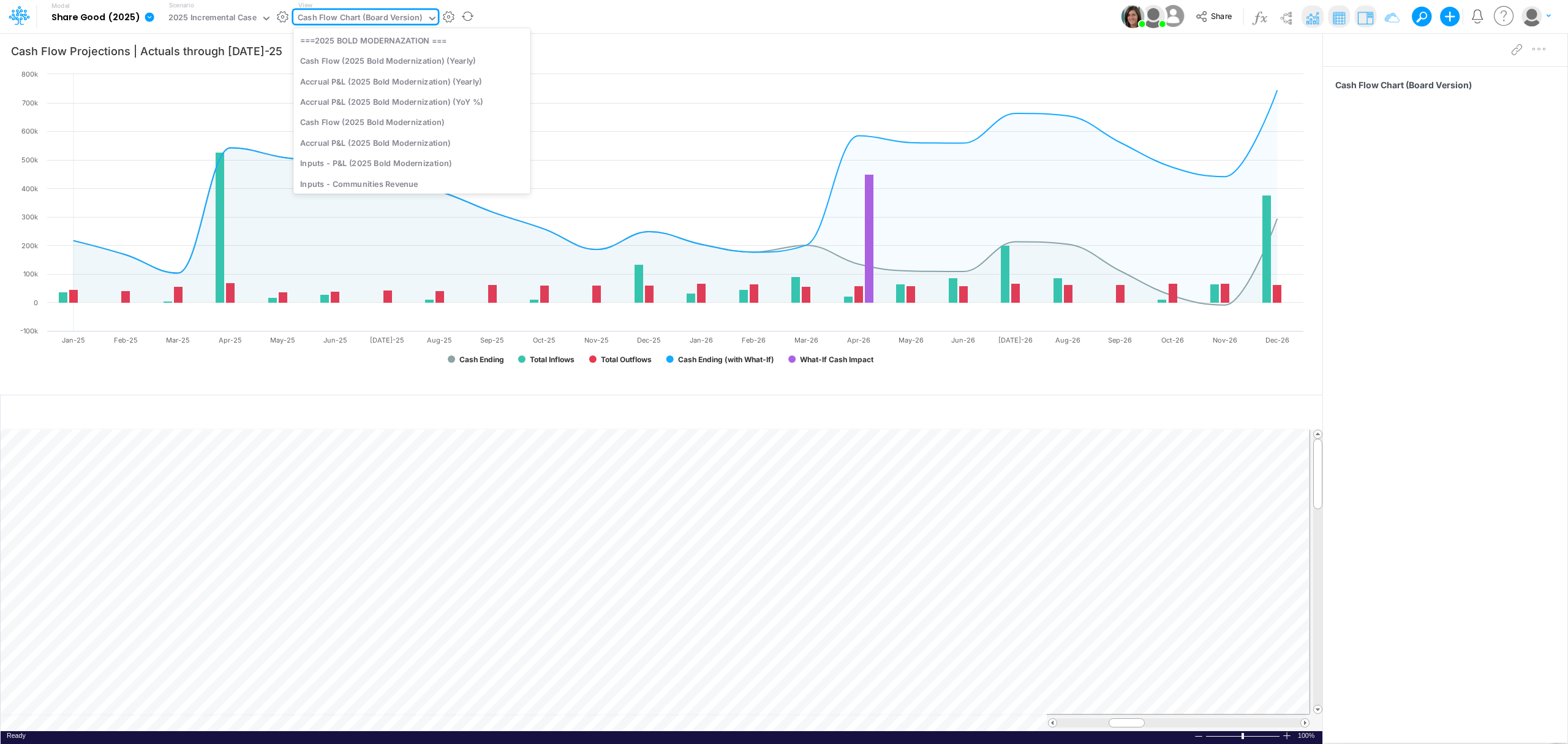
scroll to position [98, 0]
click at [363, 159] on div "Cash Flow Report (2025 Board Version)" at bounding box center [412, 155] width 237 height 20
type input "Cash Flow Projections | Actuals through [DATE]-25 vs 2025 Budget"
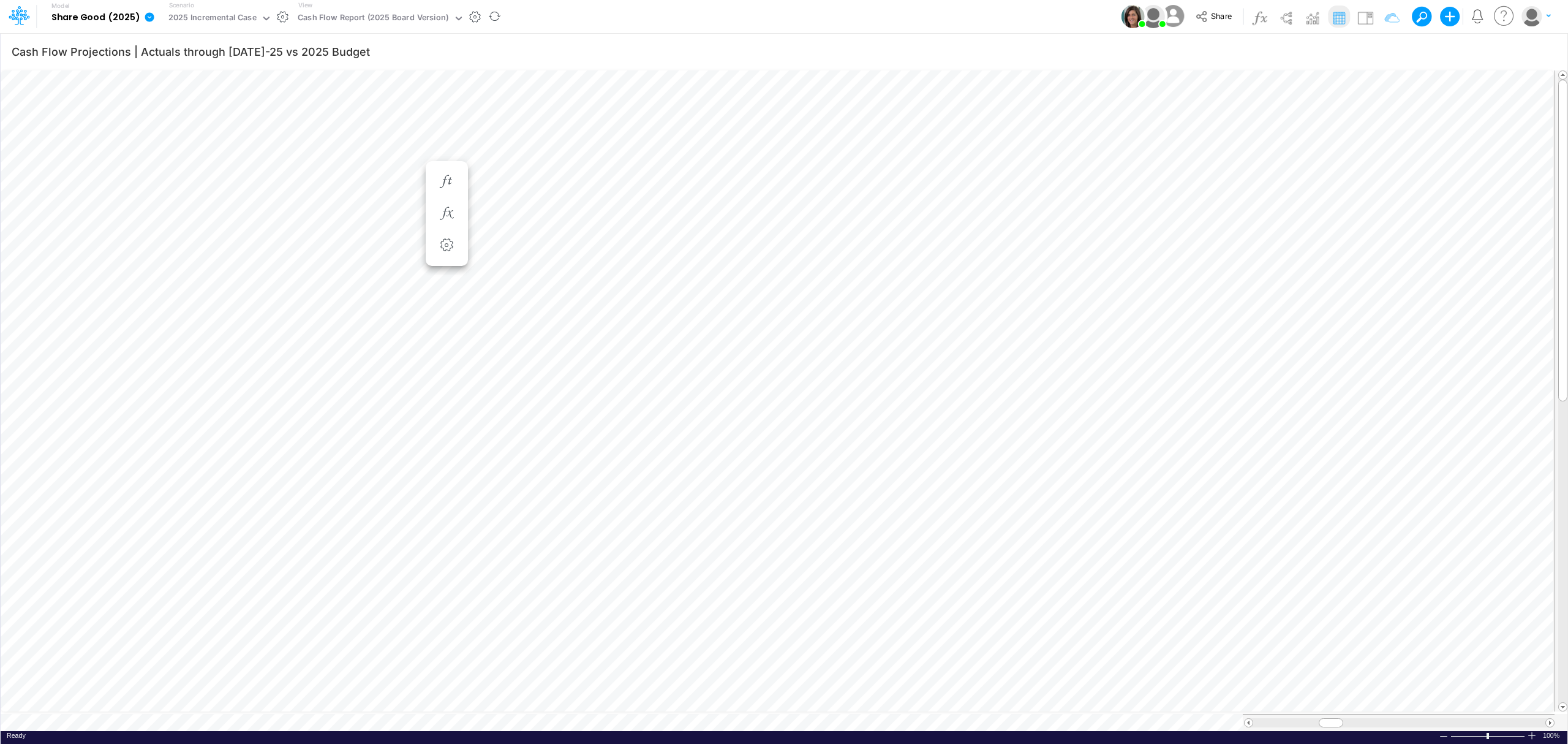
scroll to position [0, 1]
click at [149, 16] on icon at bounding box center [149, 17] width 9 height 9
click at [248, 112] on button "Export" at bounding box center [211, 107] width 131 height 20
click at [305, 116] on button "Excel" at bounding box center [343, 114] width 131 height 19
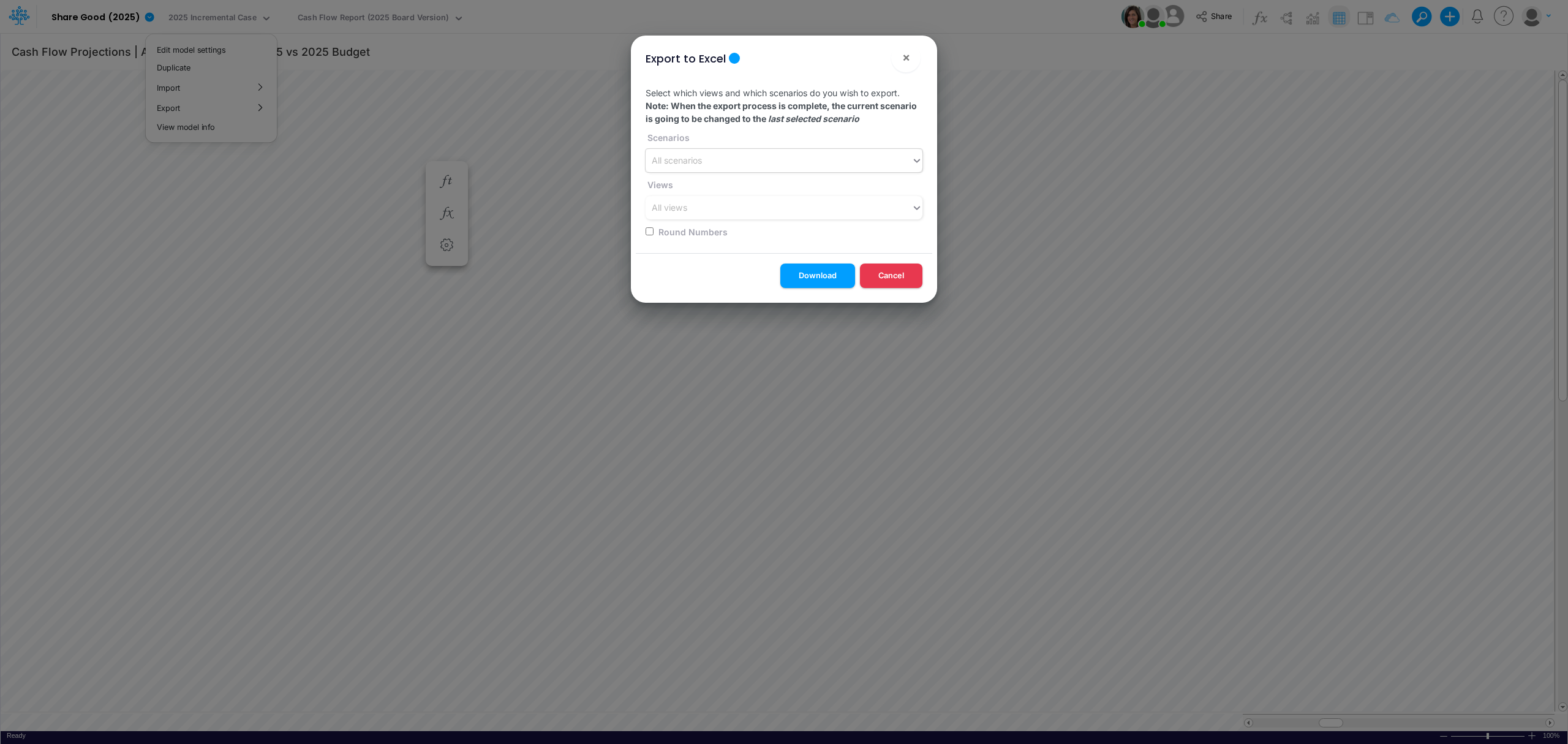
click at [694, 157] on div "All scenarios" at bounding box center [676, 160] width 50 height 13
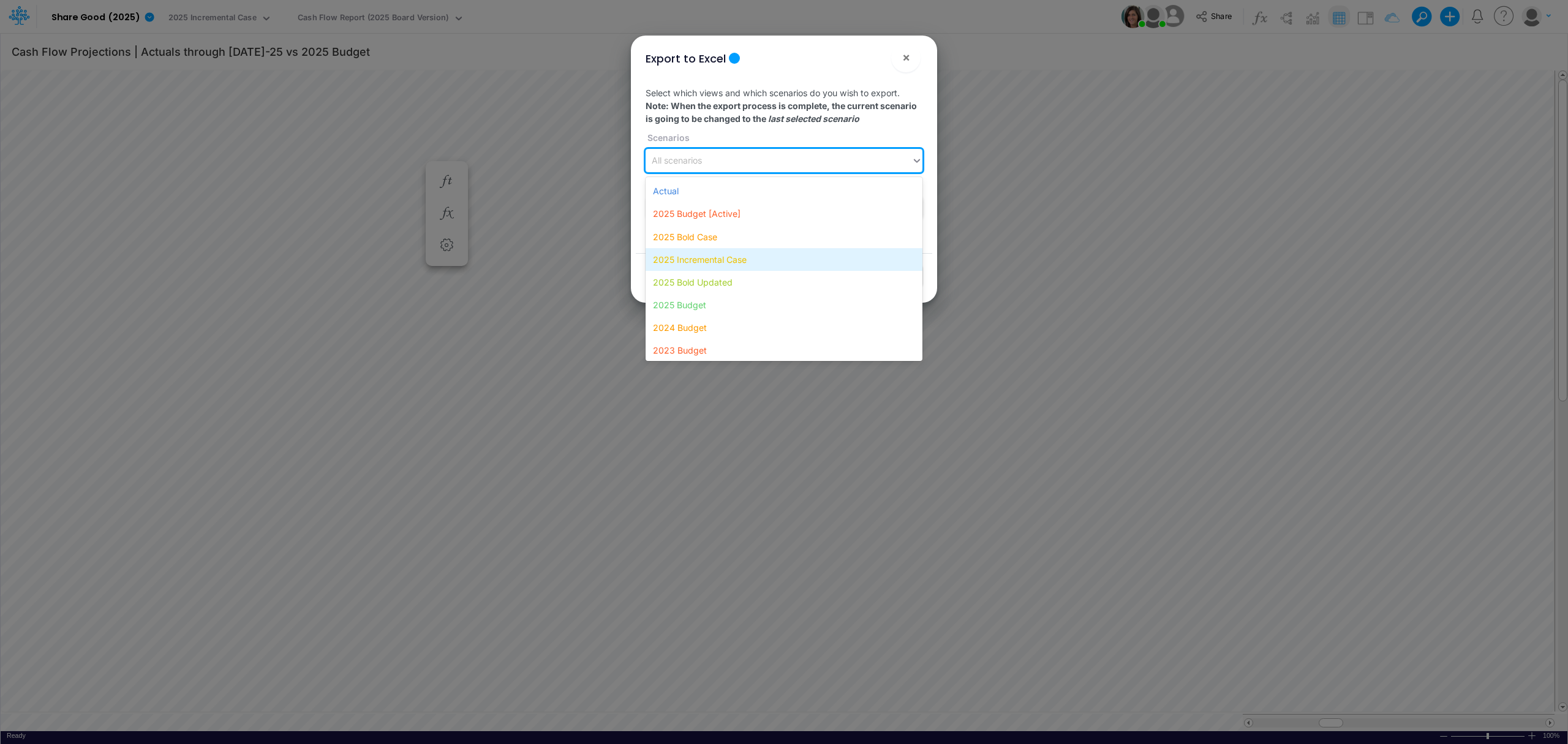
click at [702, 252] on div "2025 Incremental Case" at bounding box center [783, 260] width 277 height 23
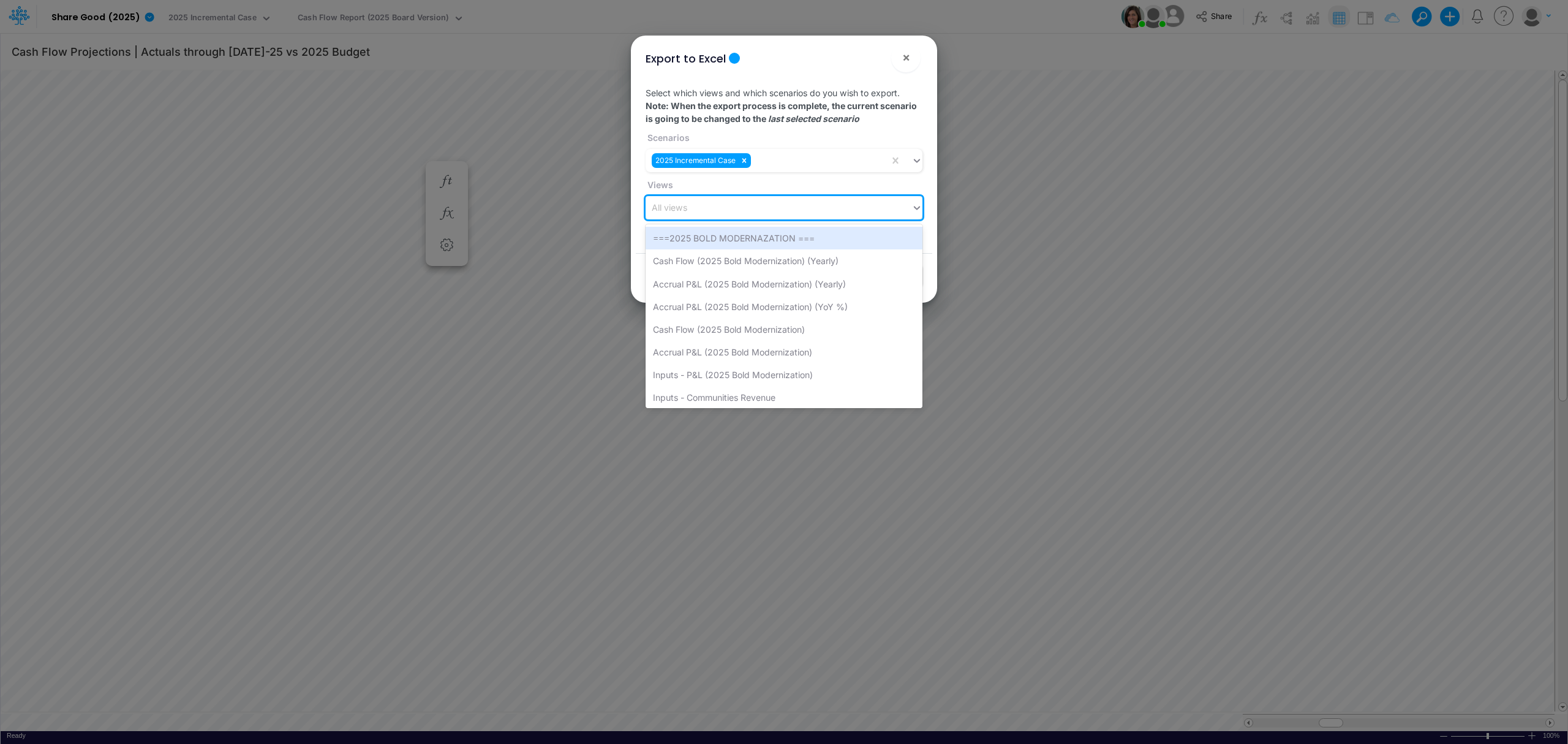
click at [728, 209] on div "All views" at bounding box center [778, 208] width 266 height 20
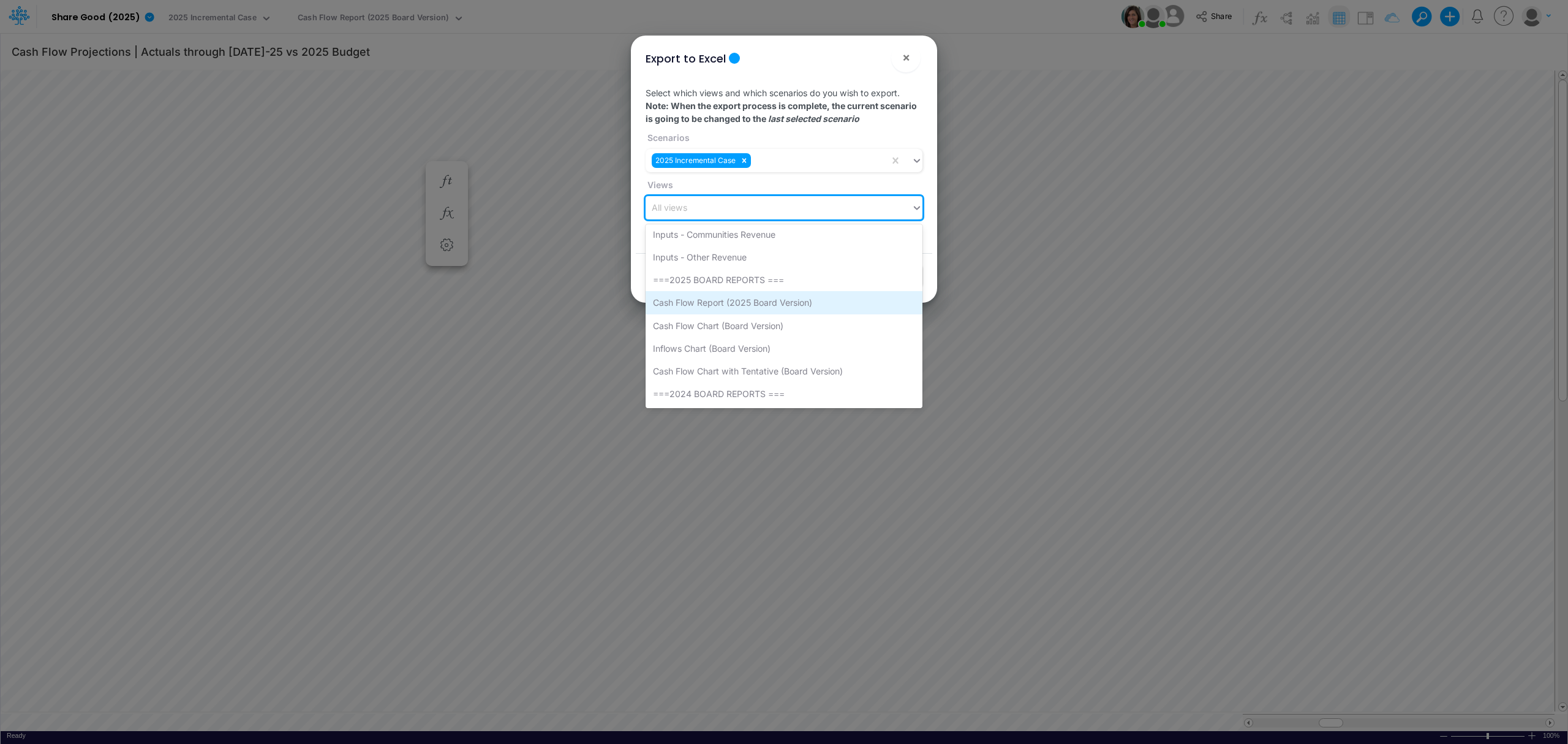
click at [708, 300] on div "Cash Flow Report (2025 Board Version)" at bounding box center [783, 302] width 277 height 23
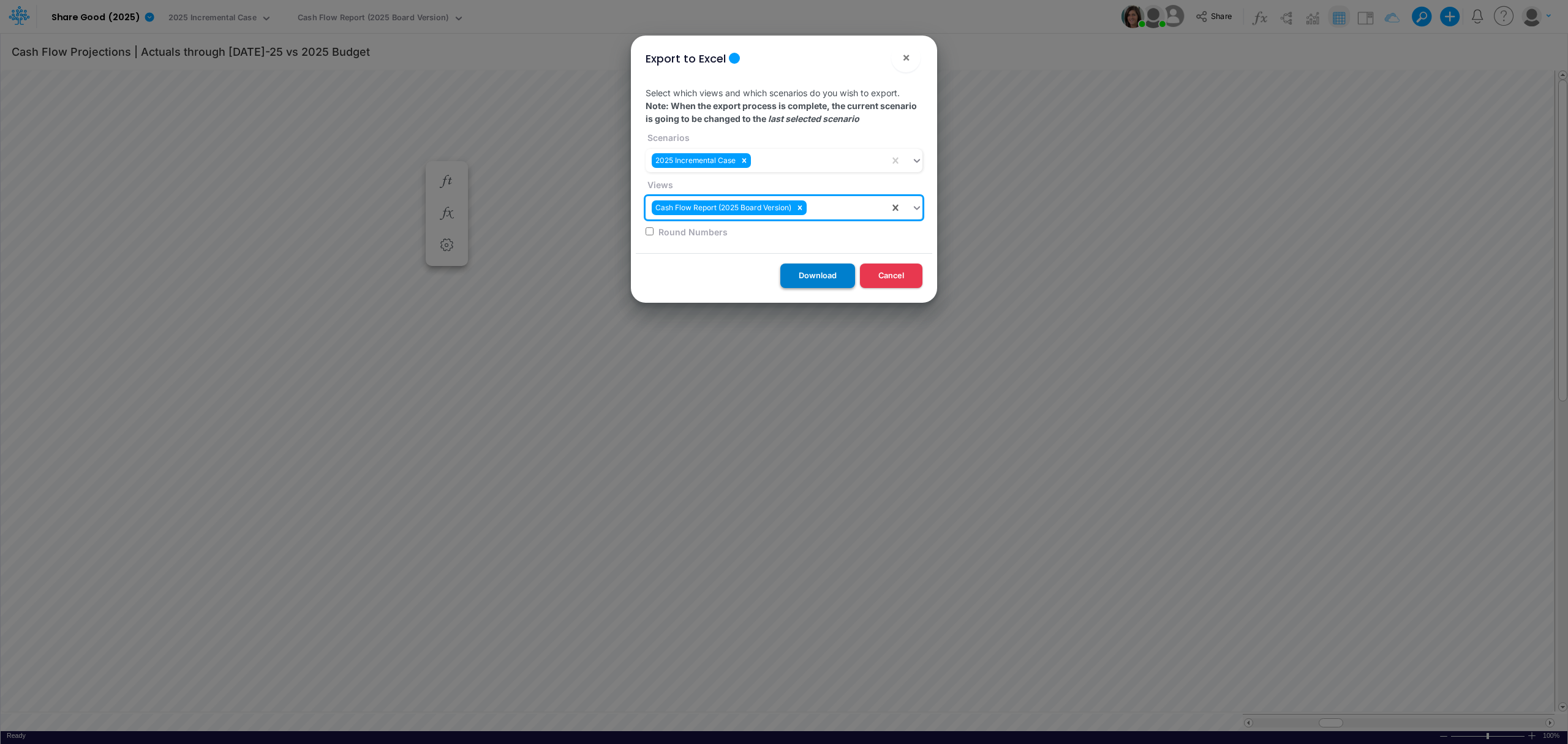
click at [807, 280] on button "Download" at bounding box center [817, 275] width 75 height 24
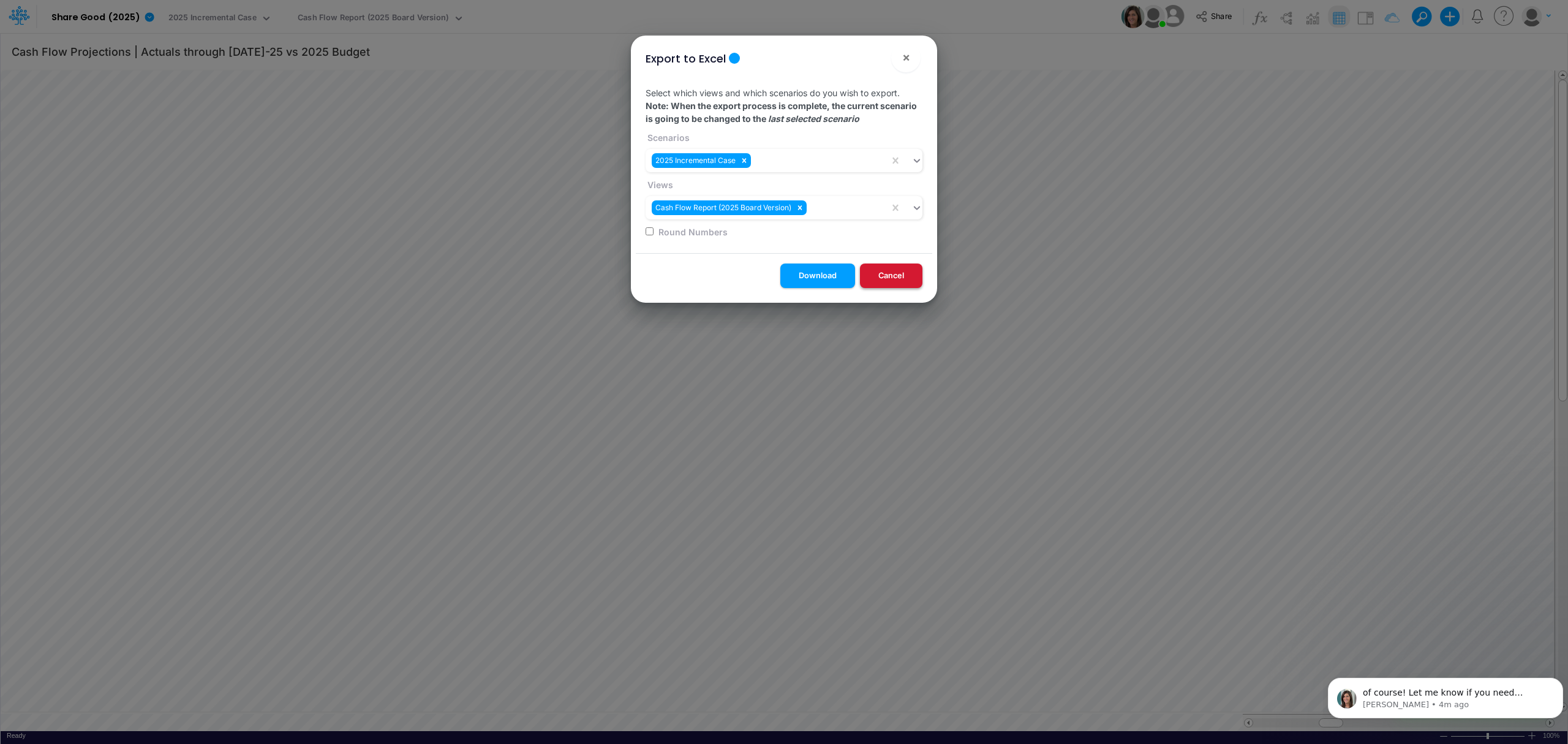
click at [892, 281] on button "Cancel" at bounding box center [891, 275] width 63 height 24
